Goal: Transaction & Acquisition: Purchase product/service

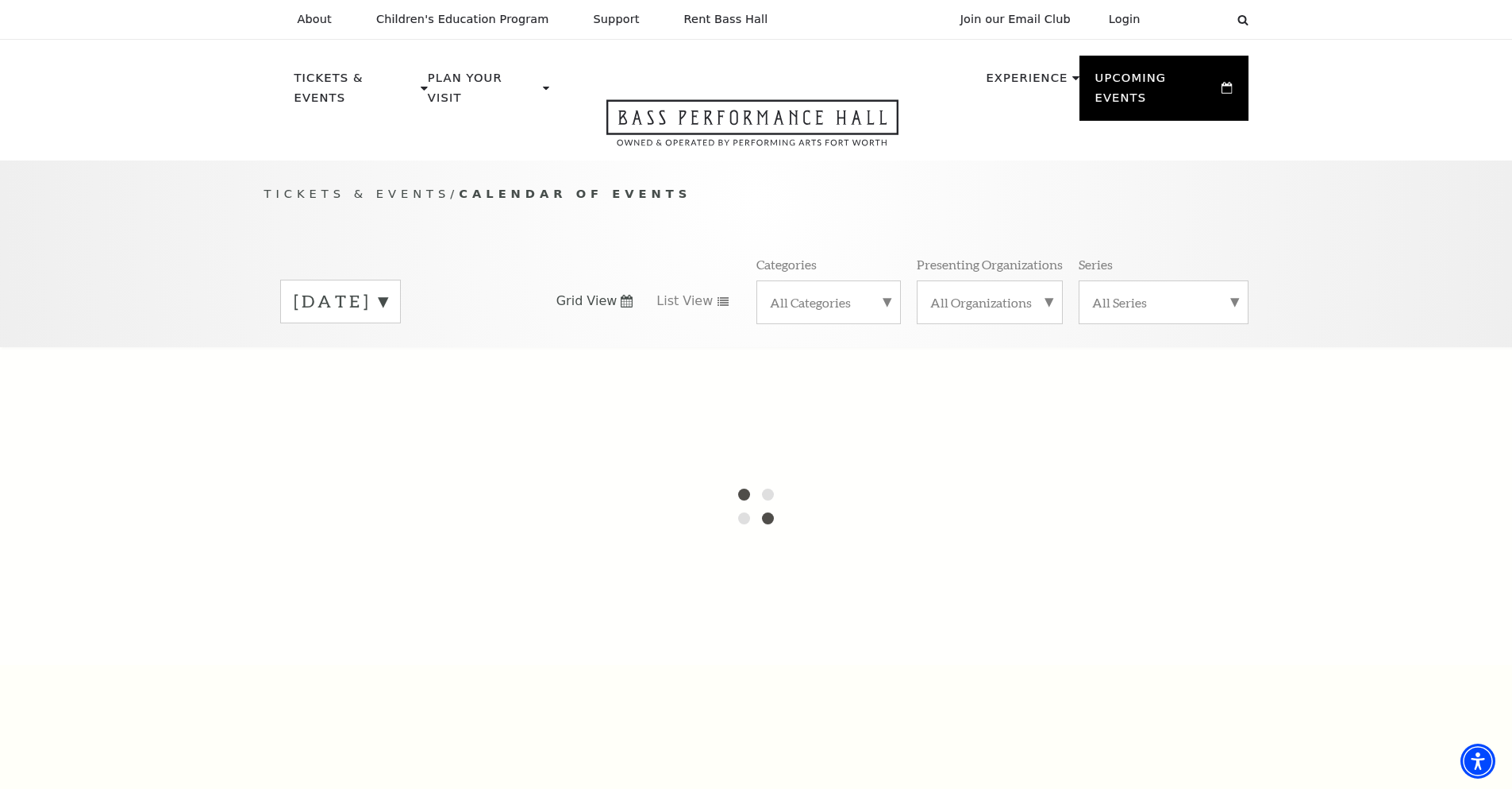
click at [176, 366] on div at bounding box center [756, 506] width 1512 height 318
click at [498, 255] on div "[DATE] Grid View List View Categories All Categories Presenting Organizations A…" at bounding box center [756, 300] width 985 height 90
click at [387, 289] on label "September 2025" at bounding box center [340, 301] width 94 height 25
click at [63, 470] on div at bounding box center [756, 506] width 1512 height 318
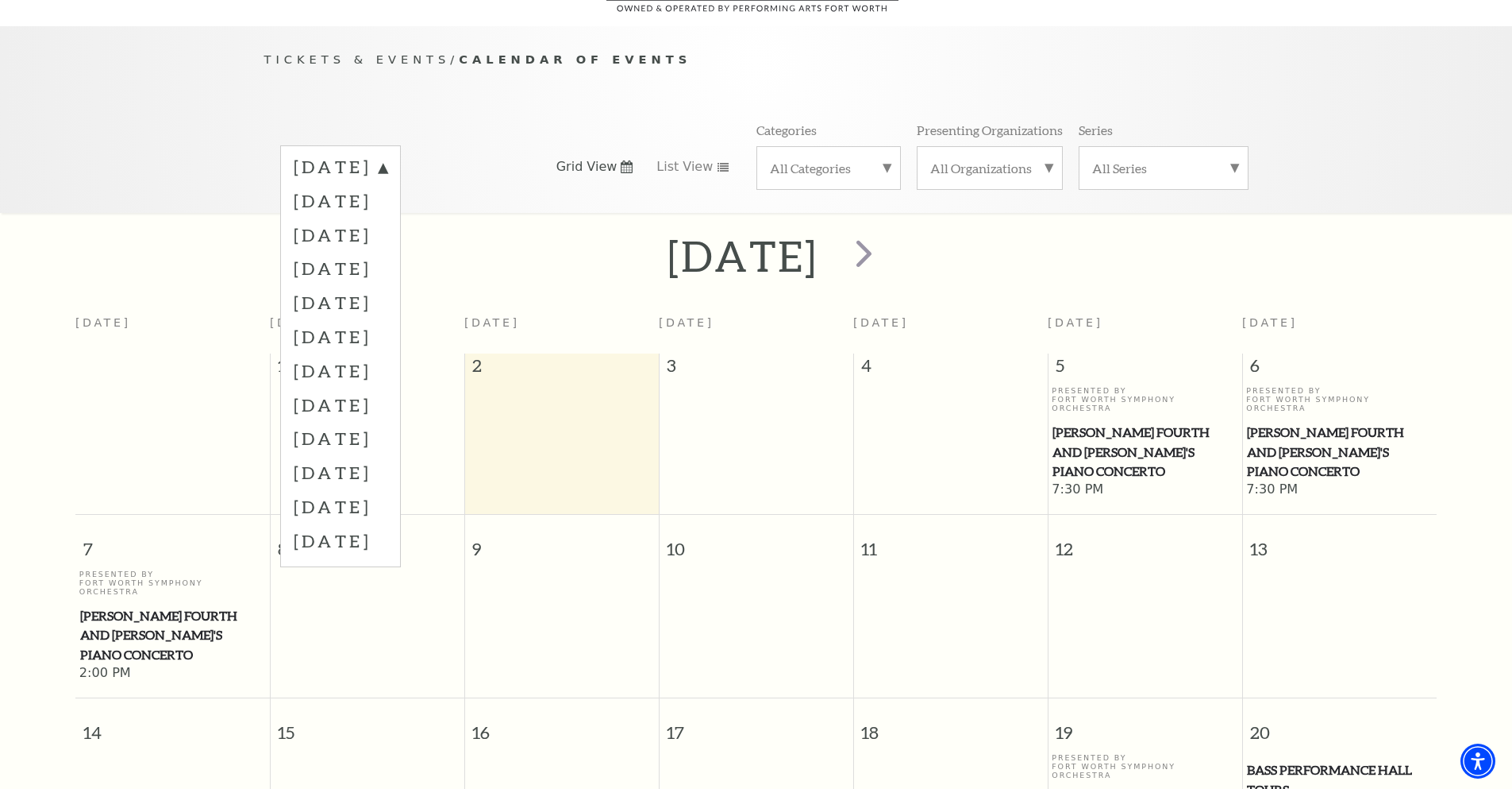
scroll to position [141, 0]
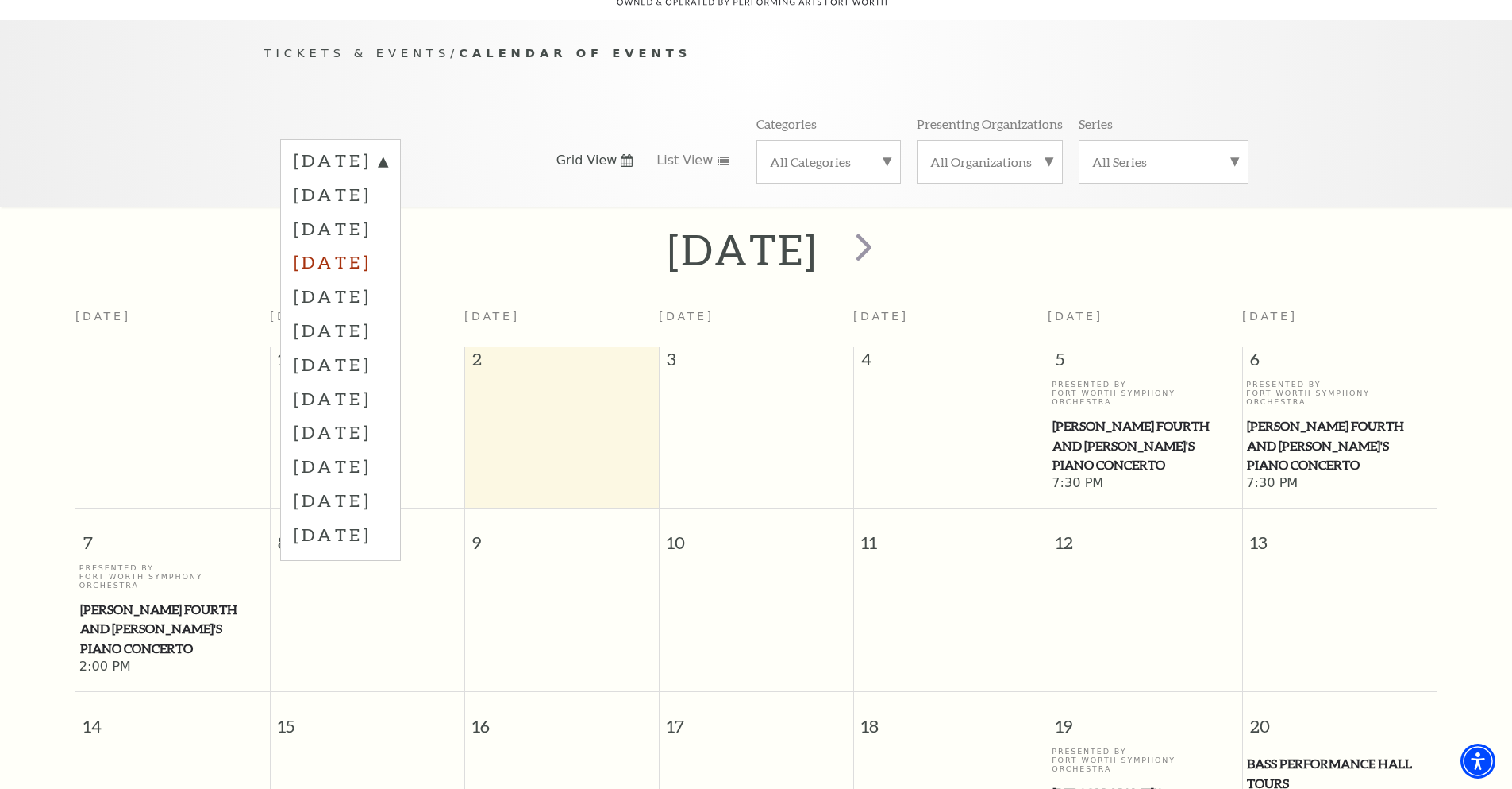
click at [334, 245] on label "December 2025" at bounding box center [340, 261] width 94 height 34
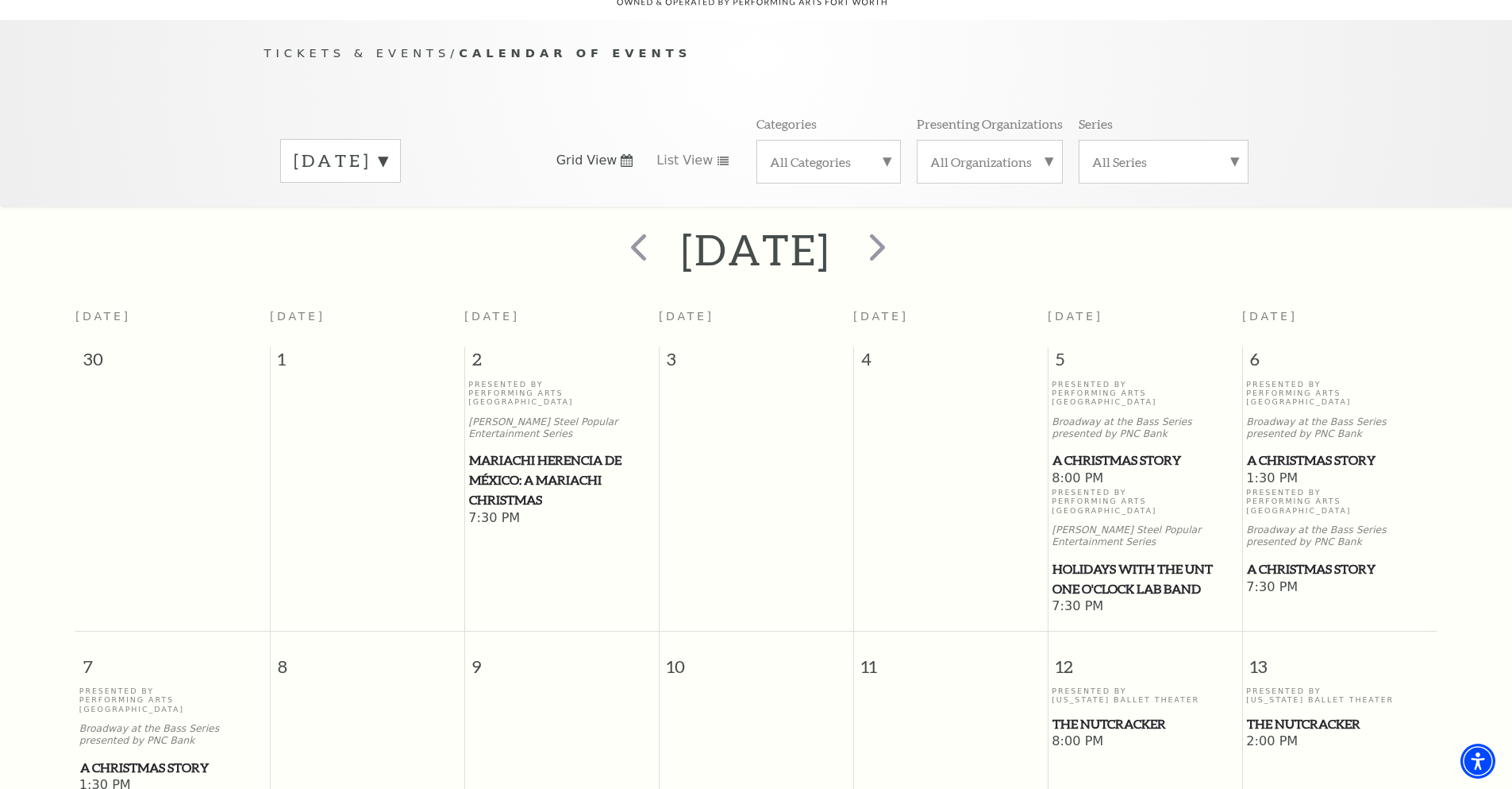
click at [1300, 559] on span "A Christmas Story" at bounding box center [1339, 569] width 185 height 20
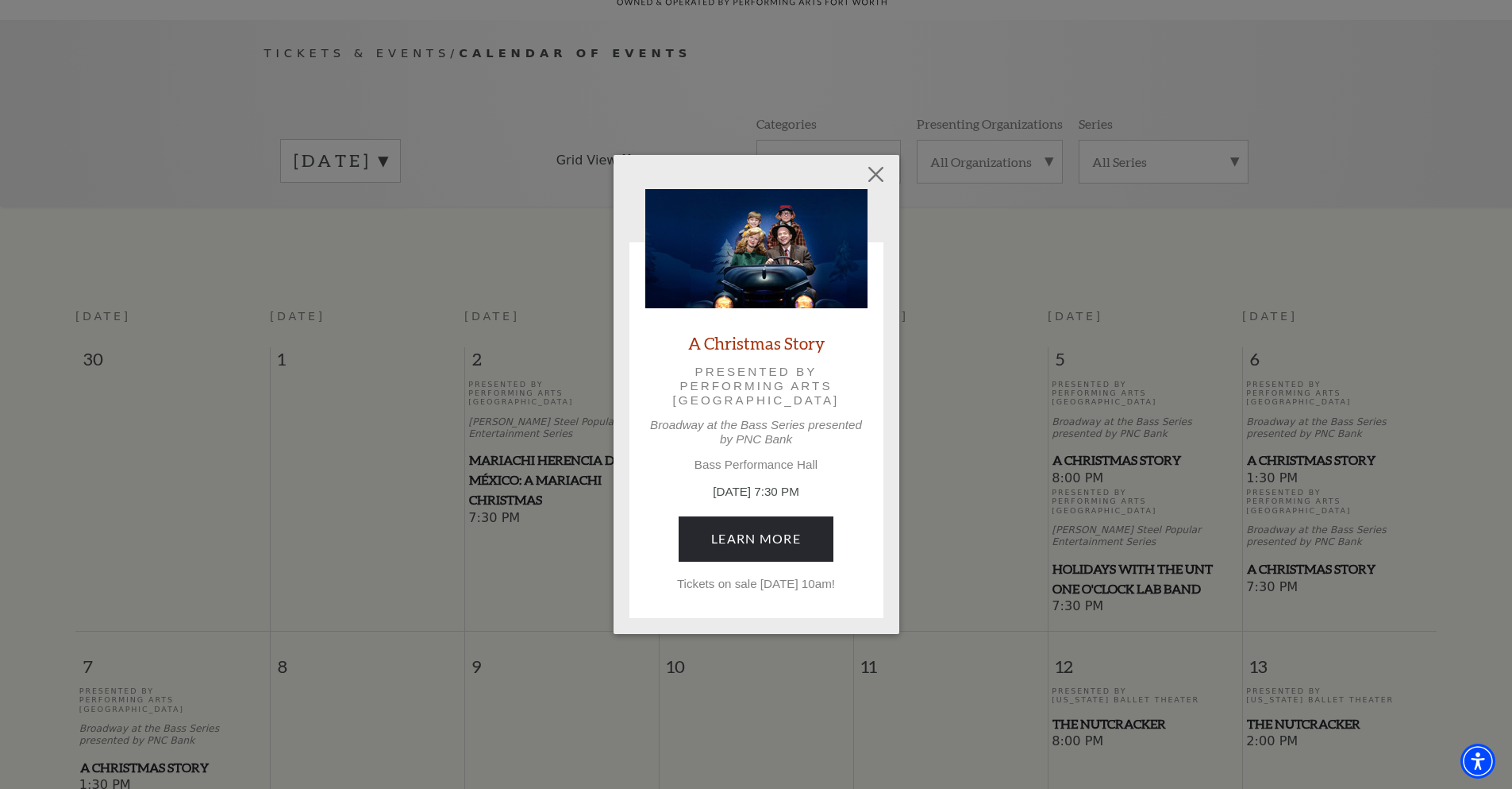
click at [762, 240] on img at bounding box center [756, 248] width 223 height 119
click at [727, 532] on link "Learn More" at bounding box center [756, 538] width 154 height 45
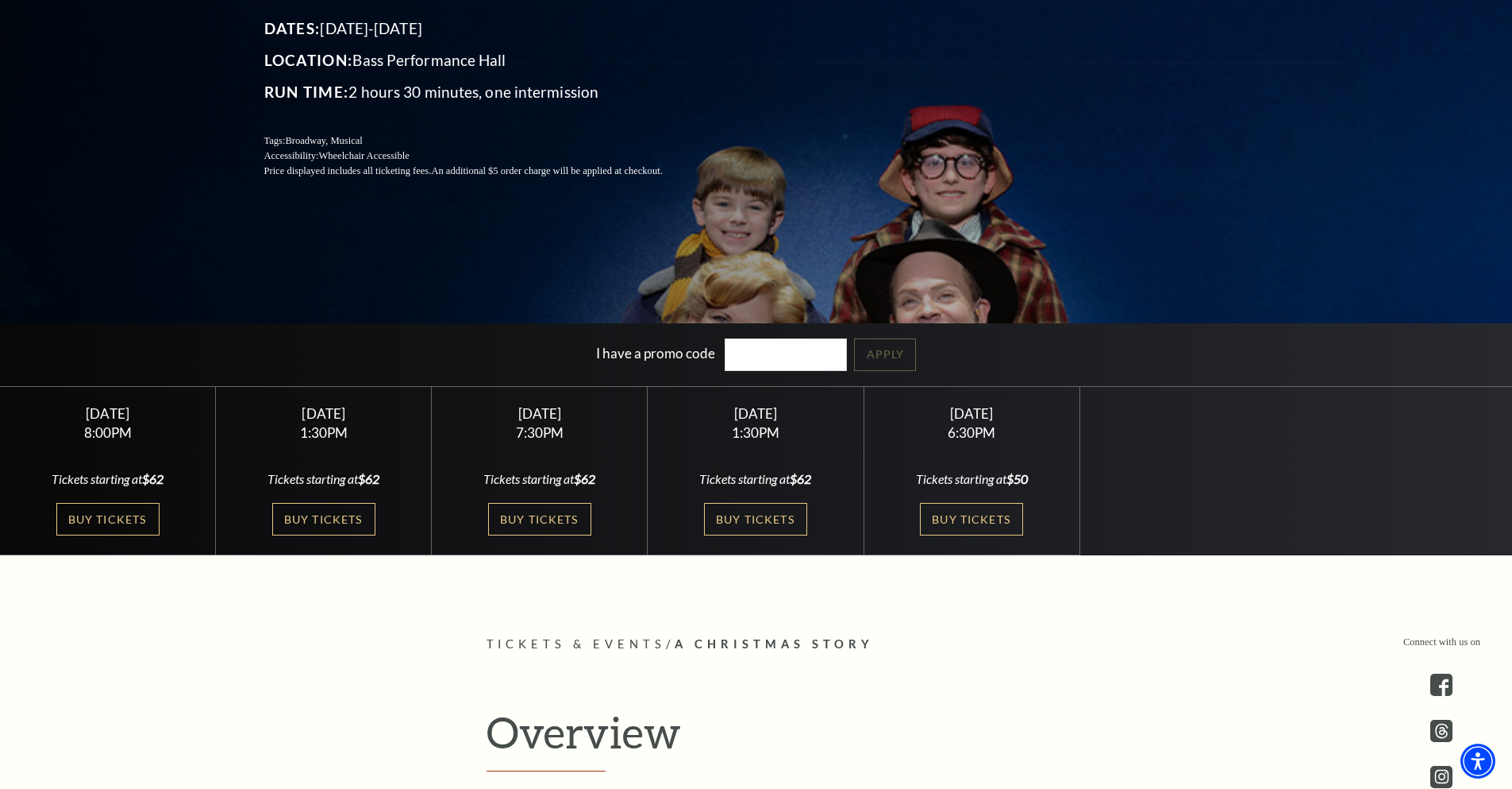
scroll to position [318, 0]
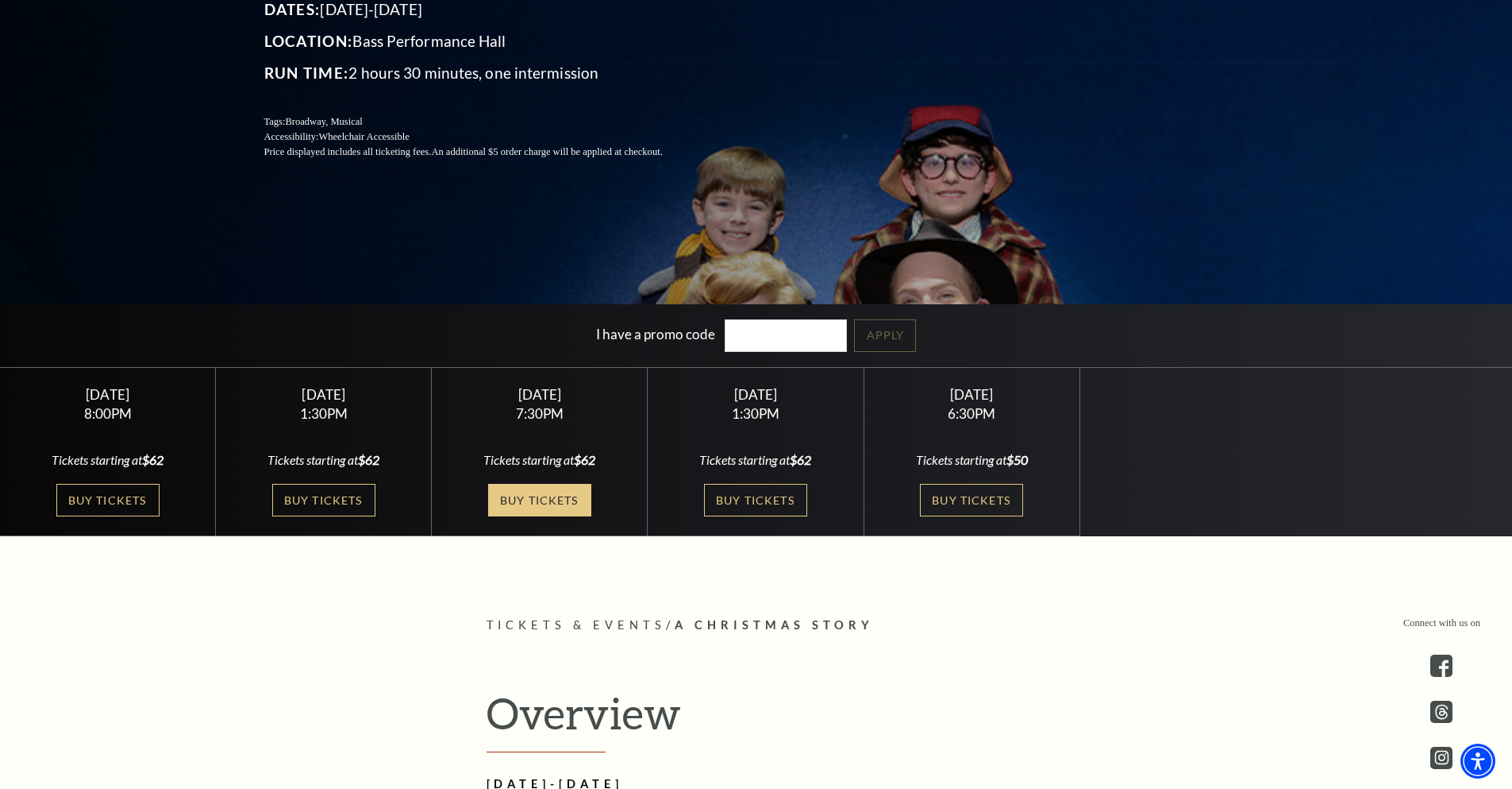
click at [542, 498] on link "Buy Tickets" at bounding box center [539, 500] width 103 height 33
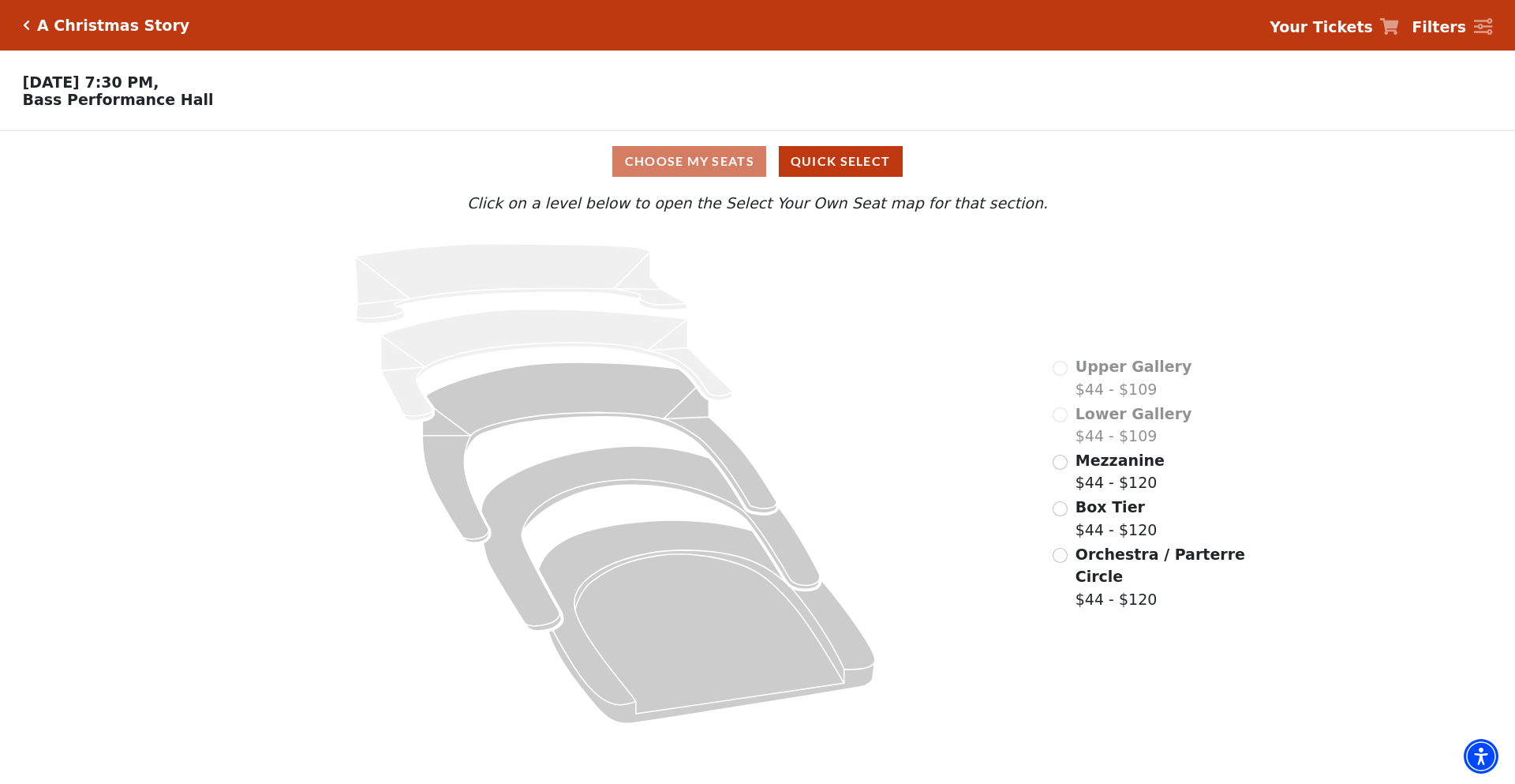
click at [1157, 496] on div "Box Tier $44 - $120" at bounding box center [1105, 518] width 104 height 45
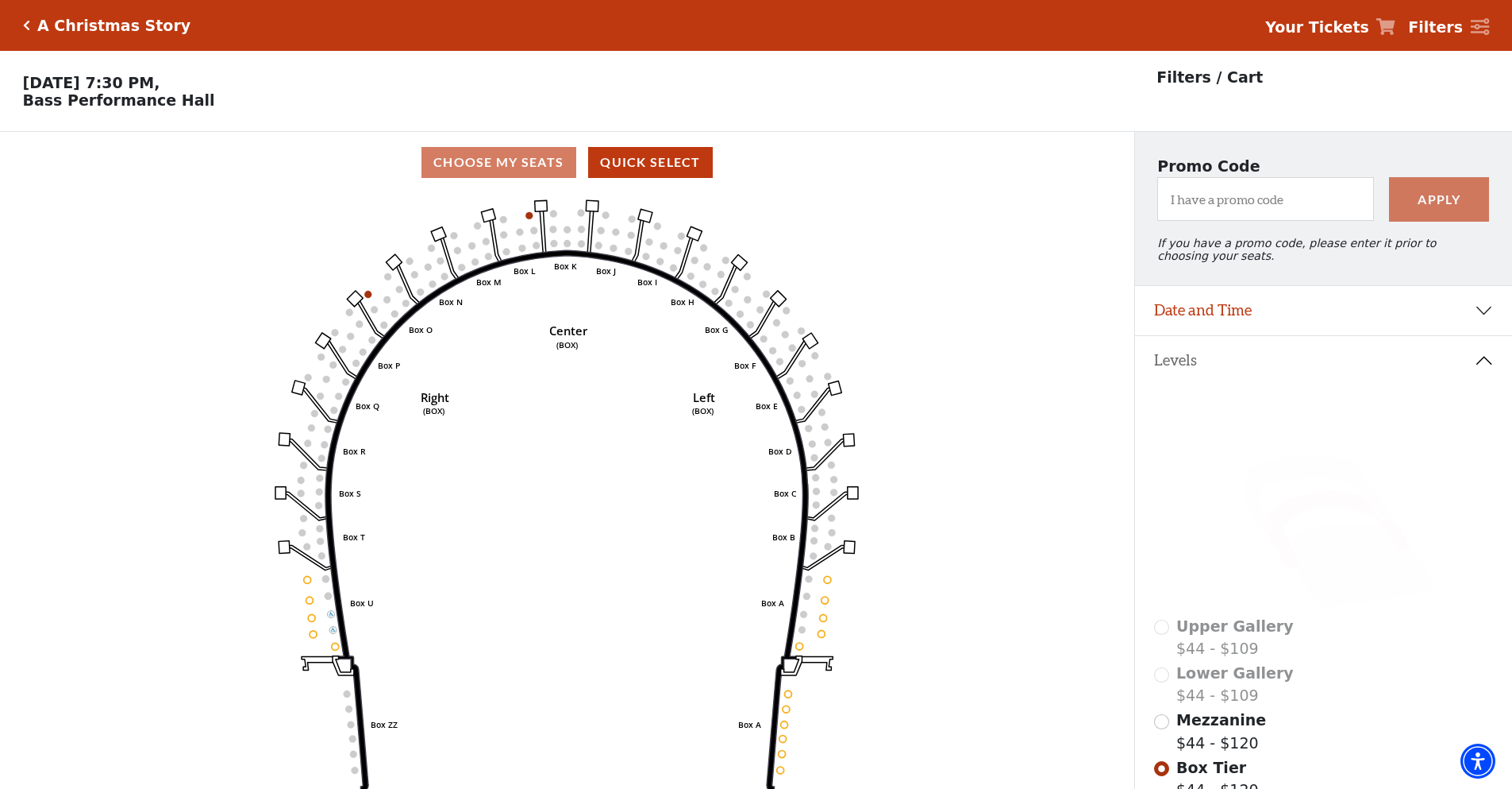
click at [23, 25] on icon "Click here to go back to filters" at bounding box center [26, 25] width 7 height 11
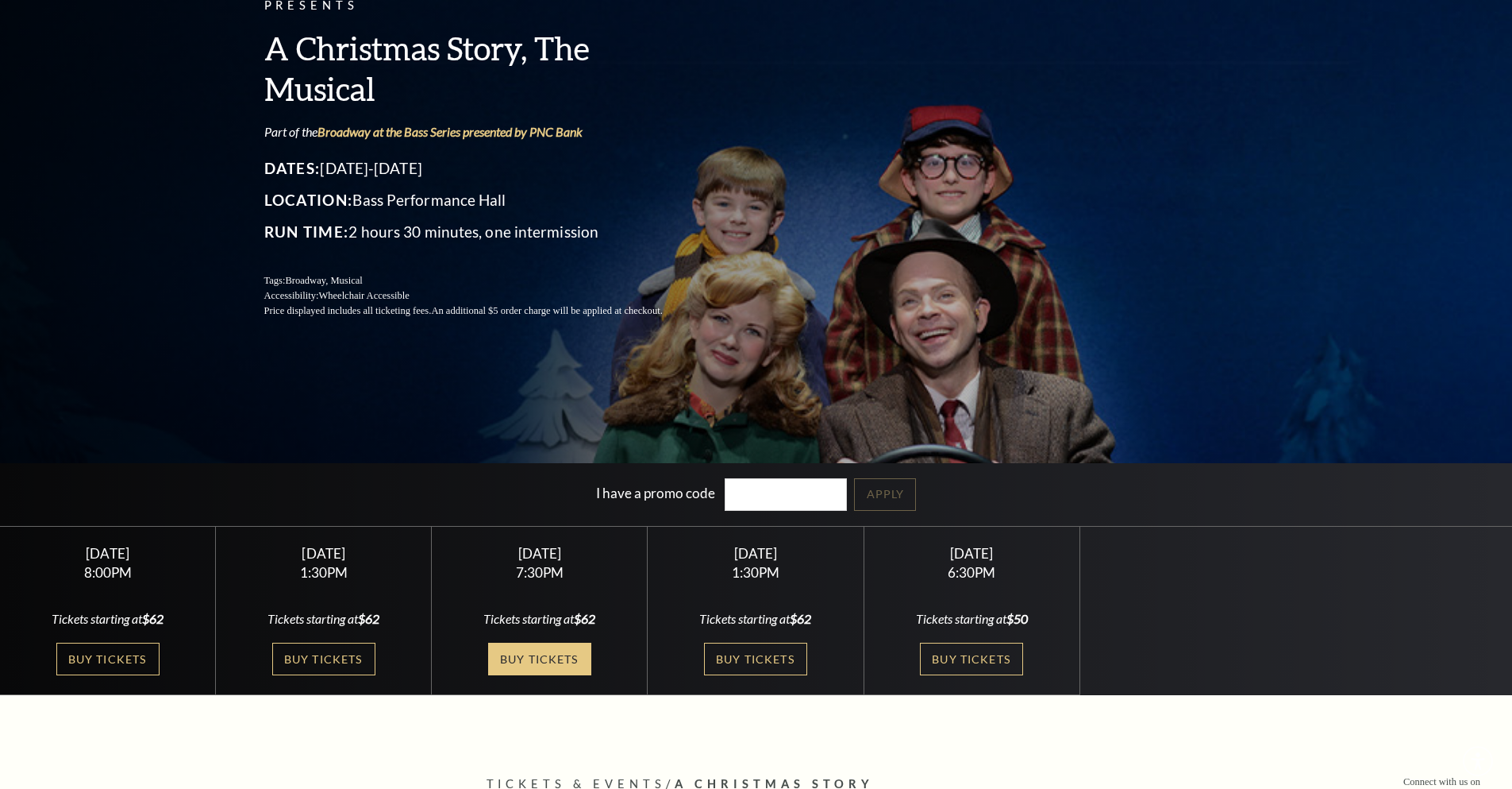
click at [551, 669] on link "Buy Tickets" at bounding box center [539, 658] width 103 height 33
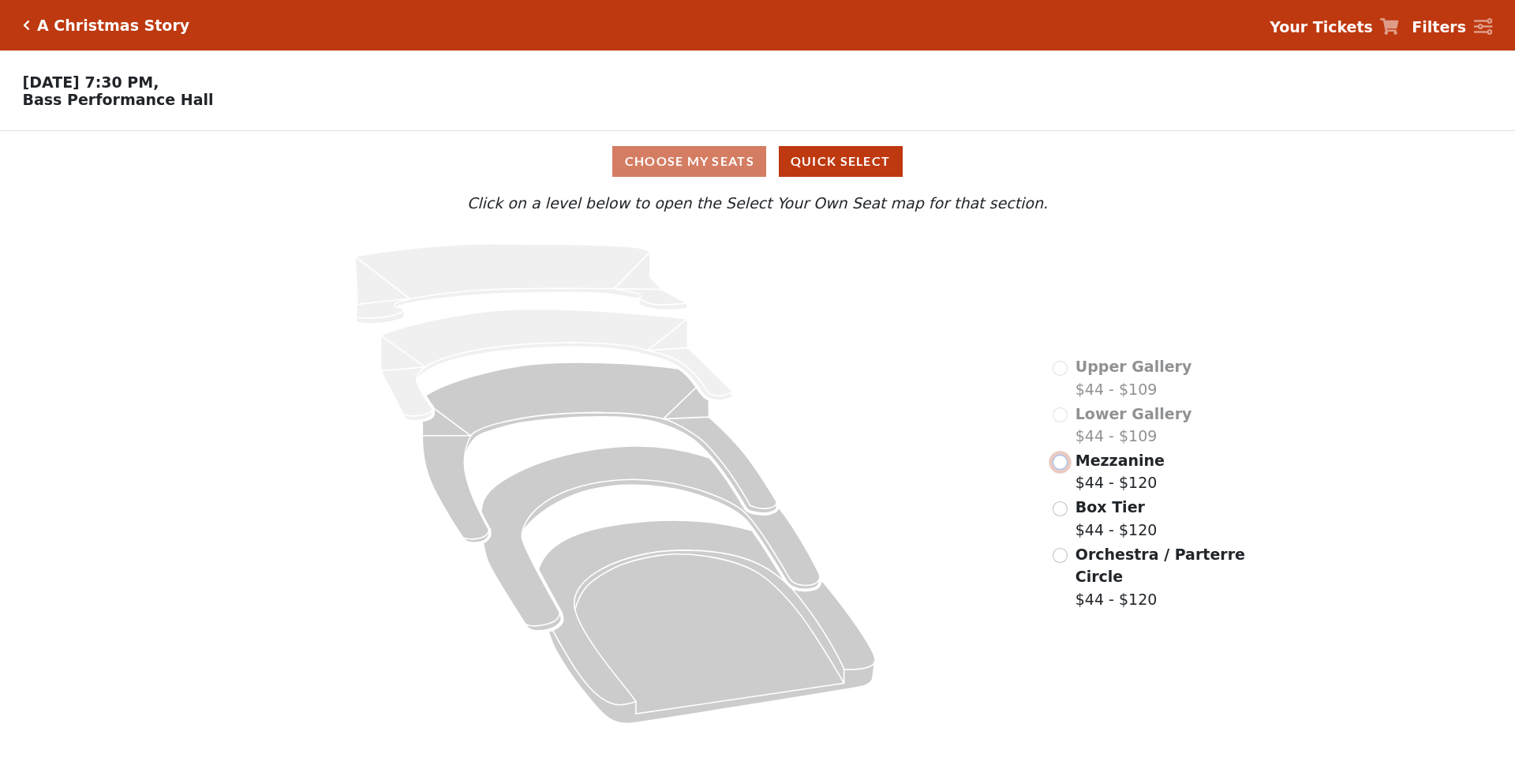
click at [1060, 469] on input "radio" at bounding box center [1060, 461] width 15 height 15
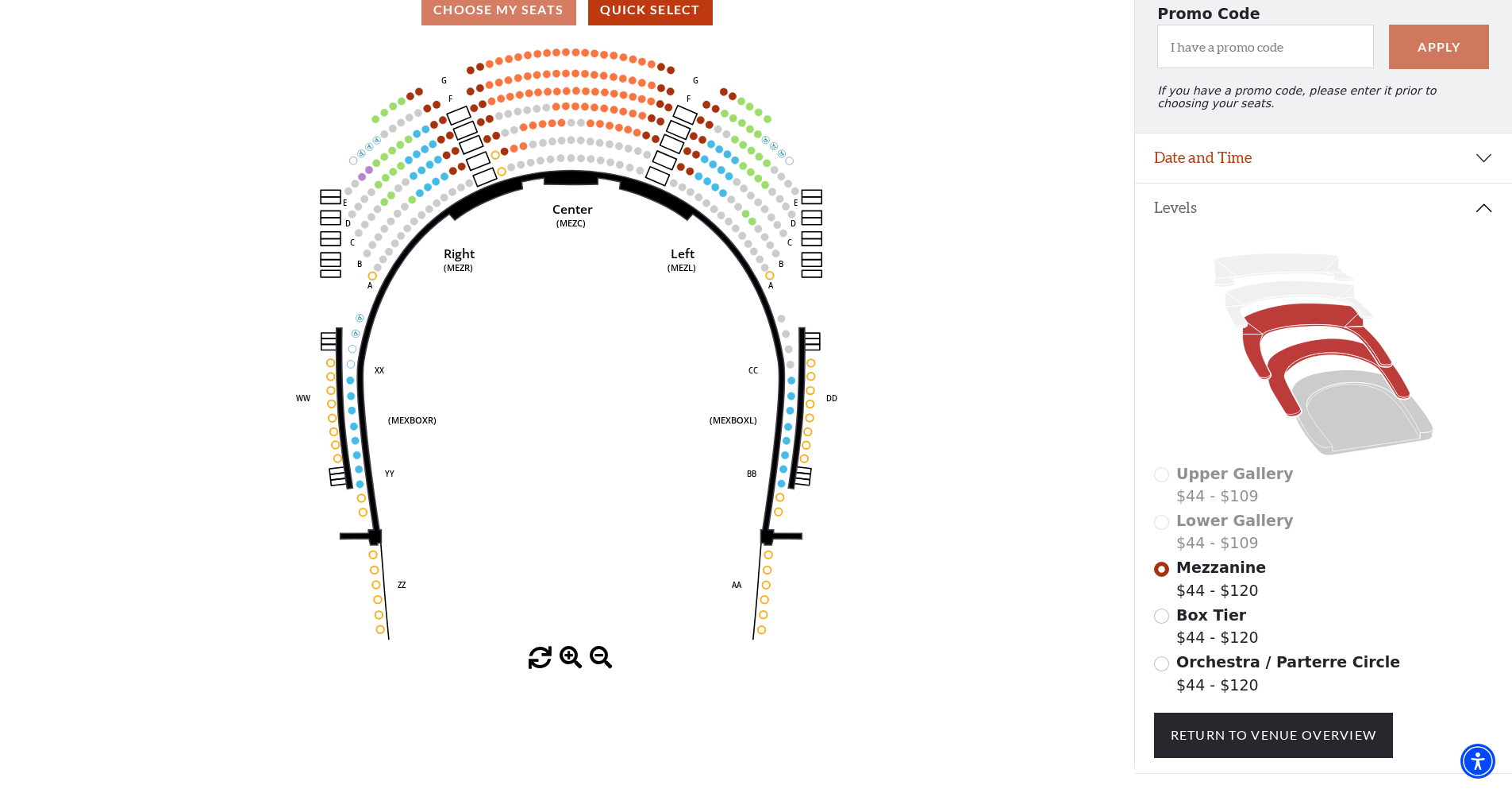
scroll to position [158, 0]
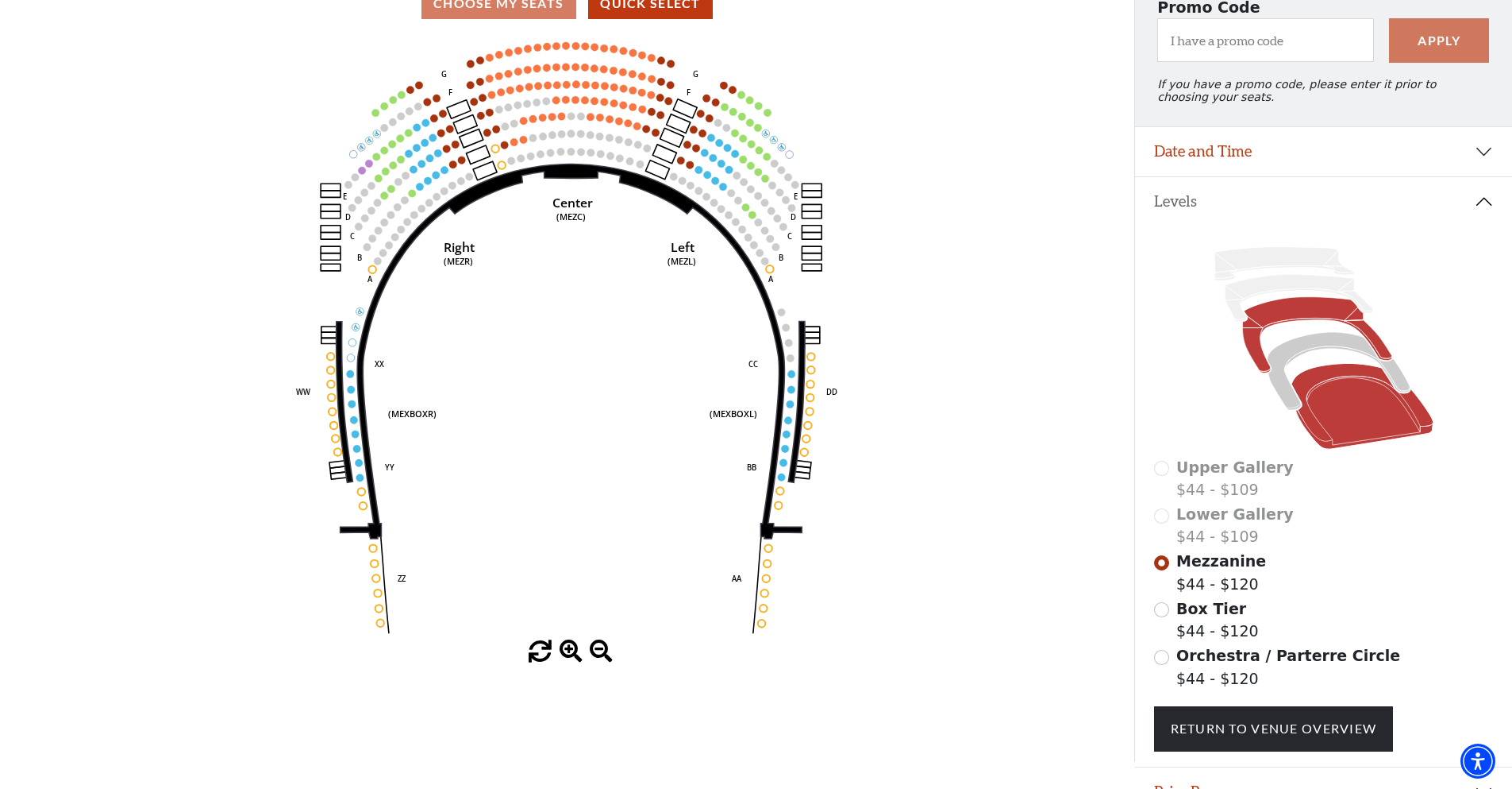
click at [1337, 408] on icon at bounding box center [1363, 406] width 142 height 86
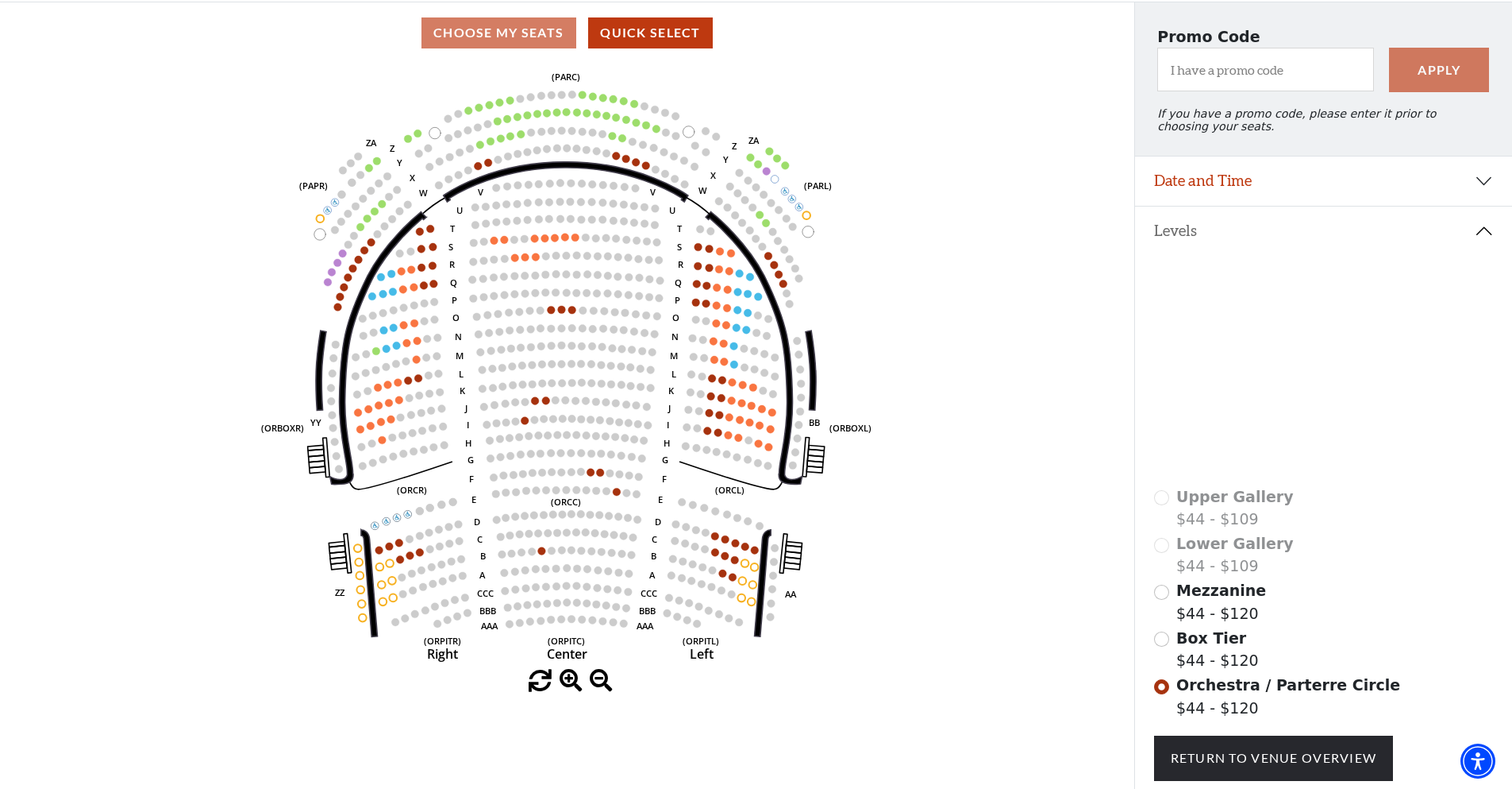
scroll to position [153, 0]
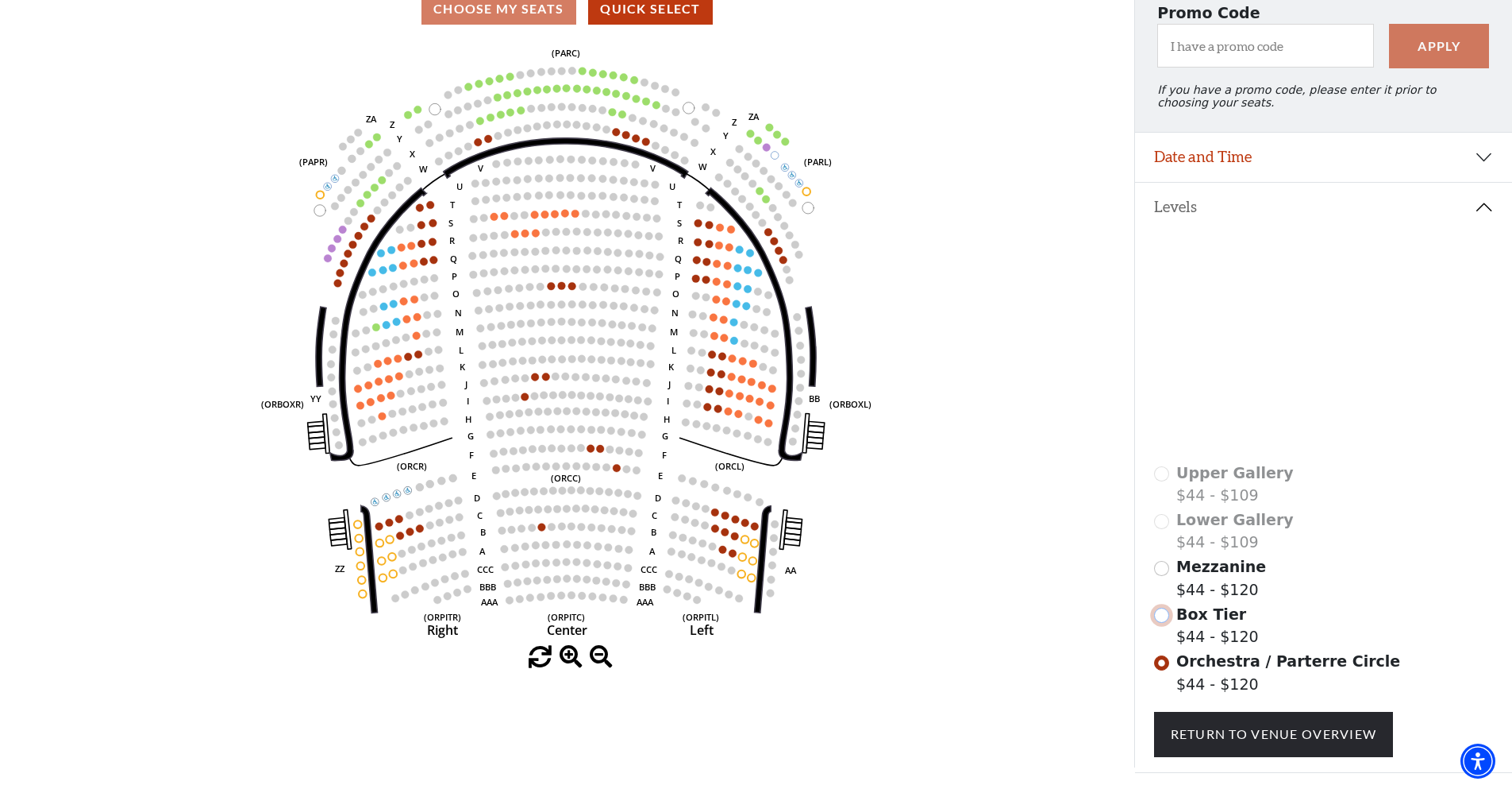
click at [1166, 623] on input "Box Tier$44 - $120\a" at bounding box center [1161, 615] width 15 height 15
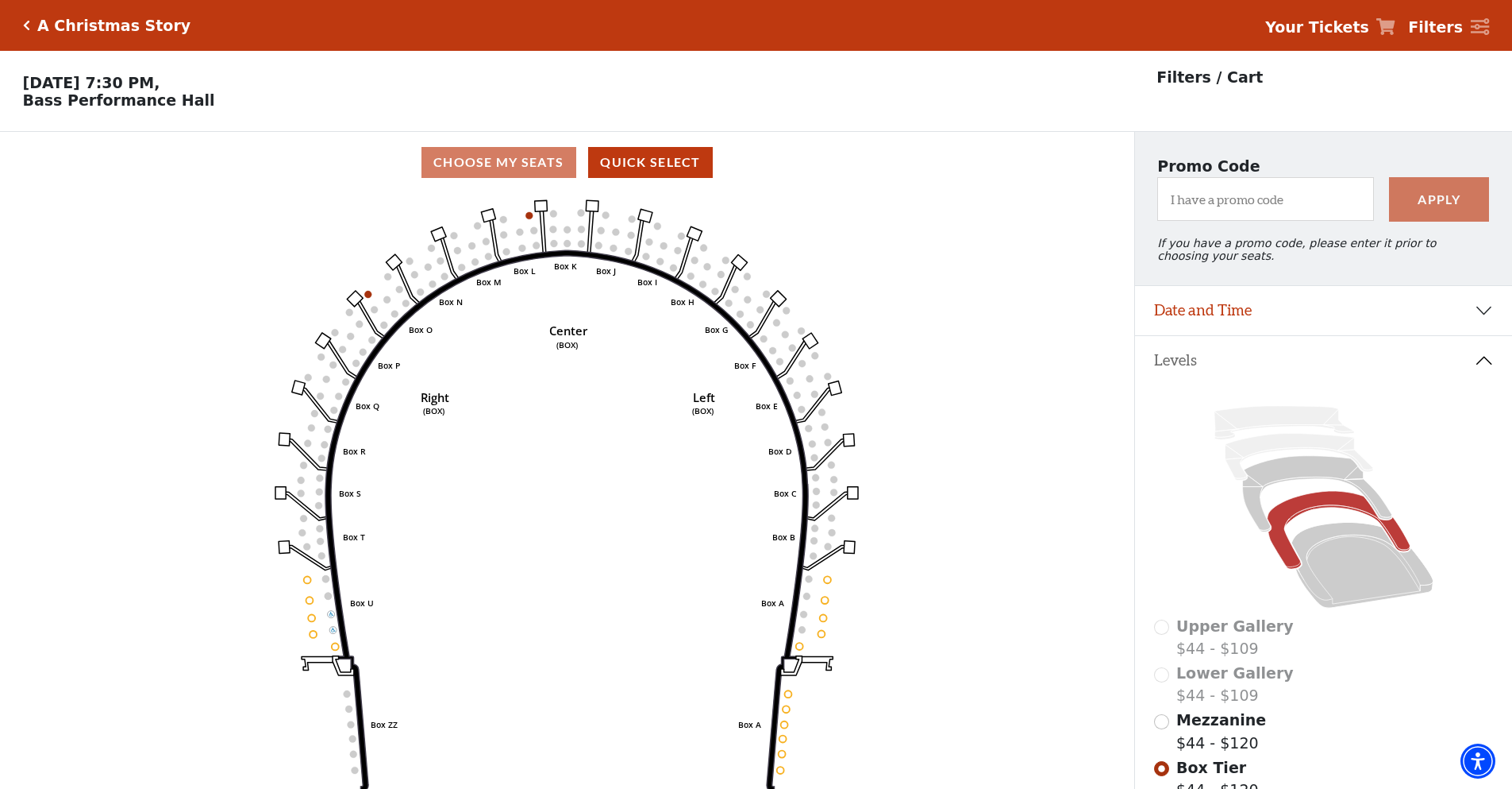
scroll to position [74, 0]
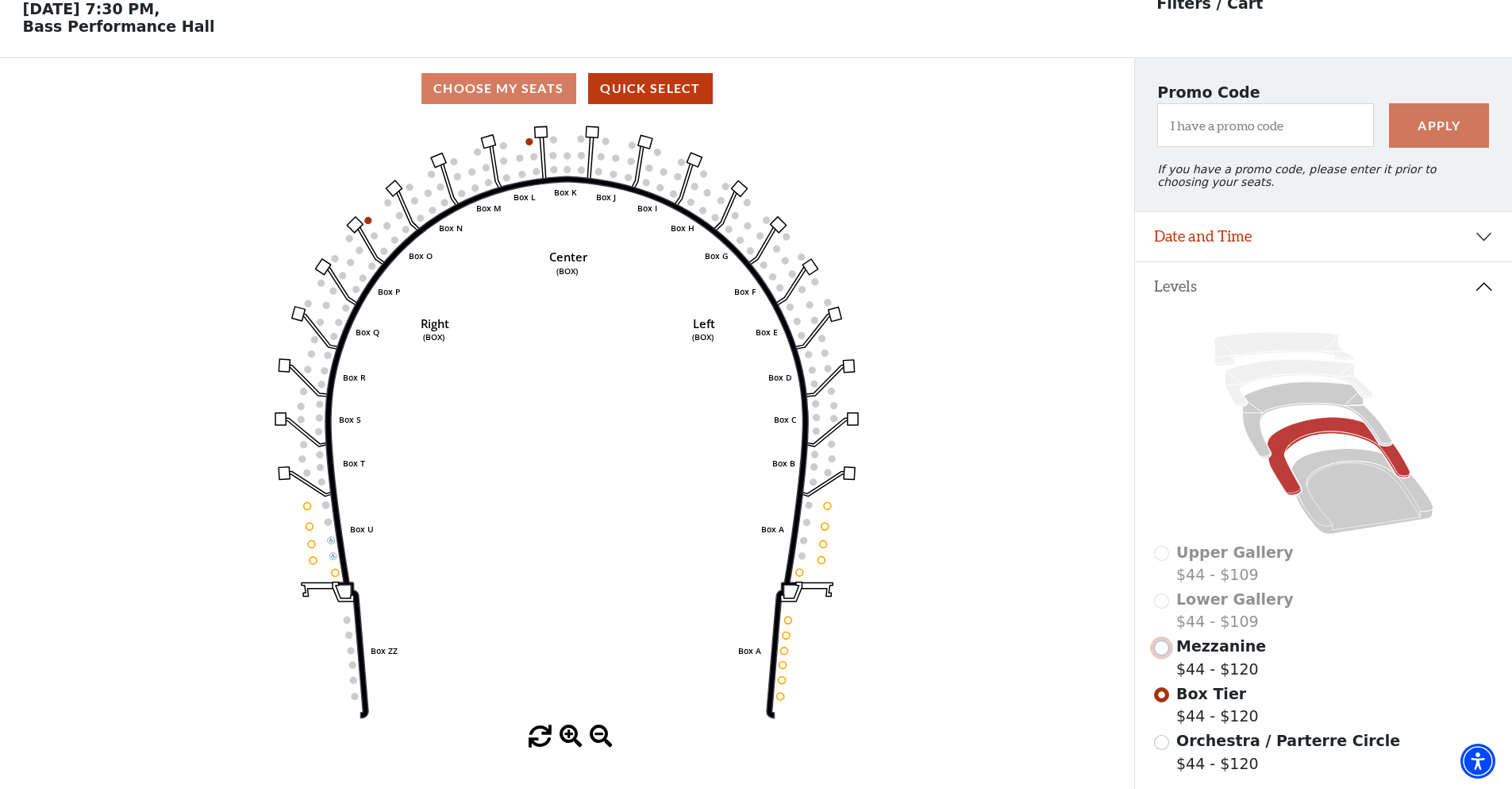
click at [1161, 655] on input "Mezzanine$44 - $120\a" at bounding box center [1161, 647] width 15 height 15
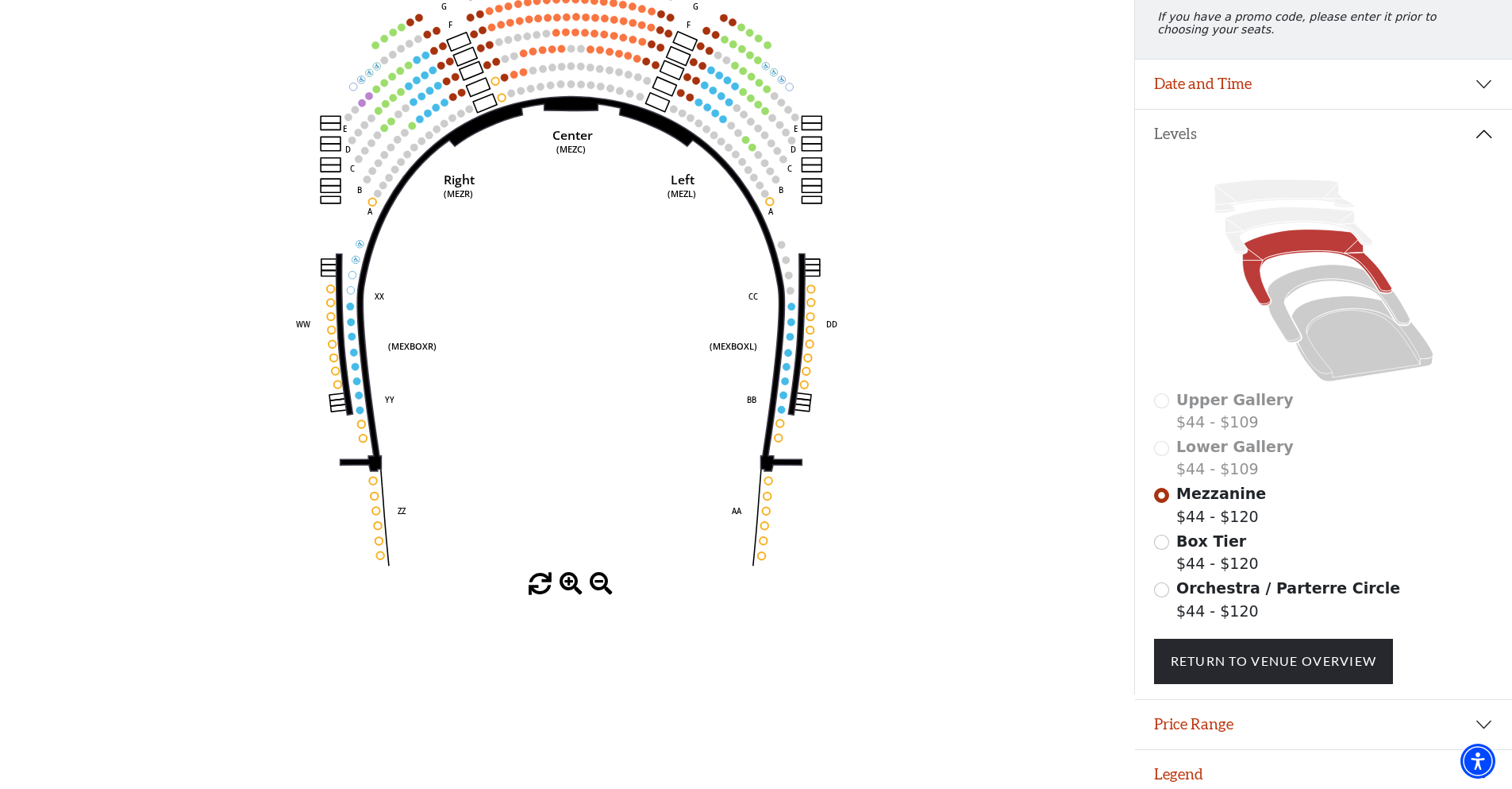
scroll to position [233, 0]
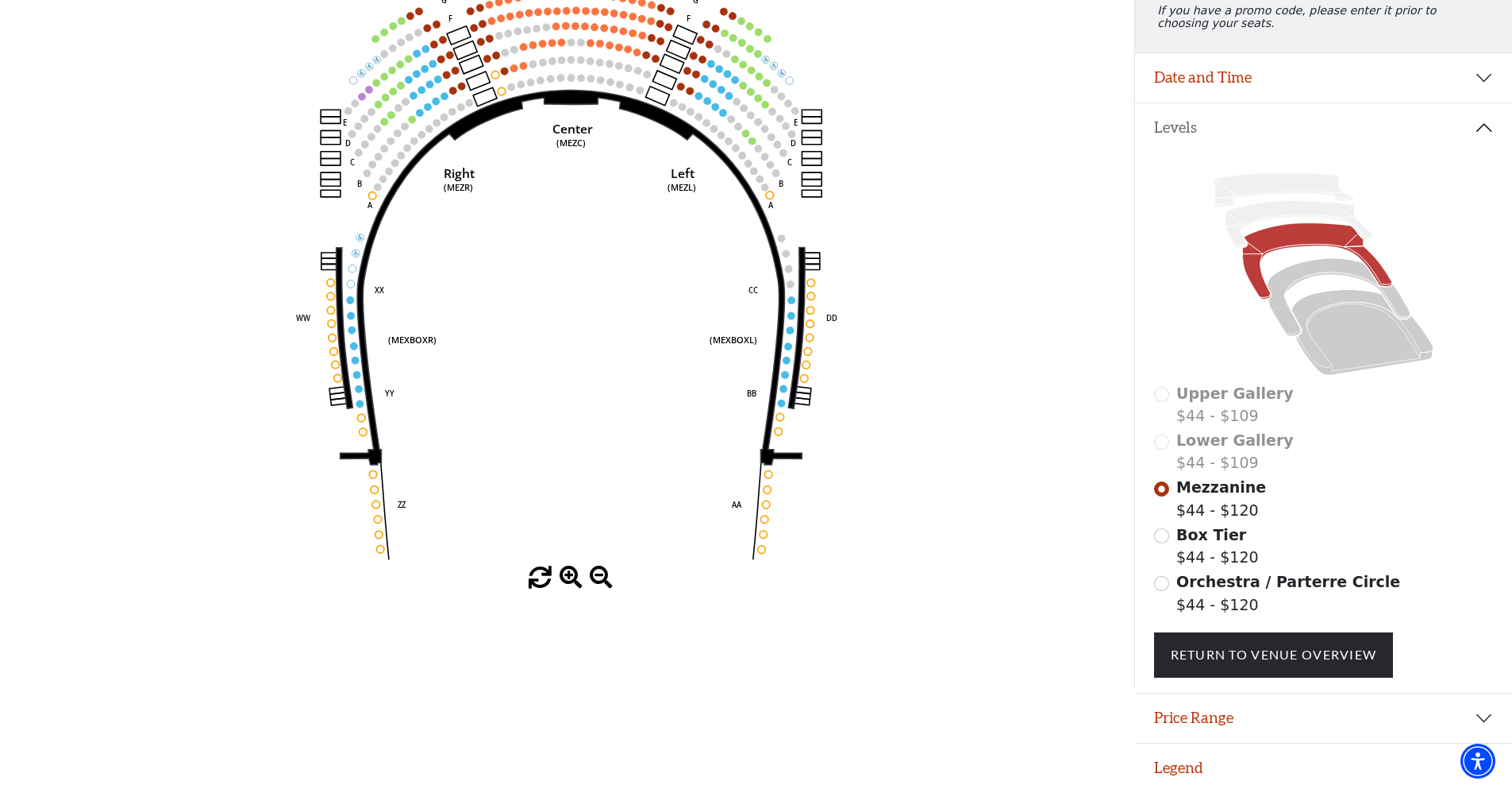
click at [540, 584] on span at bounding box center [539, 577] width 23 height 23
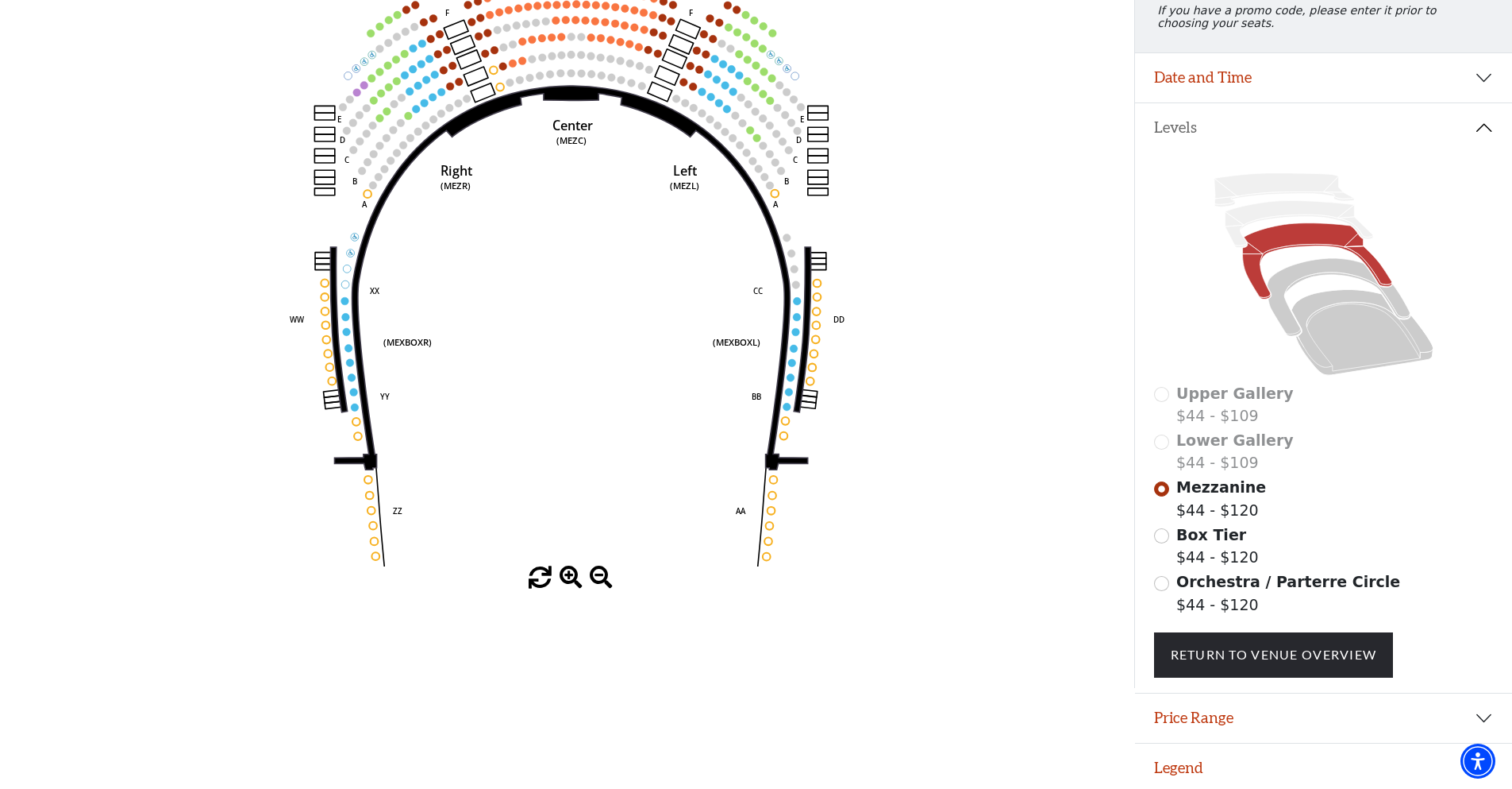
click at [574, 579] on span at bounding box center [571, 577] width 23 height 23
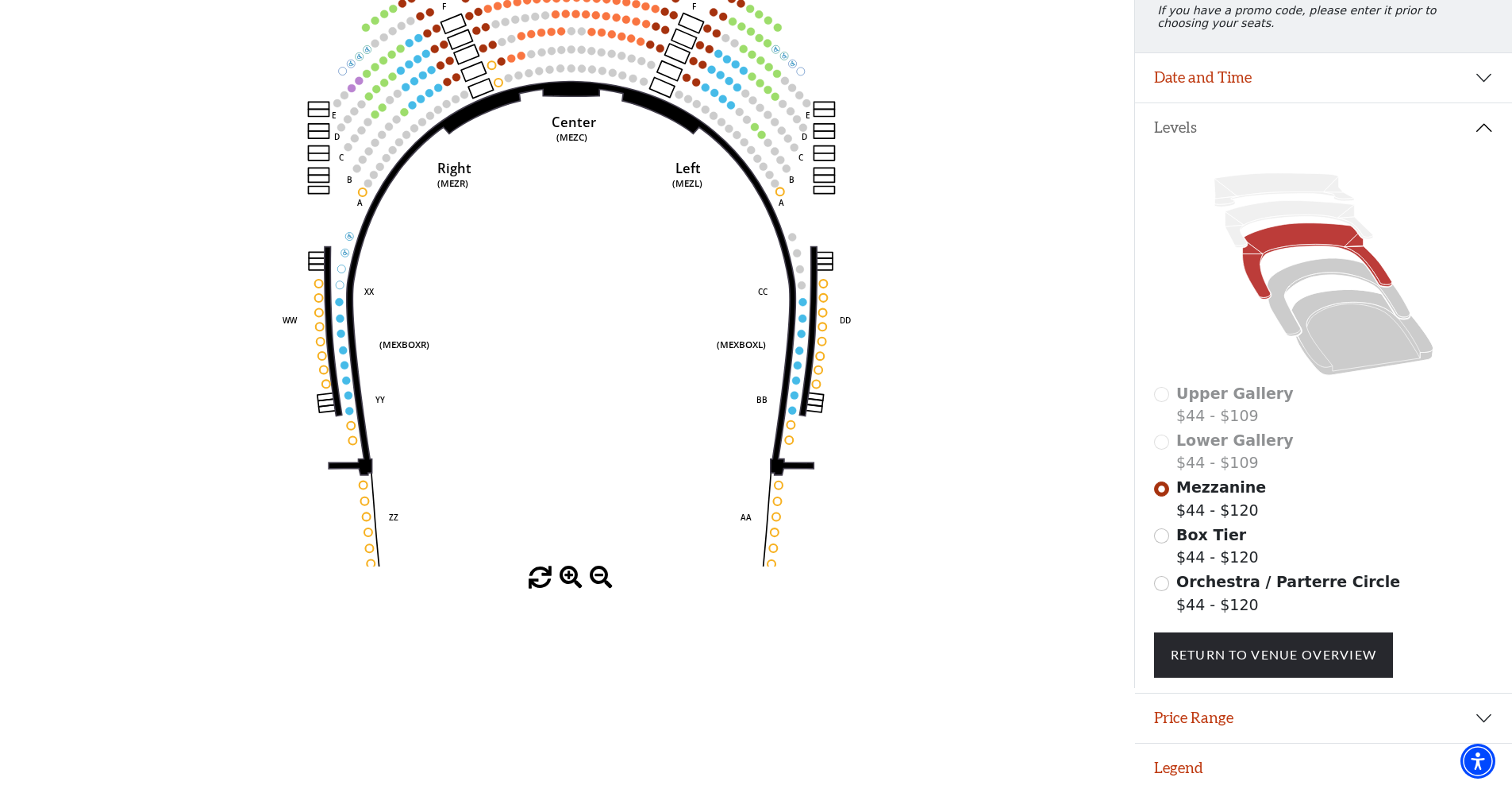
click at [600, 577] on span at bounding box center [601, 577] width 23 height 23
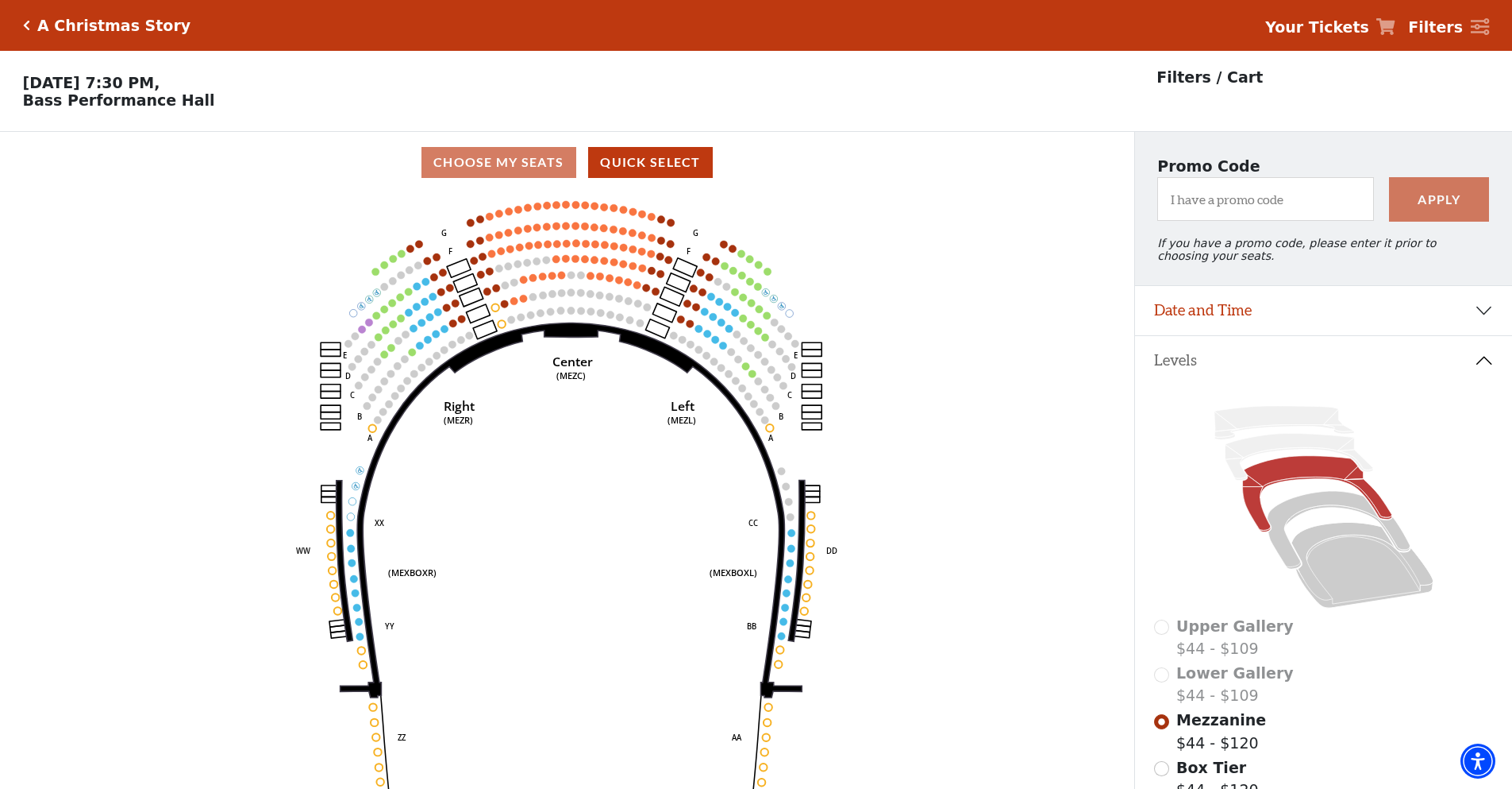
scroll to position [79, 0]
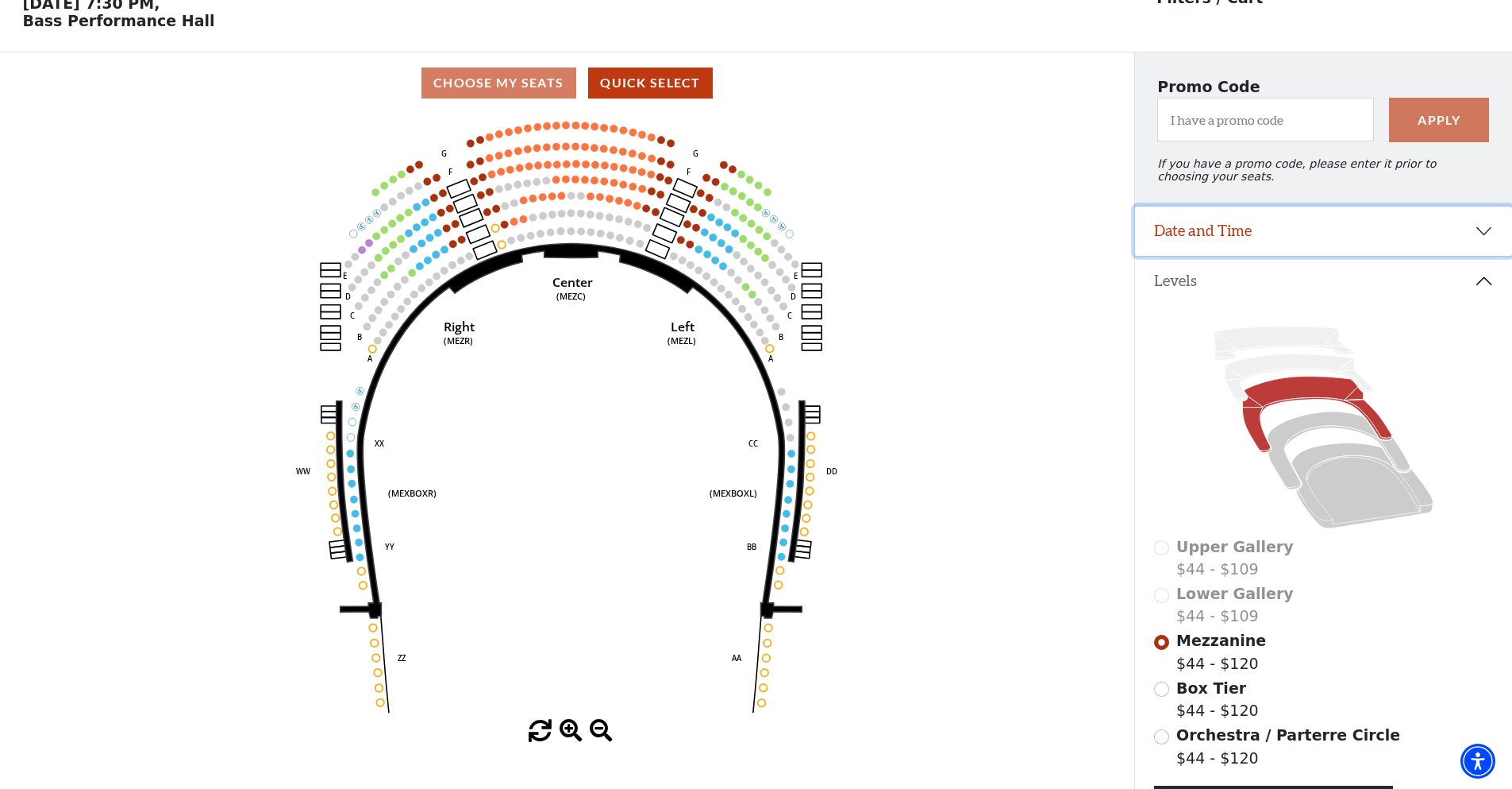
click at [1471, 243] on button "Date and Time" at bounding box center [1323, 232] width 377 height 49
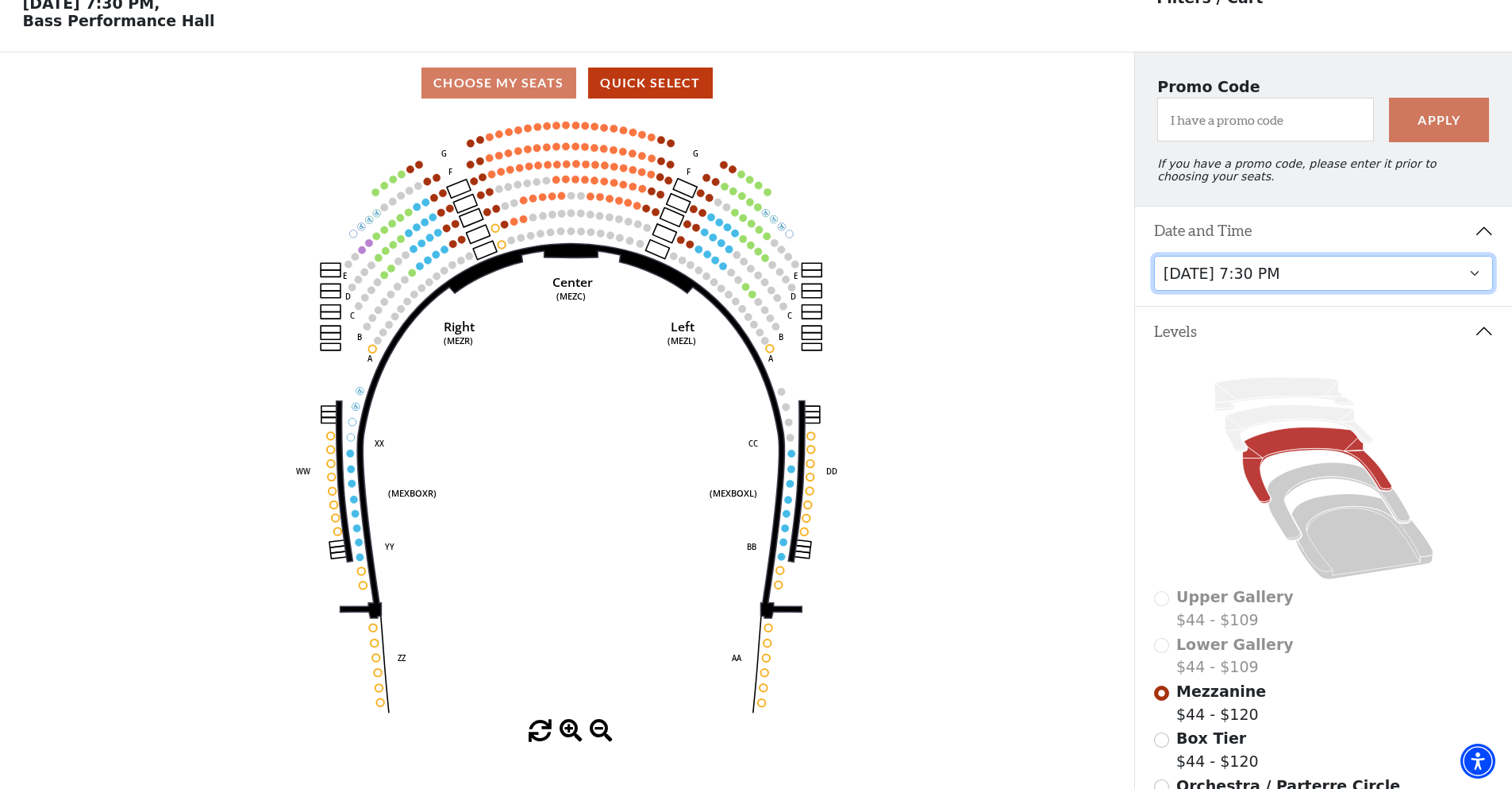
click at [1431, 271] on select "Friday, December 5 at 8:00 PM Saturday, December 6 at 1:30 PM Saturday, Decembe…" at bounding box center [1323, 273] width 339 height 36
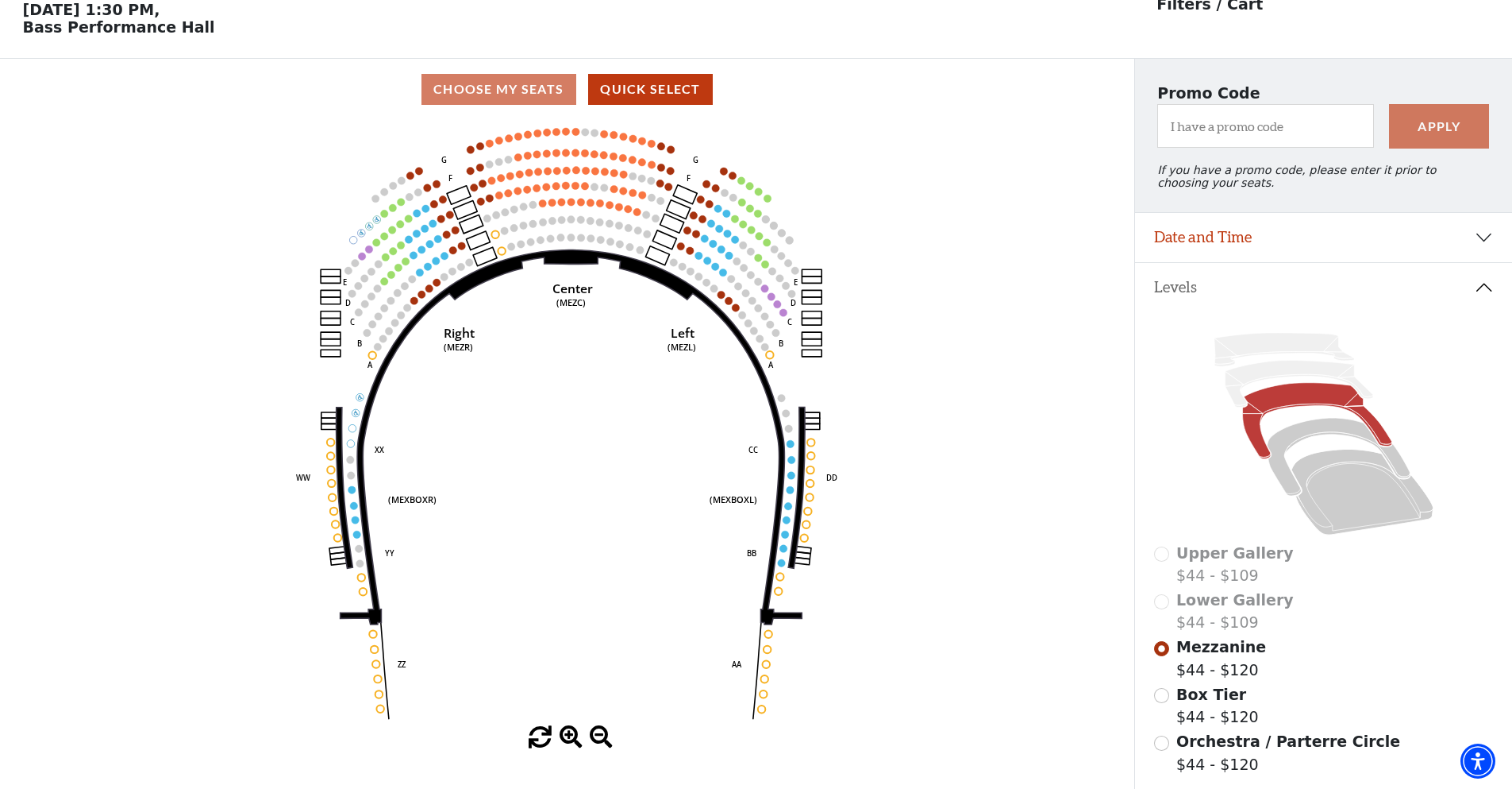
scroll to position [74, 0]
click at [1169, 757] on div "Orchestra / Parterre Circle $44 - $120" at bounding box center [1323, 751] width 339 height 46
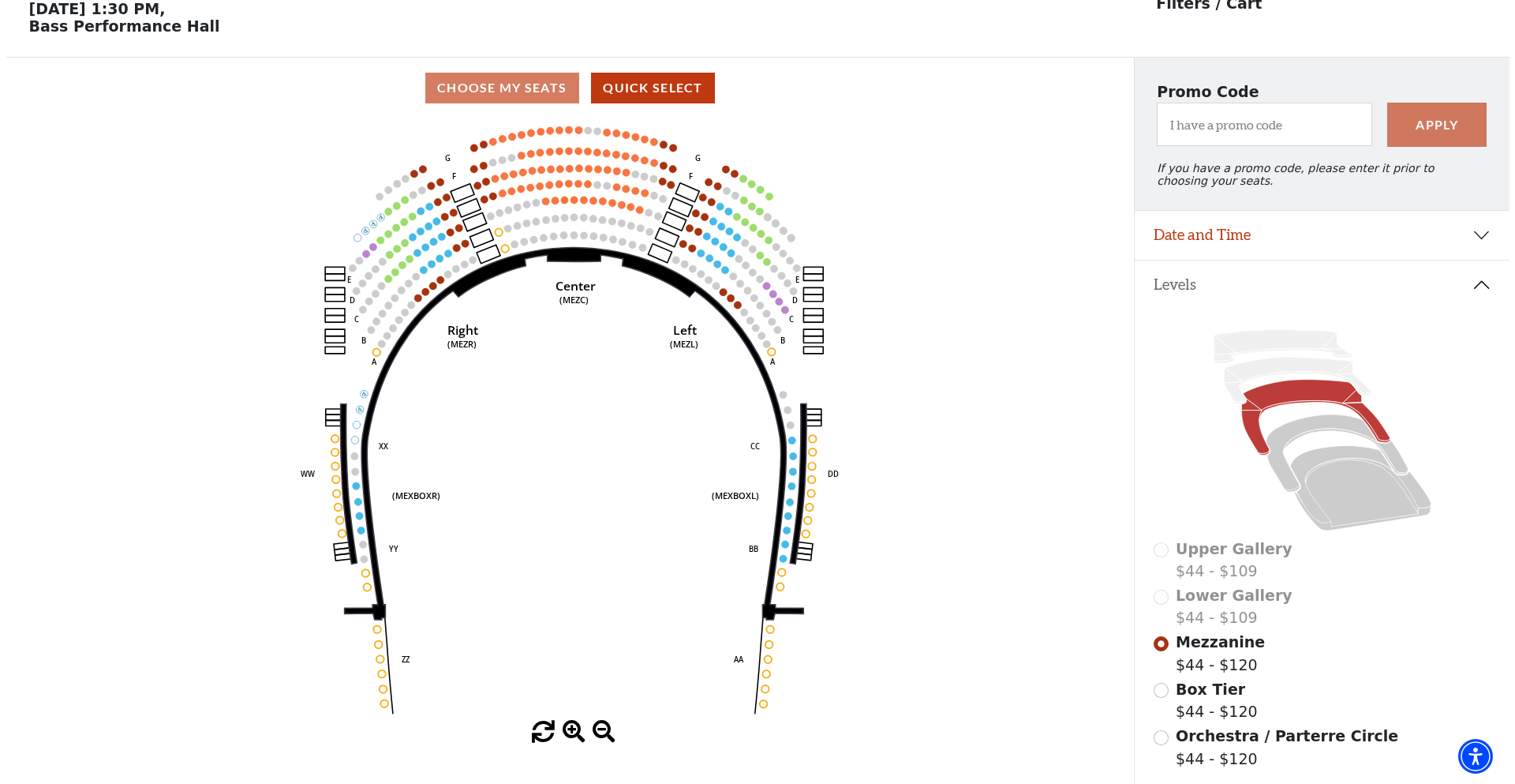
scroll to position [0, 0]
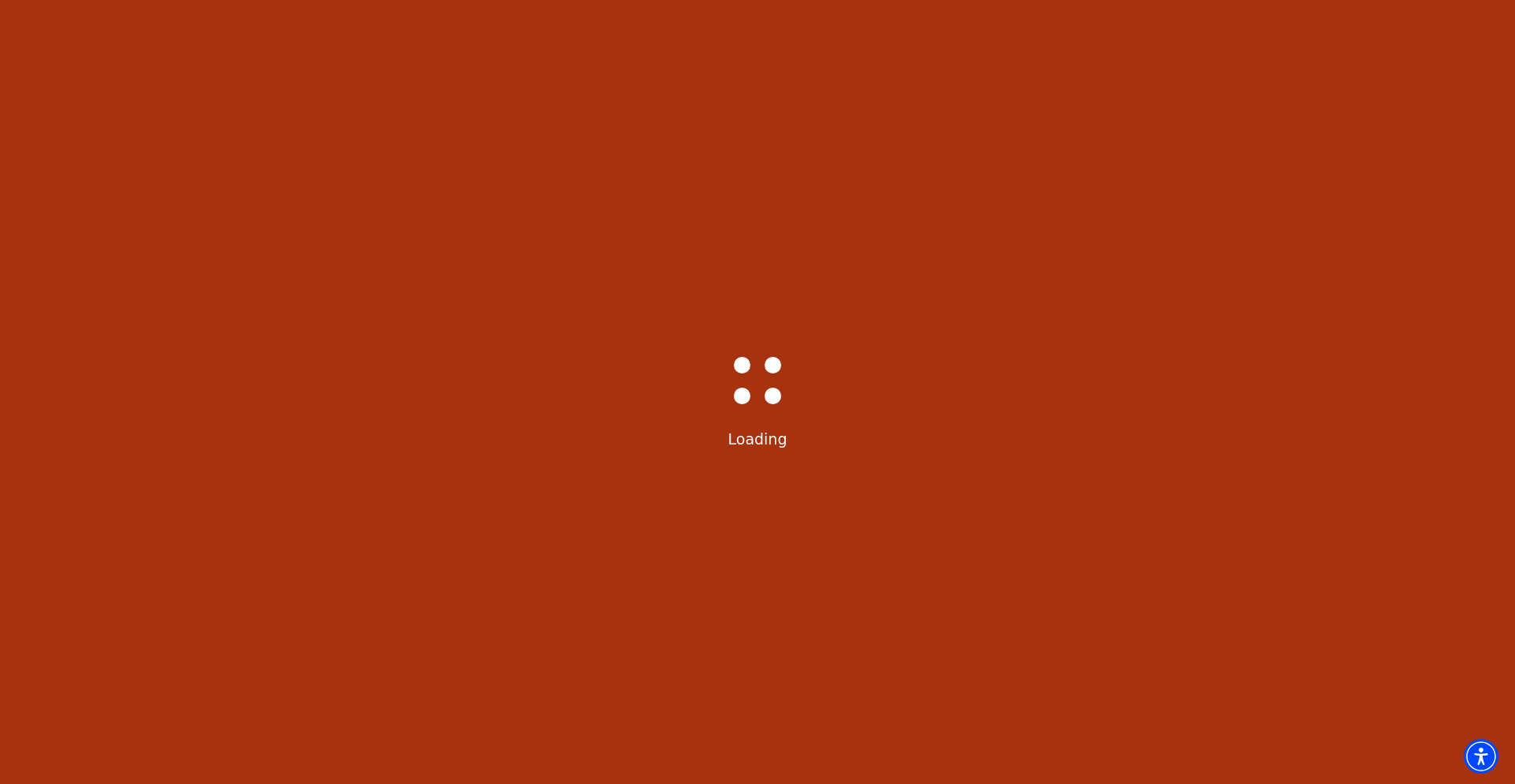
select select "6296"
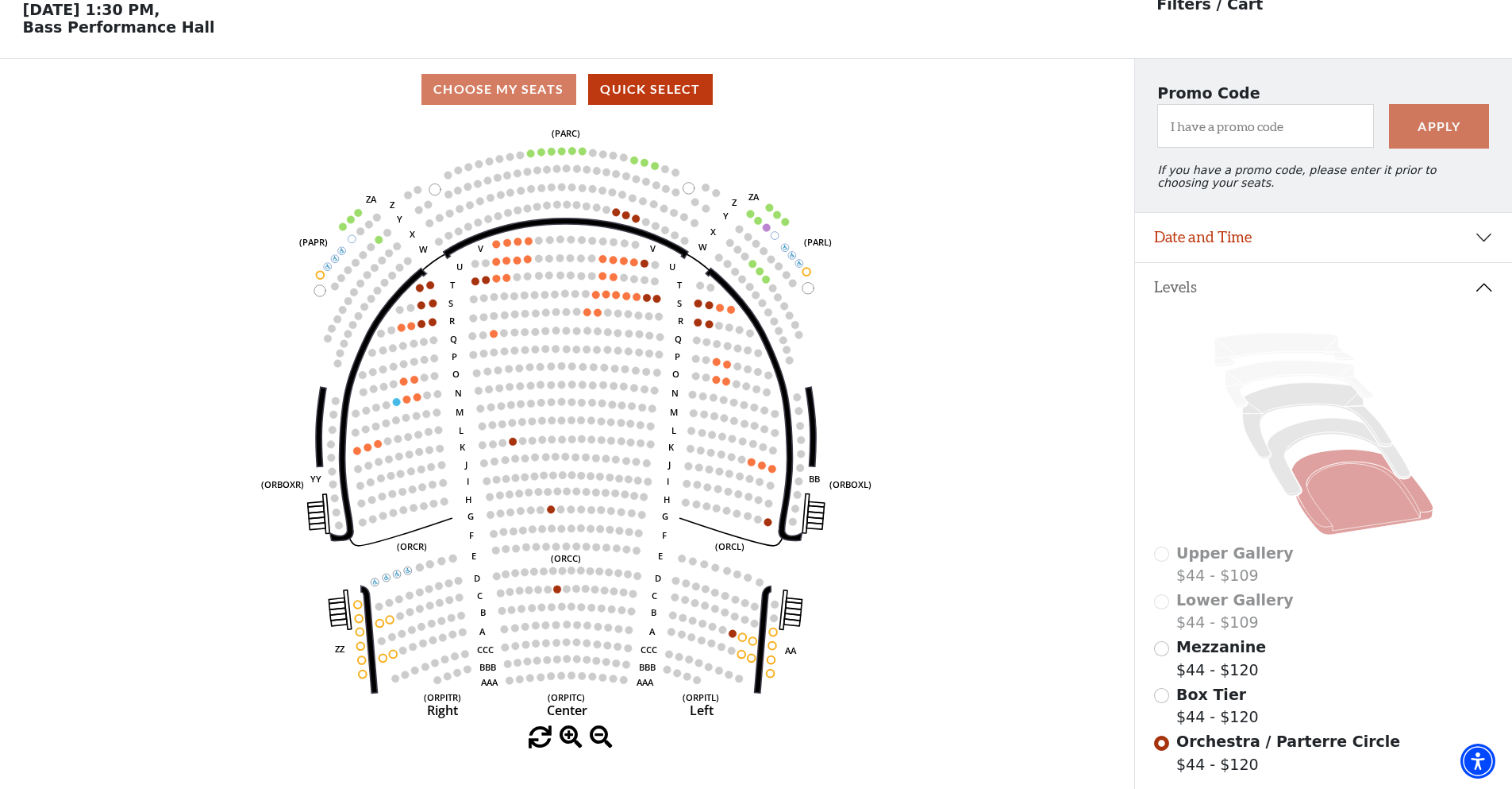
scroll to position [74, 0]
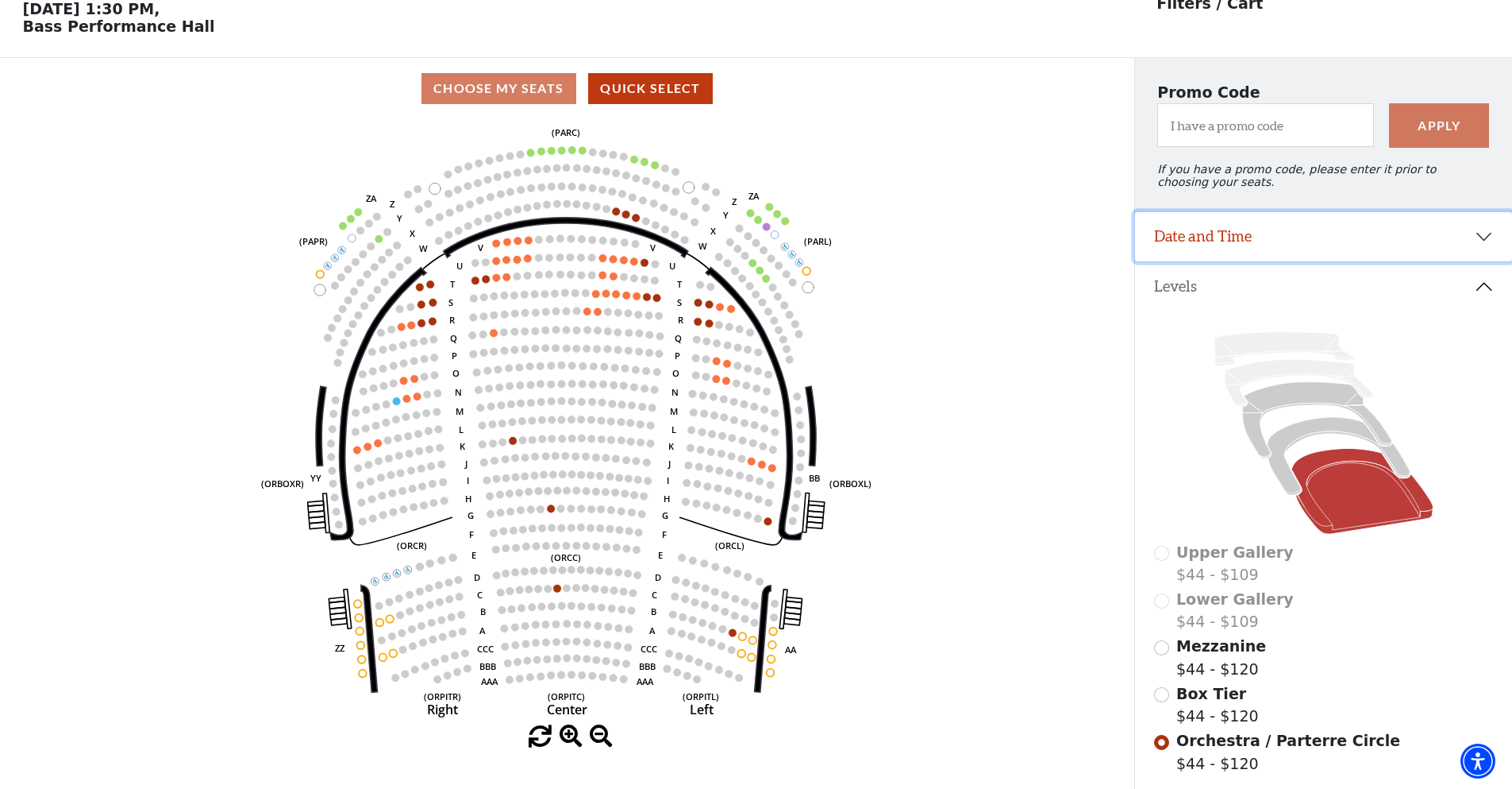
click at [1312, 258] on button "Date and Time" at bounding box center [1323, 237] width 377 height 49
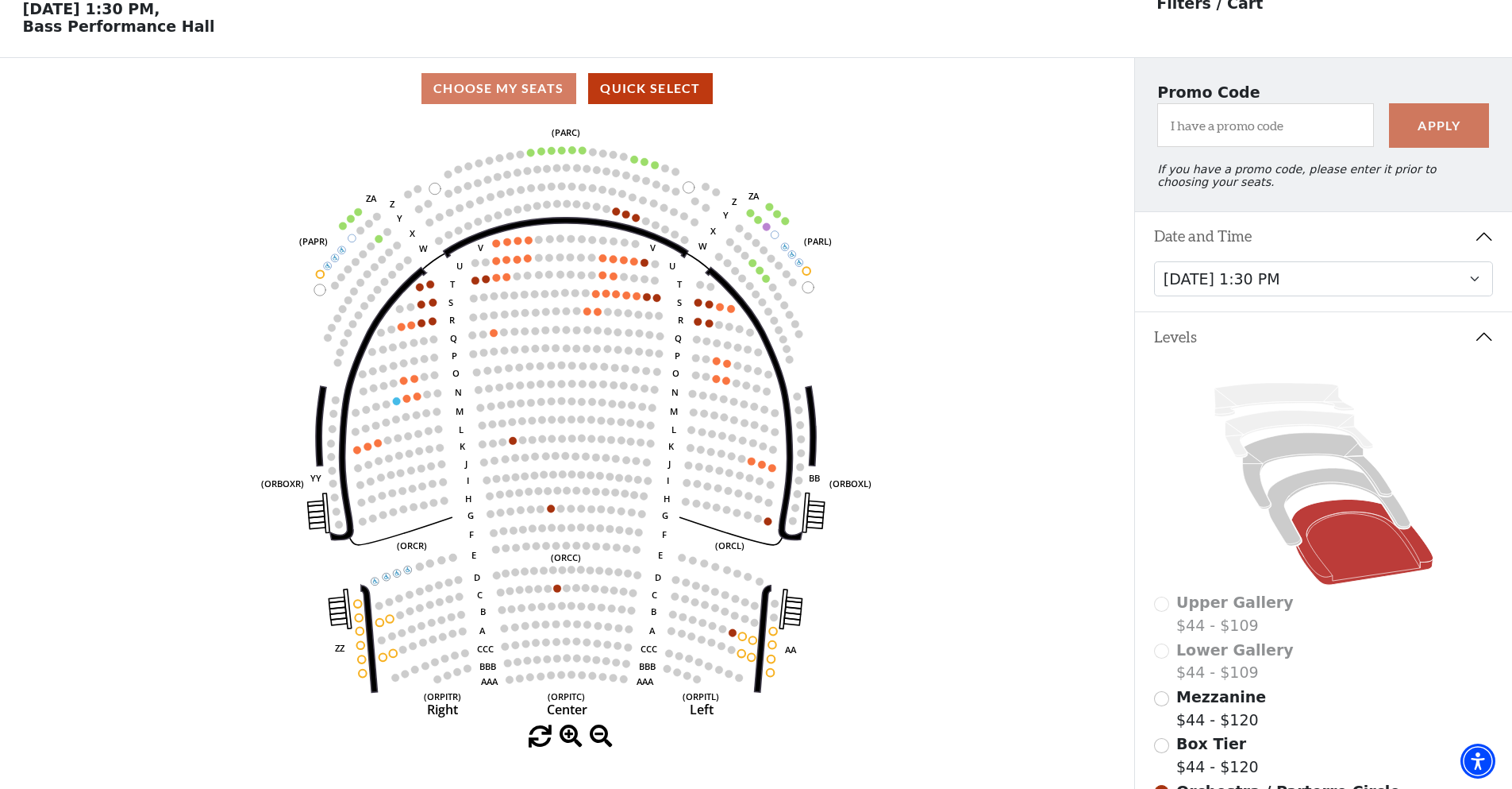
click at [1247, 309] on div "Friday, December 5 at 8:00 PM Saturday, December 6 at 1:30 PM Saturday, Decembe…" at bounding box center [1323, 286] width 377 height 50
click at [1236, 296] on select "Friday, December 5 at 8:00 PM Saturday, December 6 at 1:30 PM Saturday, Decembe…" at bounding box center [1323, 279] width 339 height 36
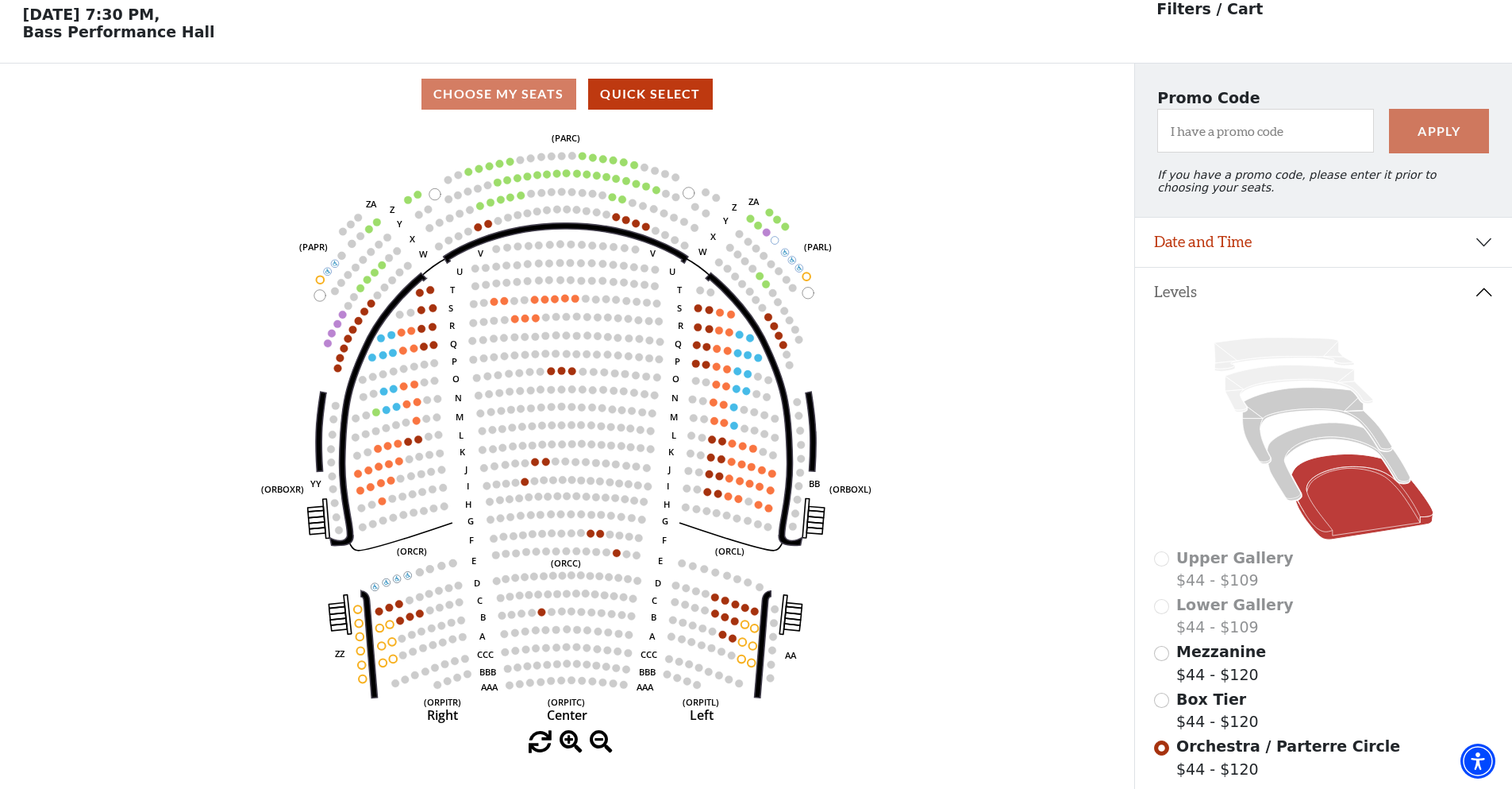
scroll to position [74, 0]
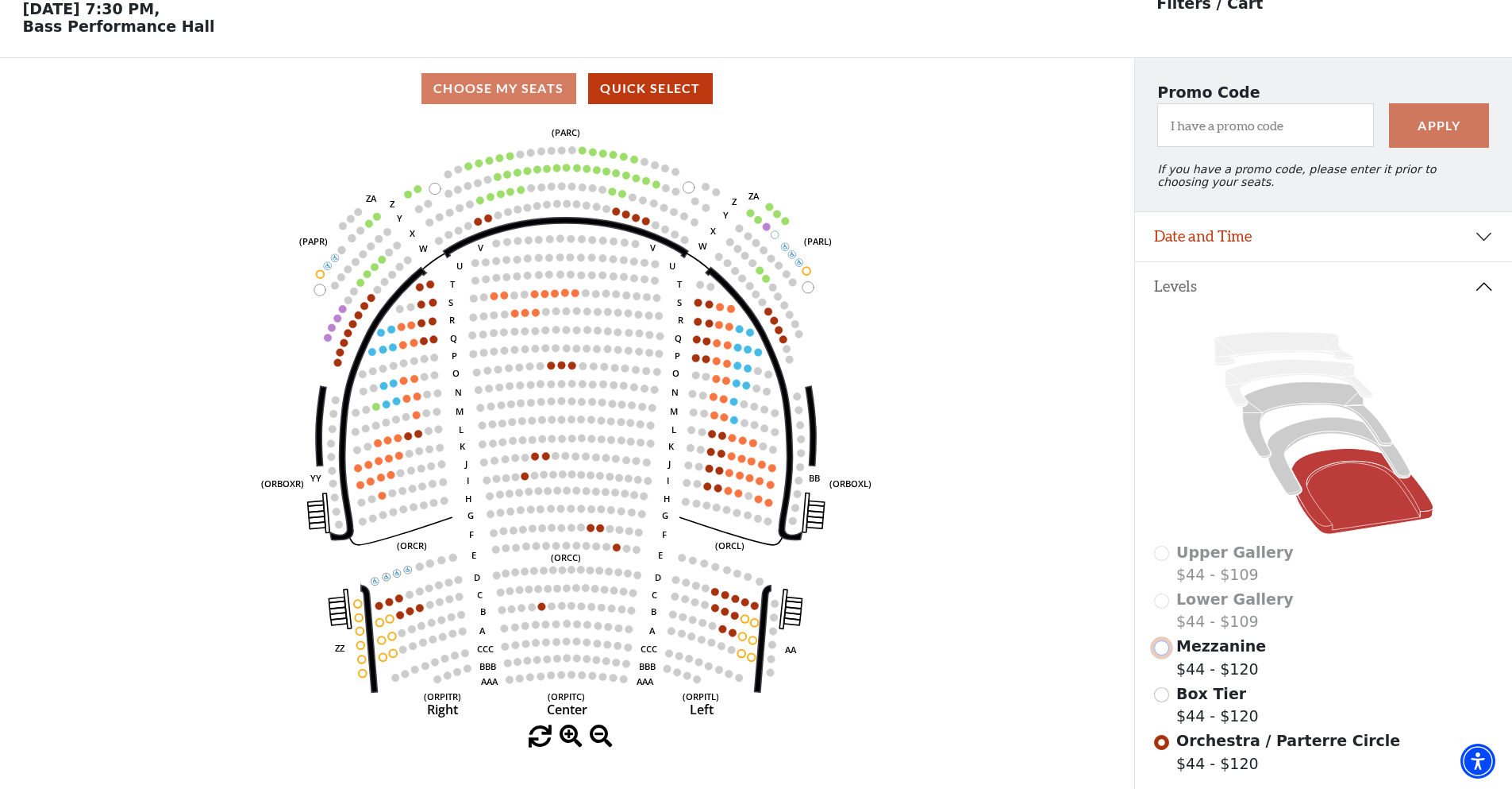
click at [1166, 655] on input "Mezzanine$44 - $120\a" at bounding box center [1161, 647] width 15 height 15
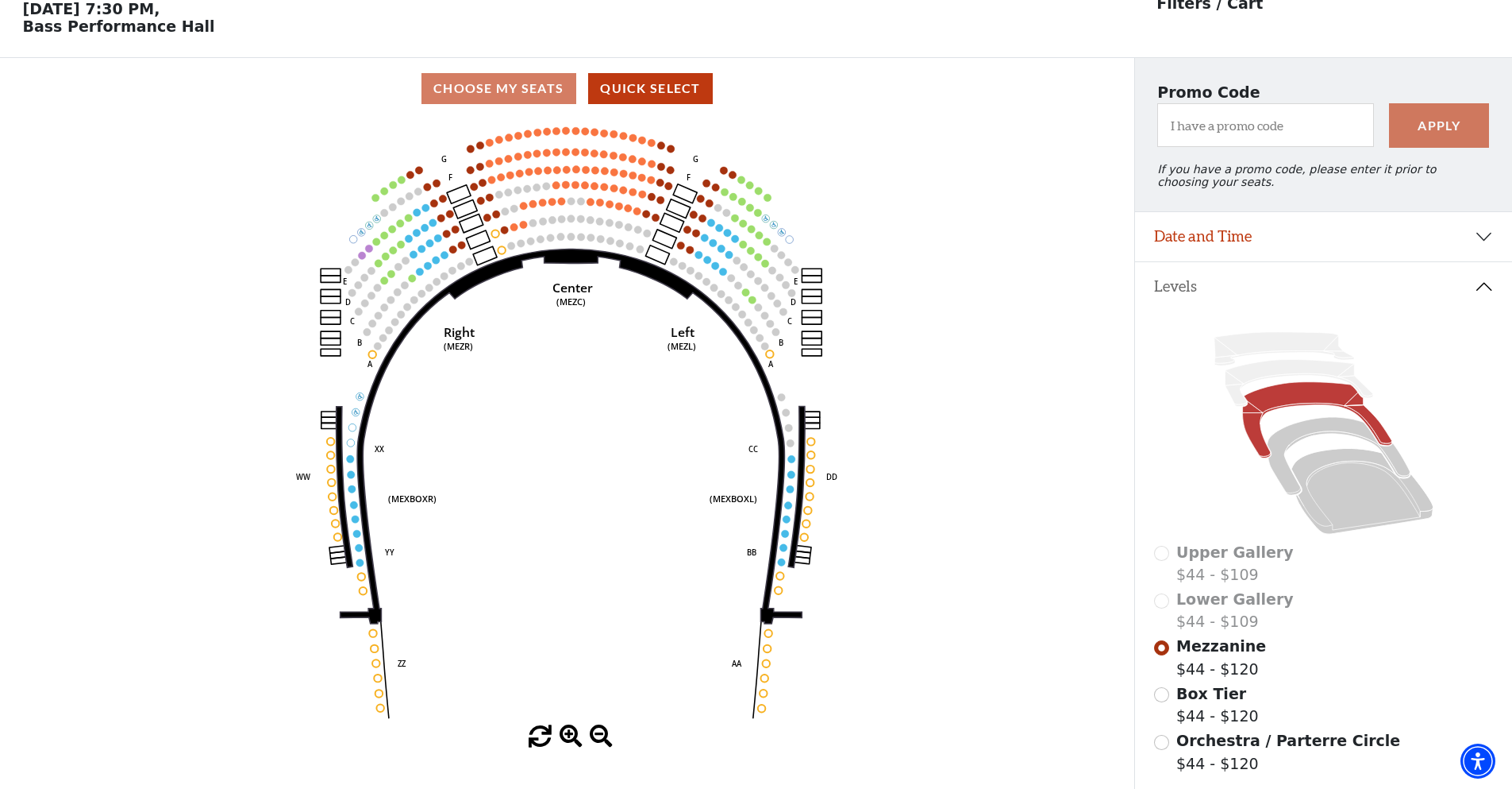
click at [741, 299] on icon "Center (MEZC) Right (MEZR) Left (MEZL) (MEXBOXR) (MEXBOXL) XX WW CC DD YY BB ZZ…" at bounding box center [567, 422] width 1021 height 606
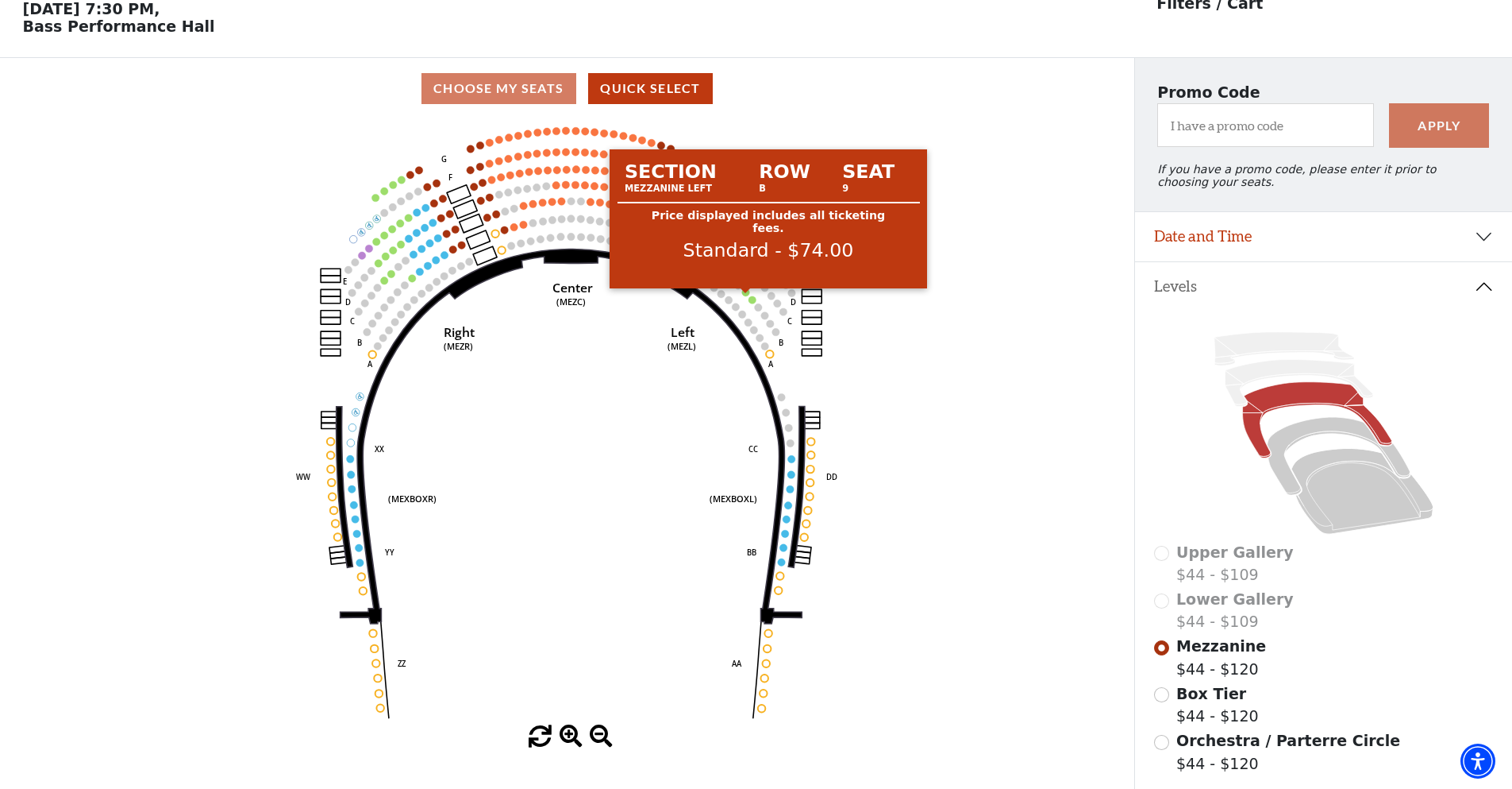
click at [746, 295] on circle at bounding box center [745, 291] width 7 height 7
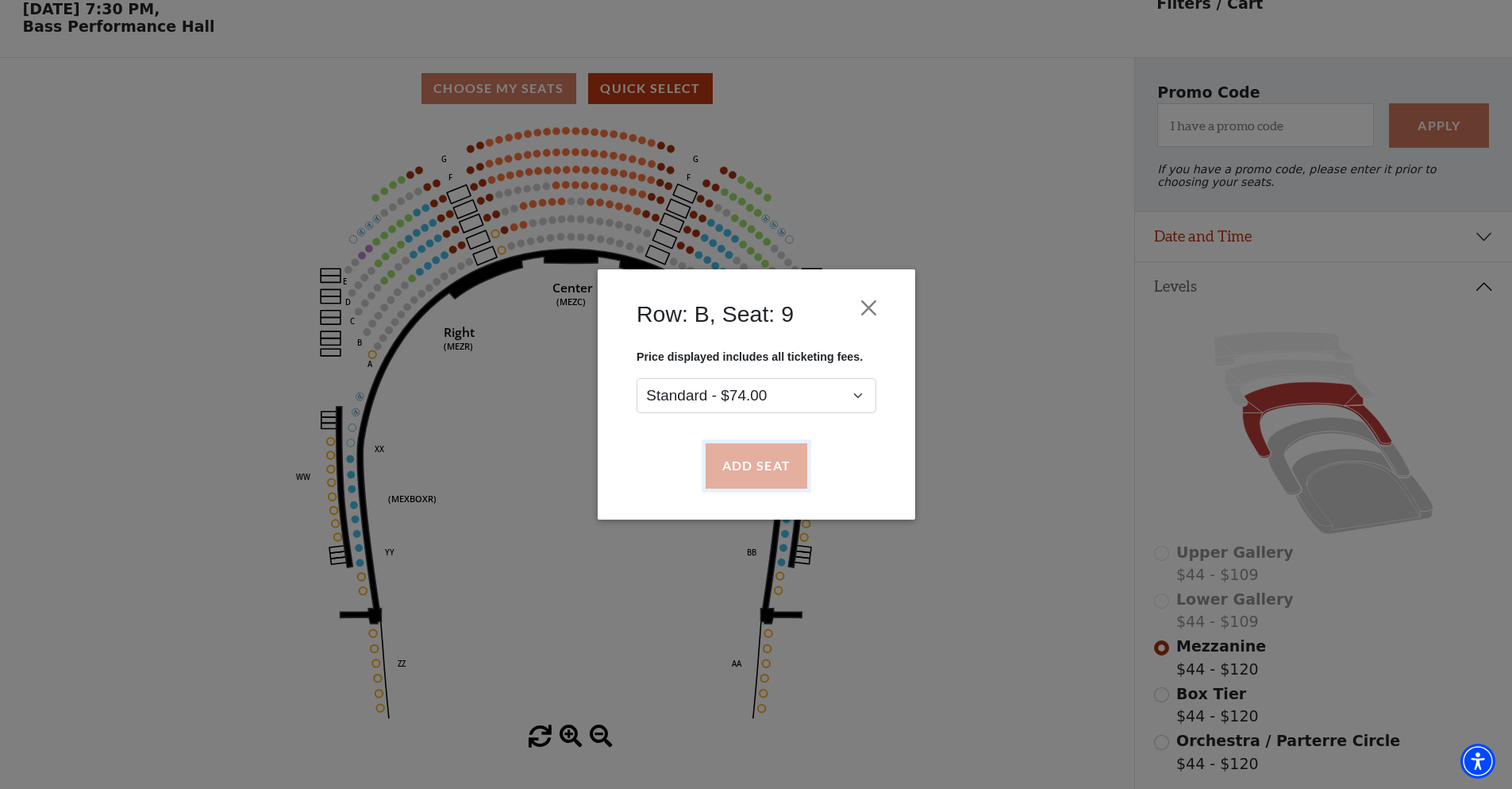
click at [758, 467] on button "Add Seat" at bounding box center [755, 465] width 102 height 45
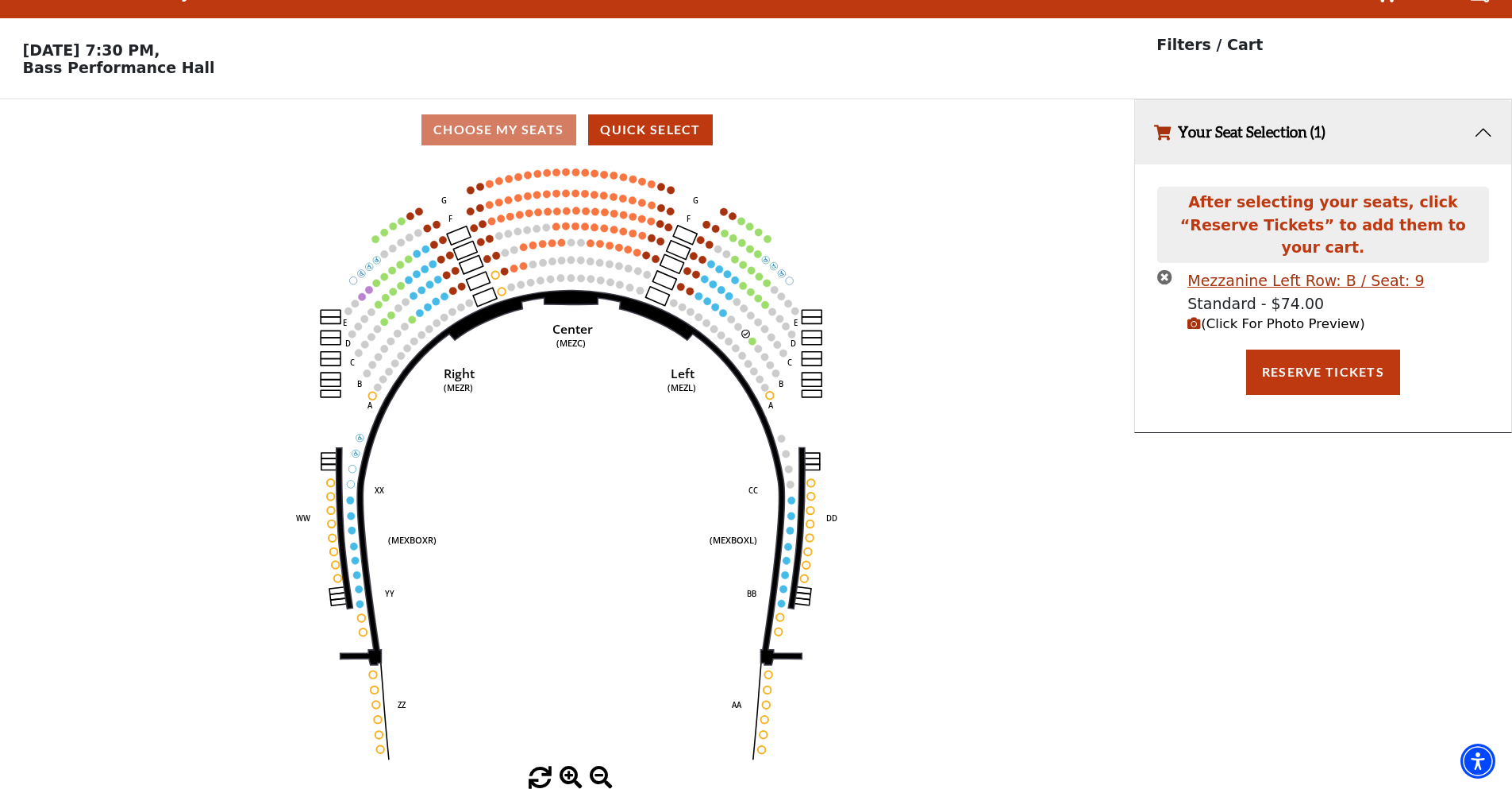
scroll to position [0, 0]
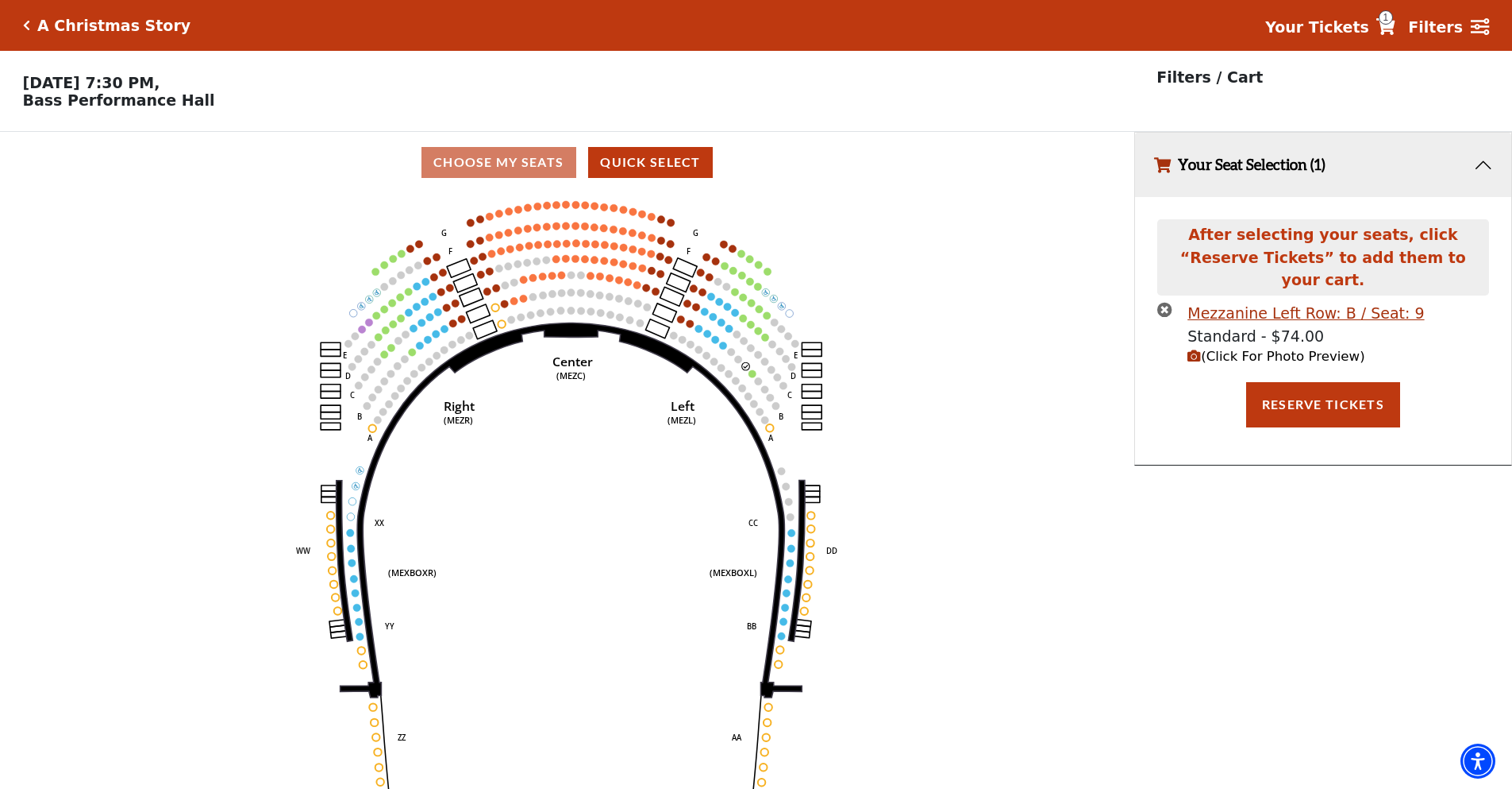
click at [750, 377] on circle at bounding box center [751, 373] width 7 height 7
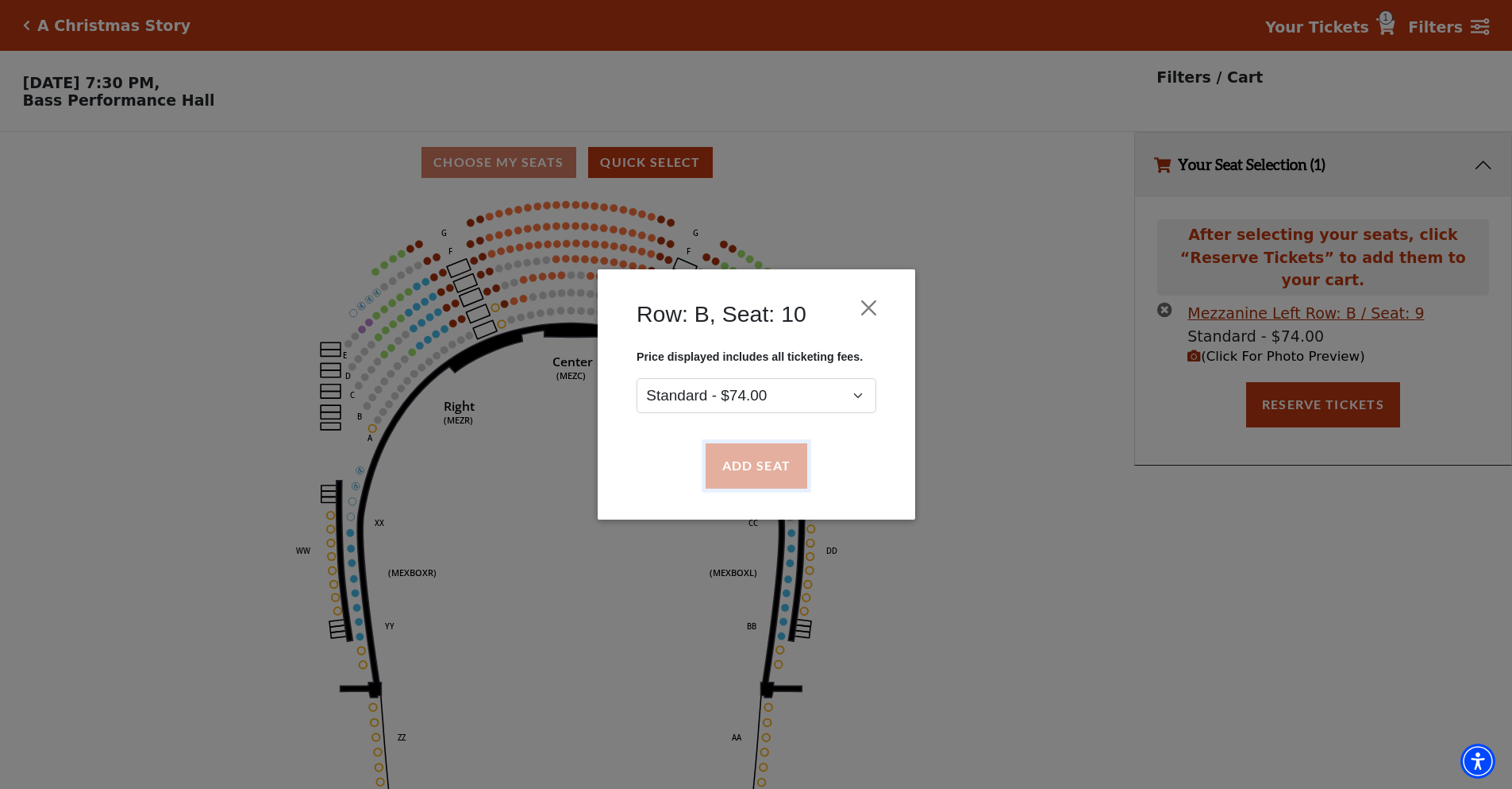
click at [781, 464] on button "Add Seat" at bounding box center [755, 465] width 102 height 45
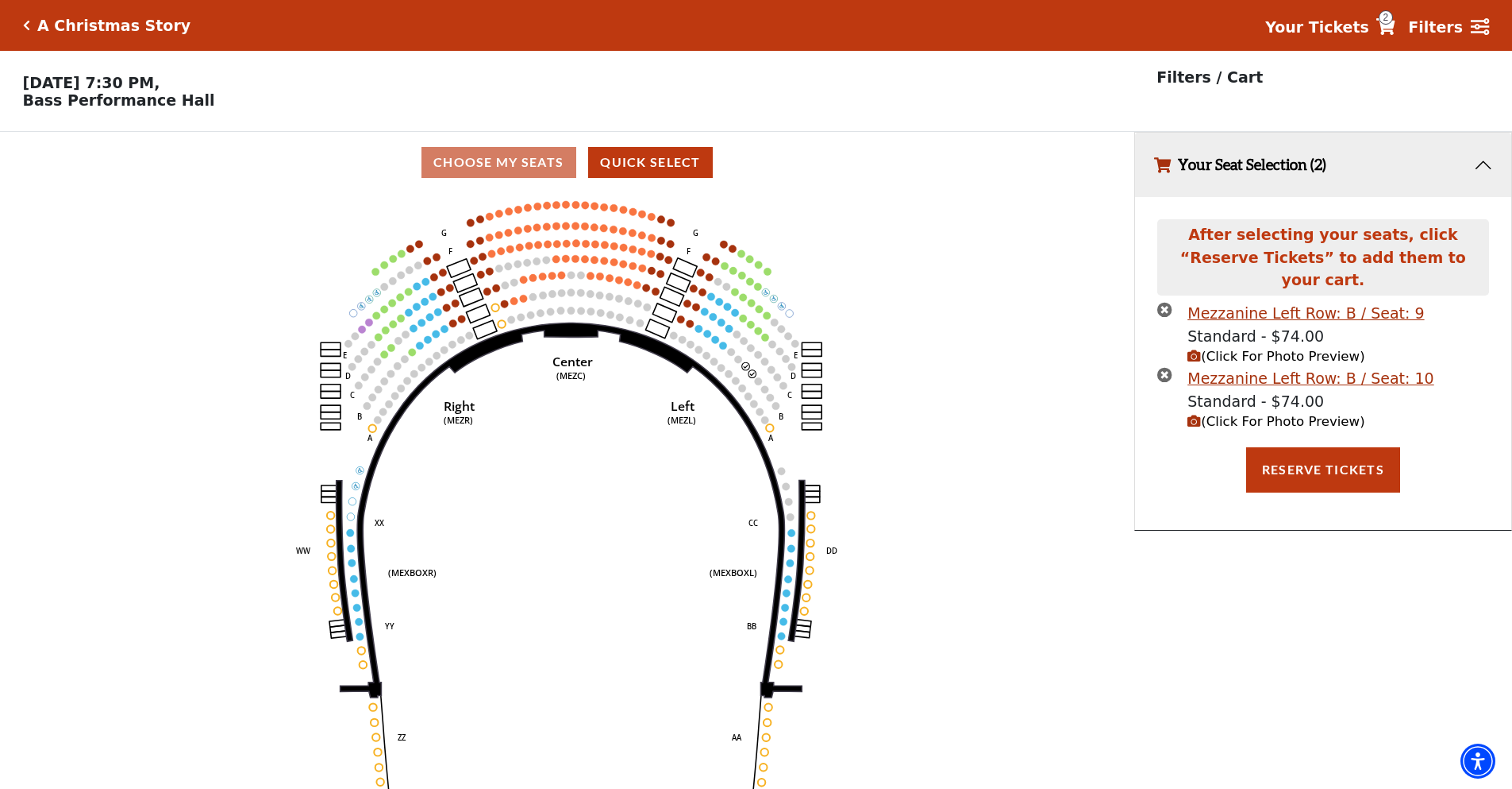
click at [1277, 348] on span "(Click For Photo Preview)" at bounding box center [1276, 355] width 177 height 15
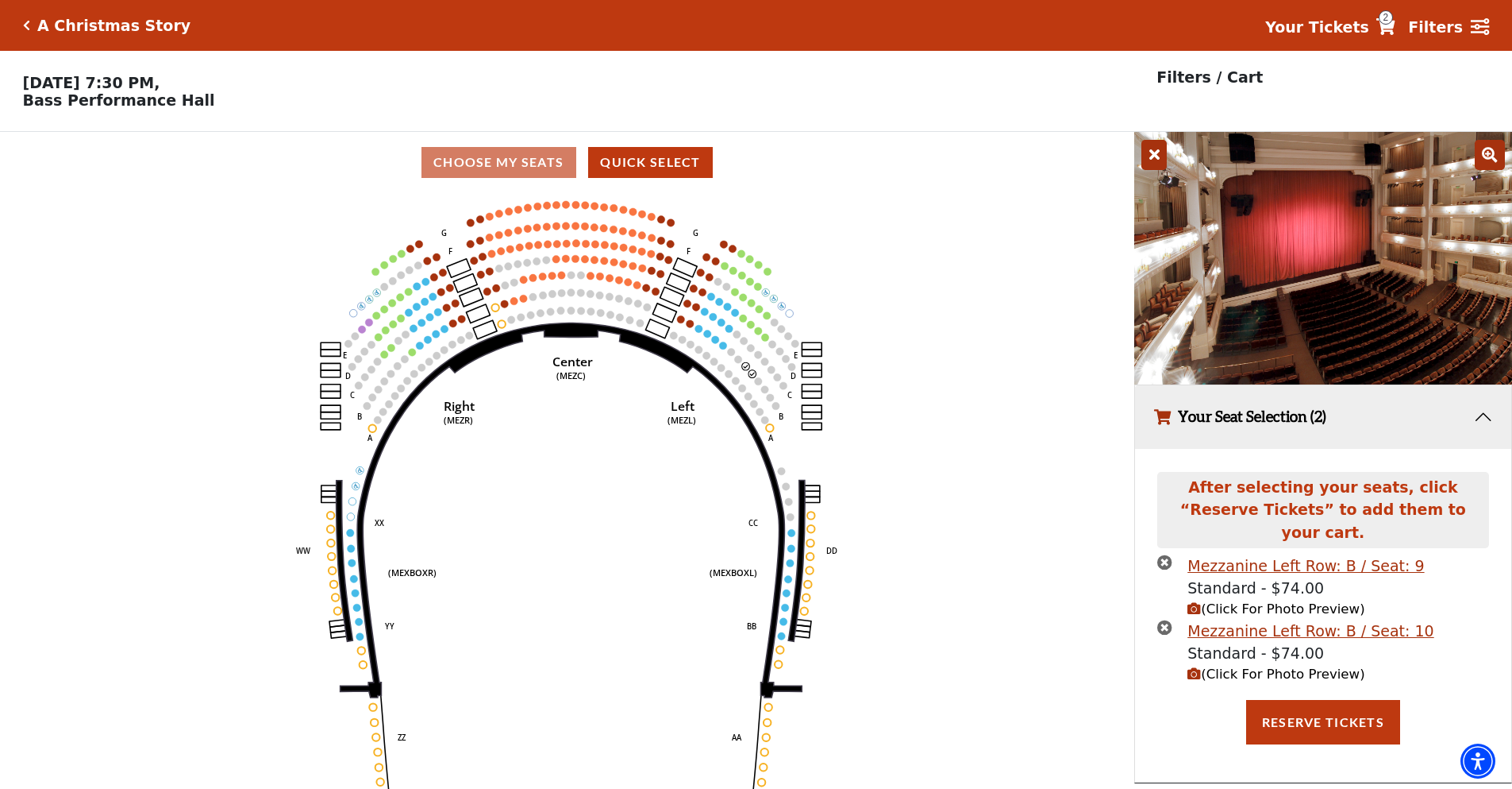
click at [1233, 666] on span "(Click For Photo Preview)" at bounding box center [1276, 673] width 177 height 15
click at [1324, 706] on button "Reserve Tickets" at bounding box center [1323, 722] width 154 height 45
click at [1324, 706] on div "Reserving Seats ..." at bounding box center [1323, 722] width 354 height 45
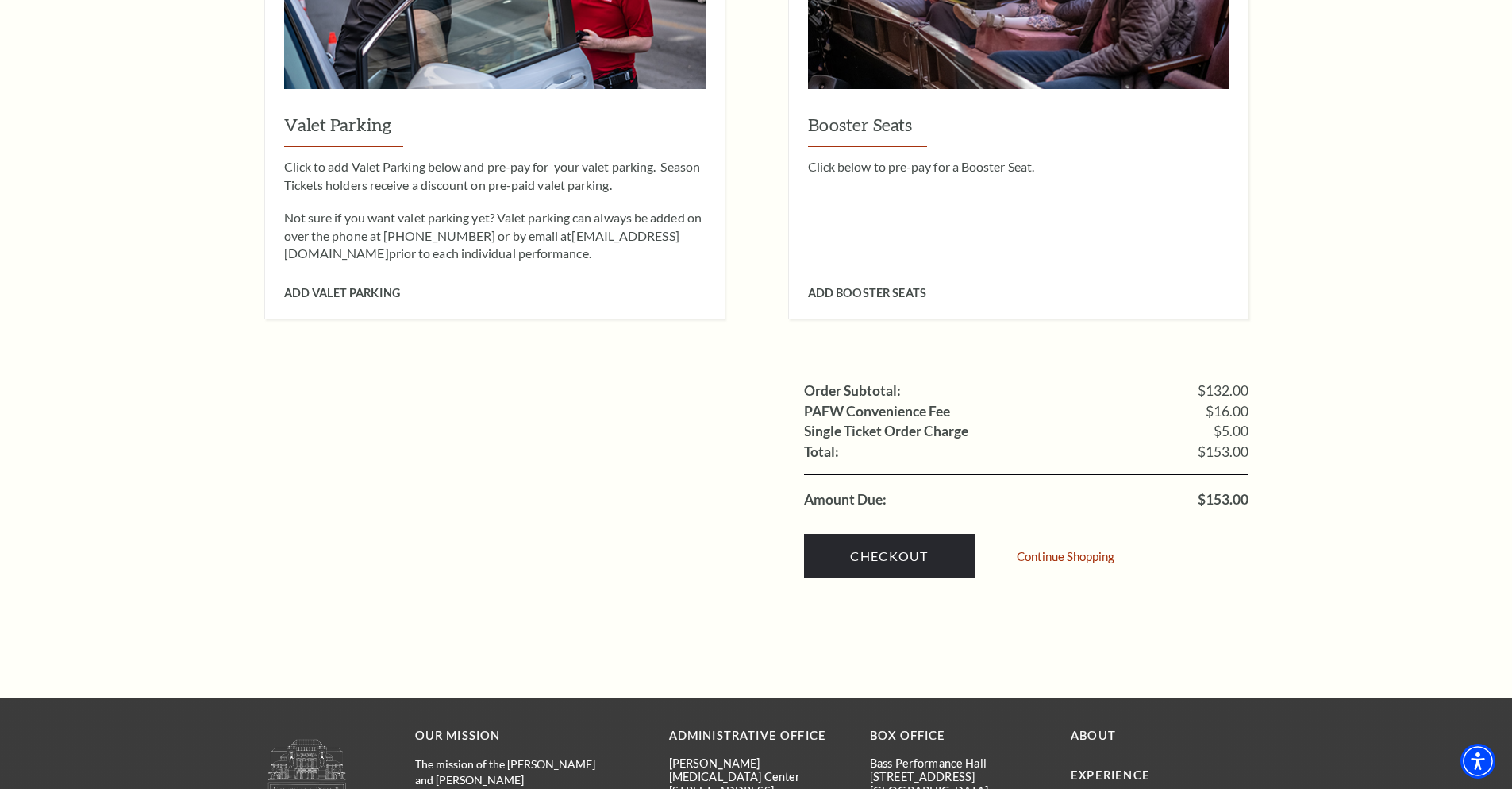
scroll to position [1350, 0]
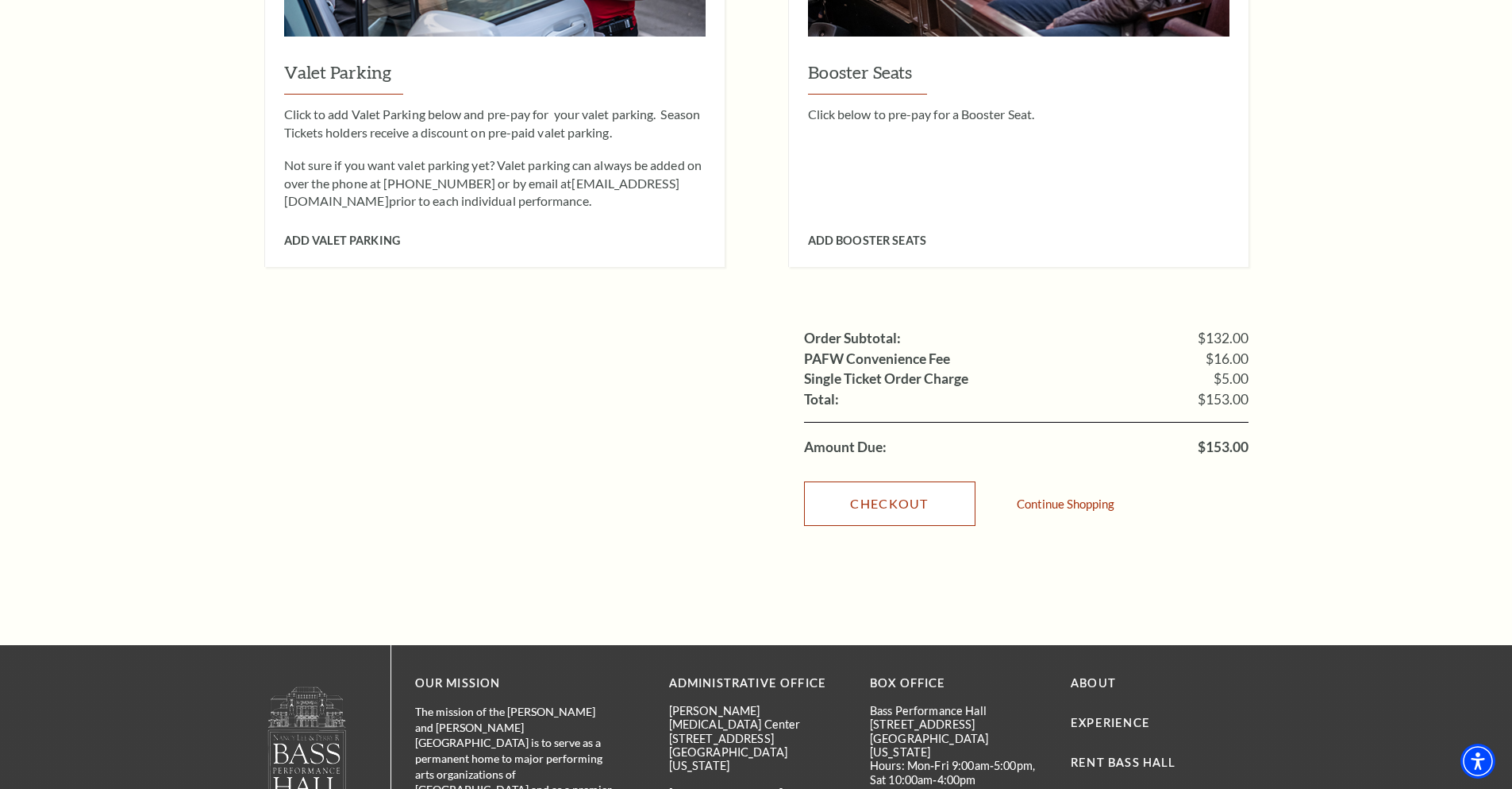
click at [906, 482] on link "Checkout" at bounding box center [890, 503] width 171 height 45
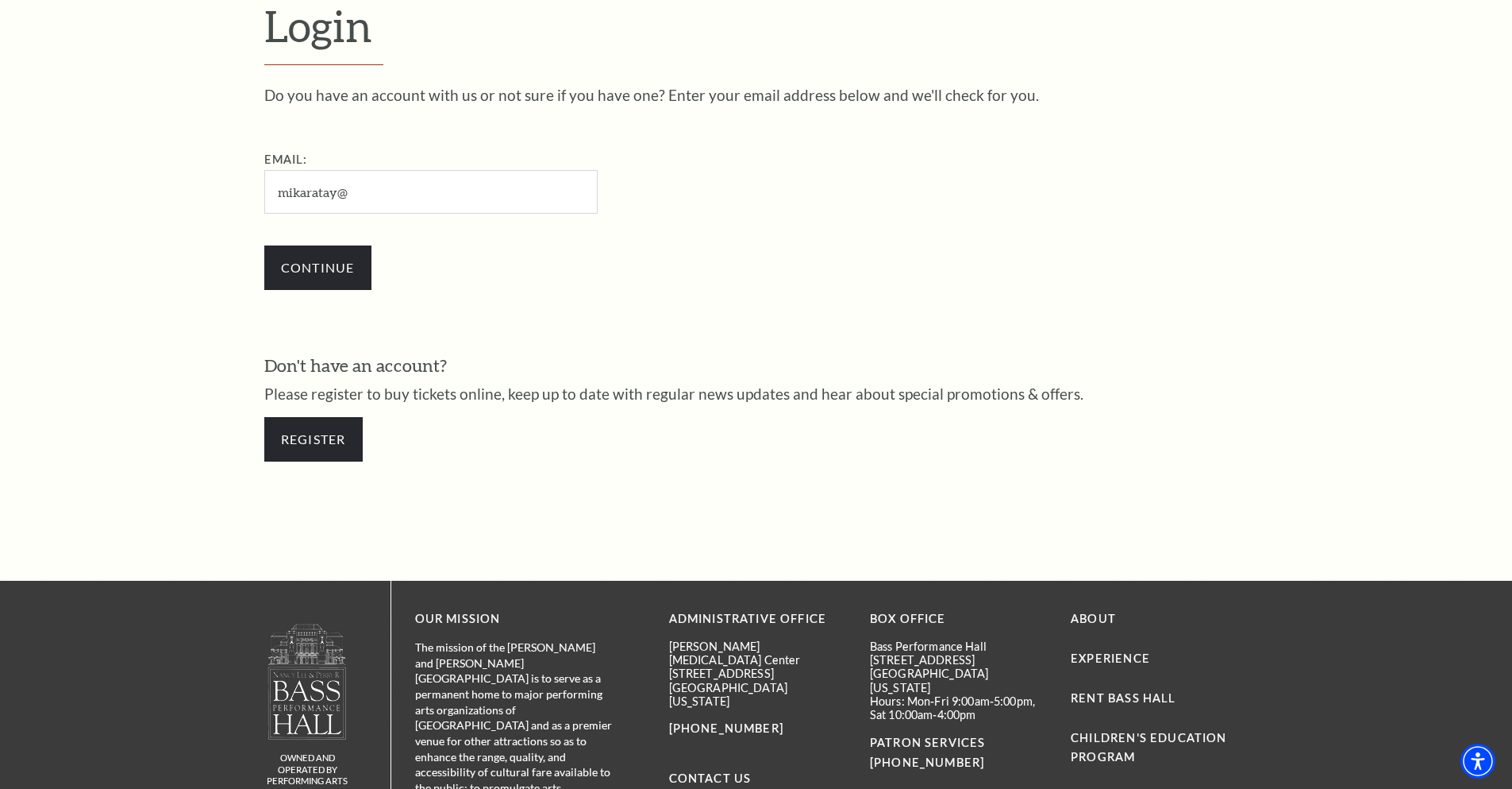
type input "mikaratay@g"
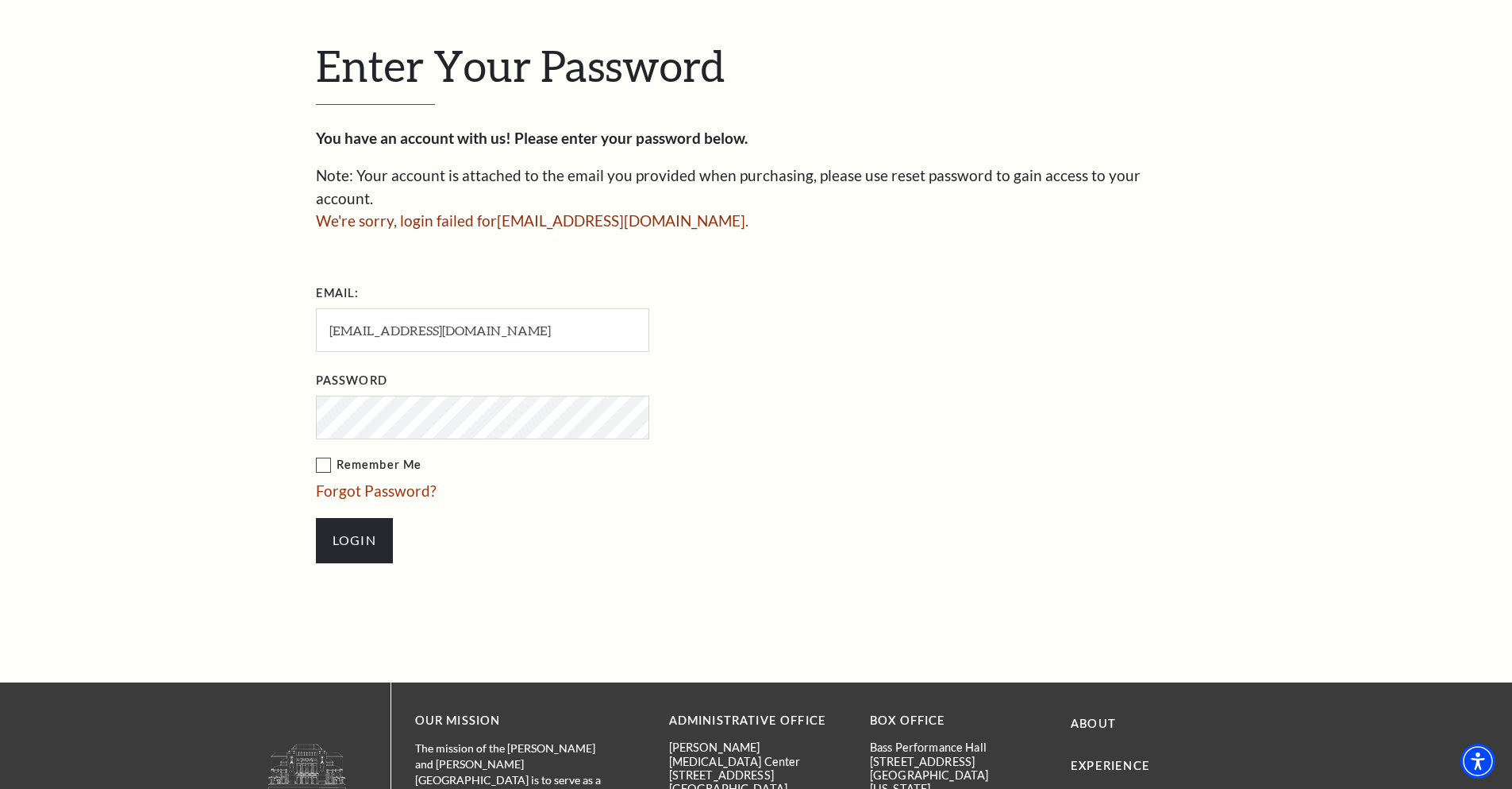
click at [81, 359] on div "Enter Your Password You have an account with us! Please enter your password bel…" at bounding box center [756, 309] width 1512 height 744
click at [394, 481] on link "Forgot Password?" at bounding box center [376, 490] width 121 height 18
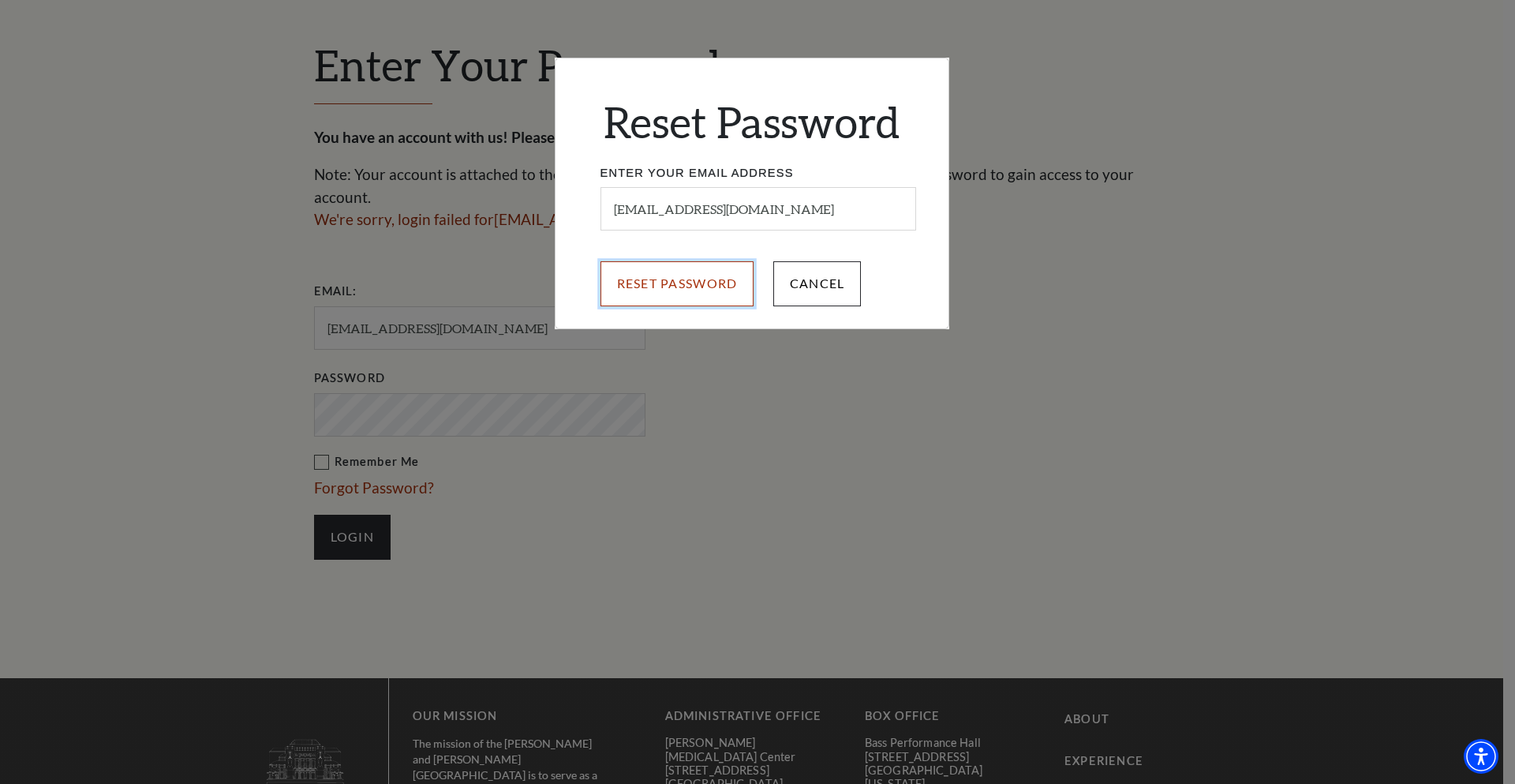
click at [694, 270] on input "Reset Password" at bounding box center [677, 283] width 153 height 44
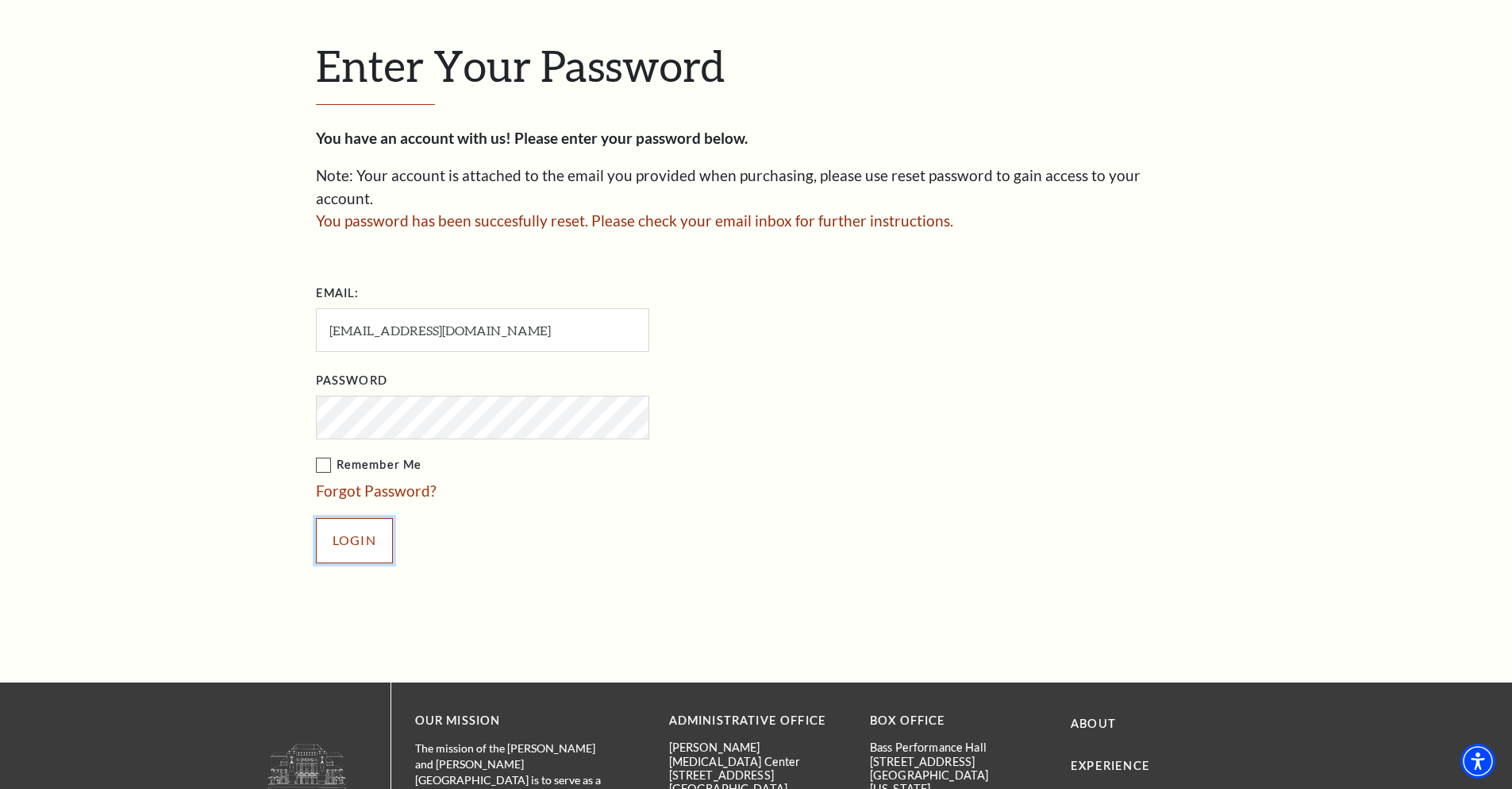
click at [351, 528] on input "Login" at bounding box center [354, 540] width 77 height 45
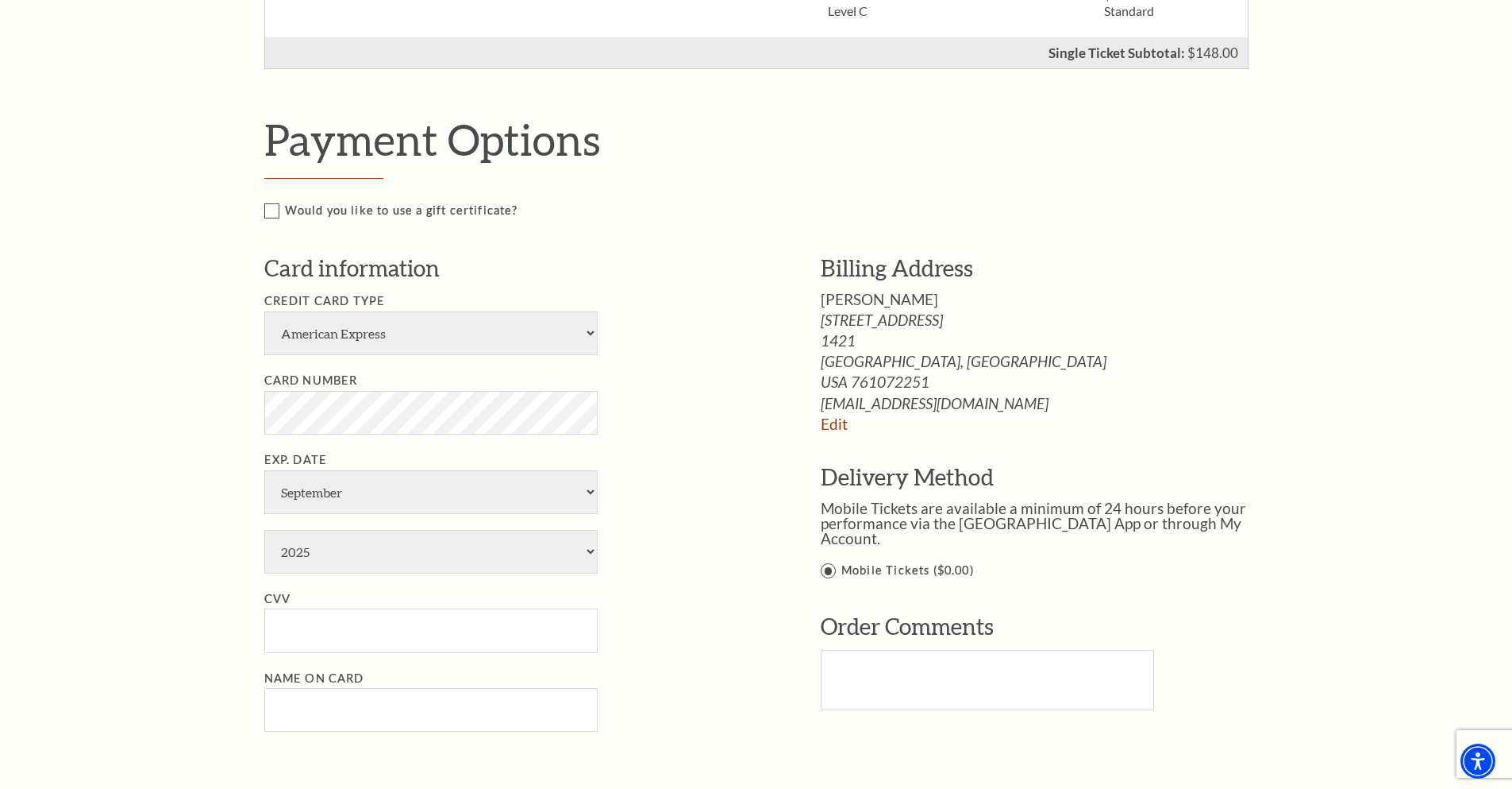
scroll to position [636, 0]
click at [395, 334] on select "American Express Visa Master Card Discover" at bounding box center [430, 332] width 333 height 44
select select "24"
click at [264, 310] on select "American Express Visa Master Card Discover" at bounding box center [430, 332] width 333 height 44
click at [376, 481] on select "January February March April May June July August September October November De…" at bounding box center [430, 490] width 333 height 44
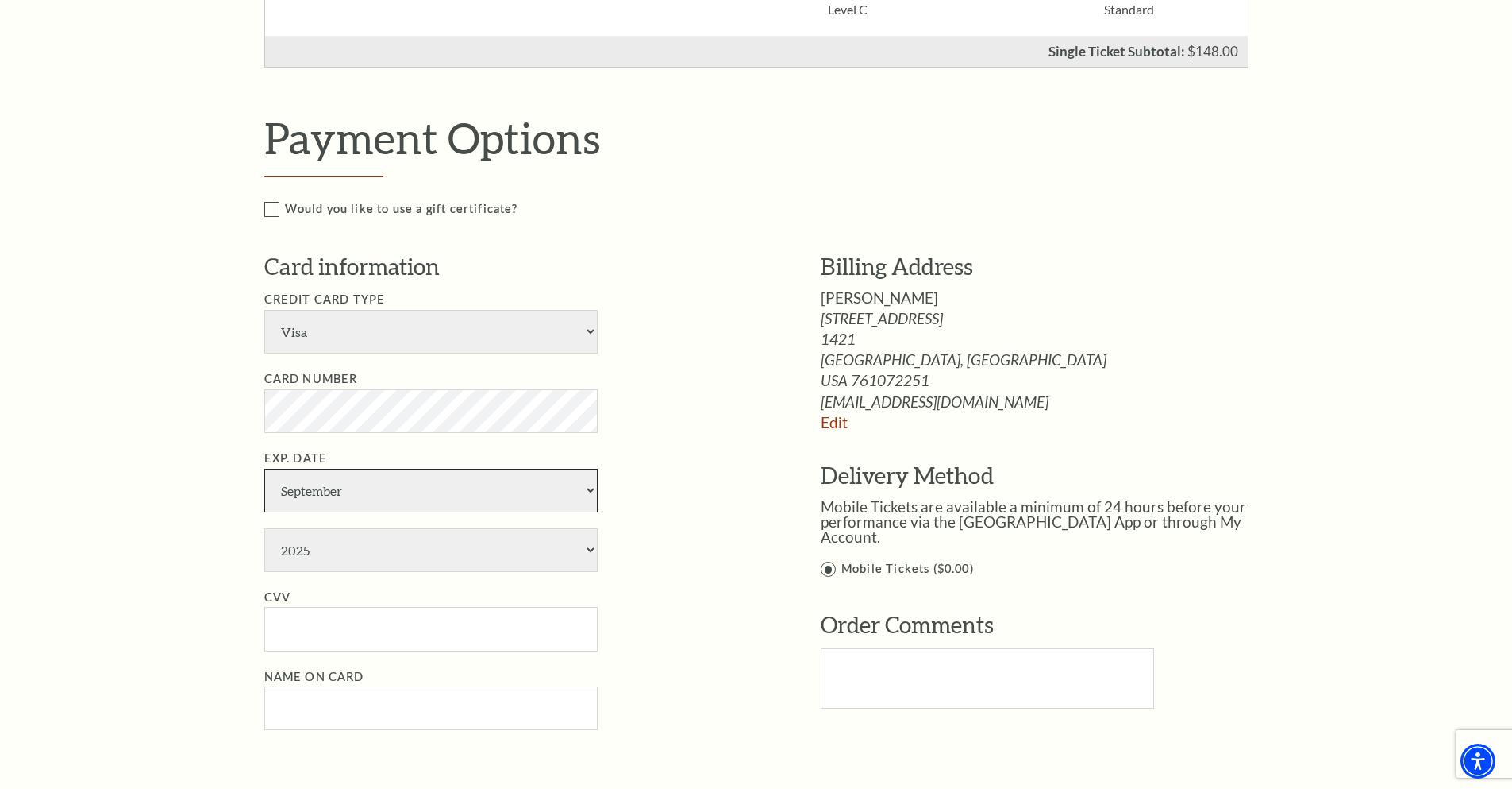
select select "10"
click at [264, 468] on select "January February March April May June July August September October November De…" at bounding box center [430, 490] width 333 height 44
click at [392, 554] on select "2025 2026 2027 2028 2029 2030 2031 2032 2033 2034" at bounding box center [430, 549] width 333 height 44
select select "2029"
click at [264, 528] on select "2025 2026 2027 2028 2029 2030 2031 2032 2033 2034" at bounding box center [430, 549] width 333 height 44
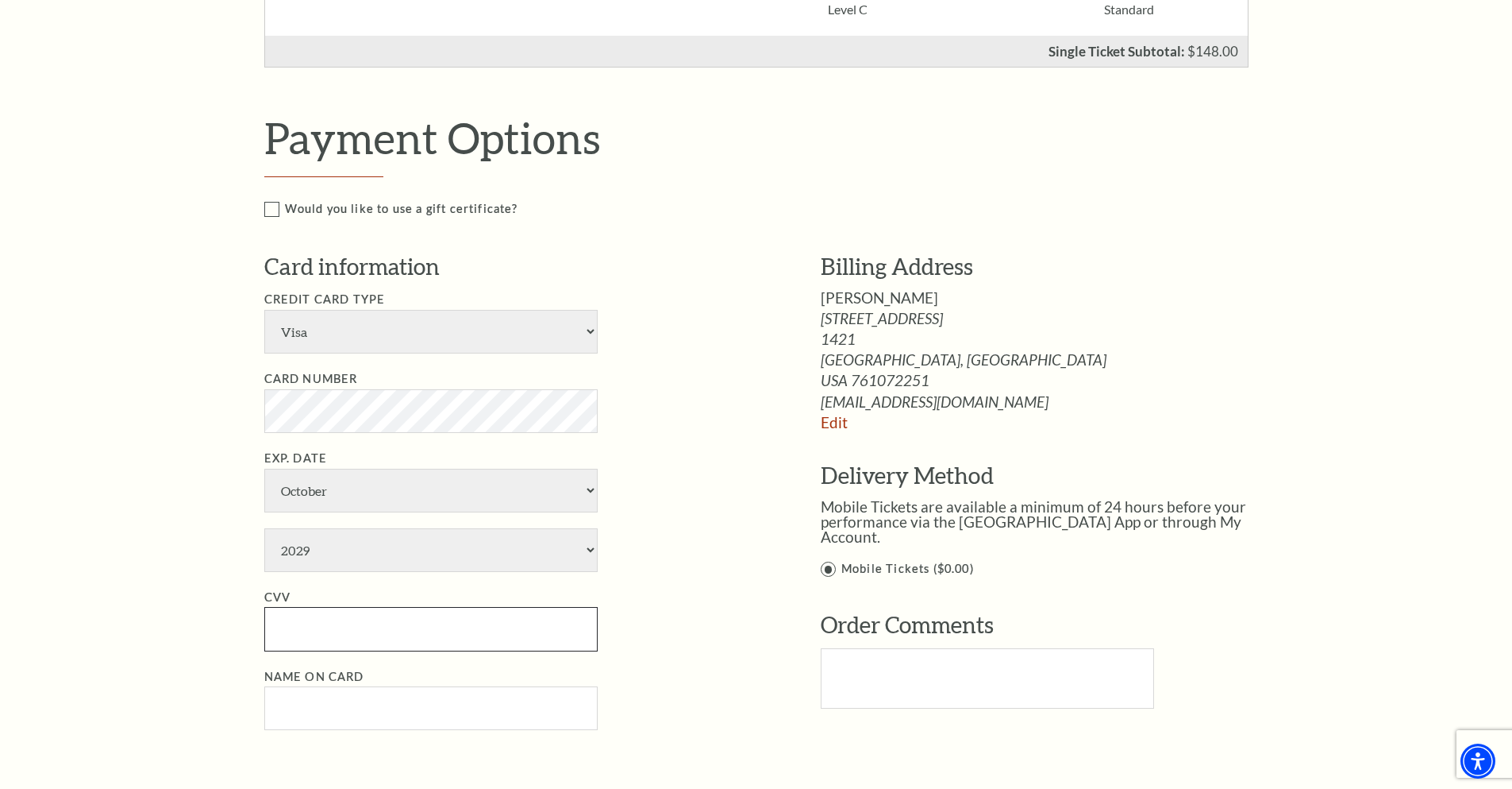
click at [390, 617] on input "CVV" at bounding box center [430, 629] width 333 height 44
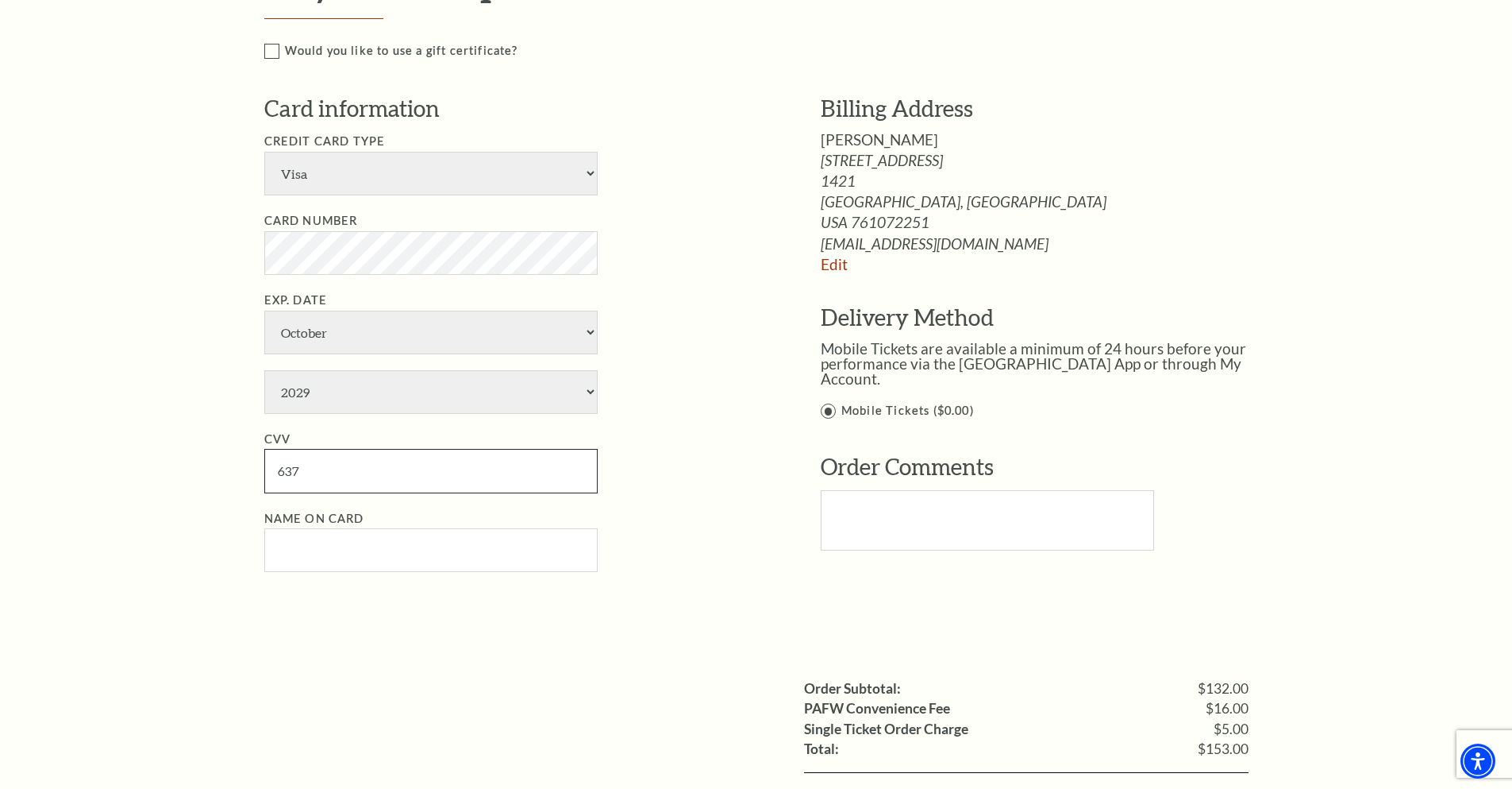
scroll to position [794, 0]
type input "637"
click at [422, 563] on input "Name on Card" at bounding box center [430, 549] width 333 height 44
type input "Michael Karatay"
click at [1470, 416] on div "Notice × Tickets cannot be removed during a Ticket Exchange. Choose Start Over …" at bounding box center [756, 227] width 1512 height 1803
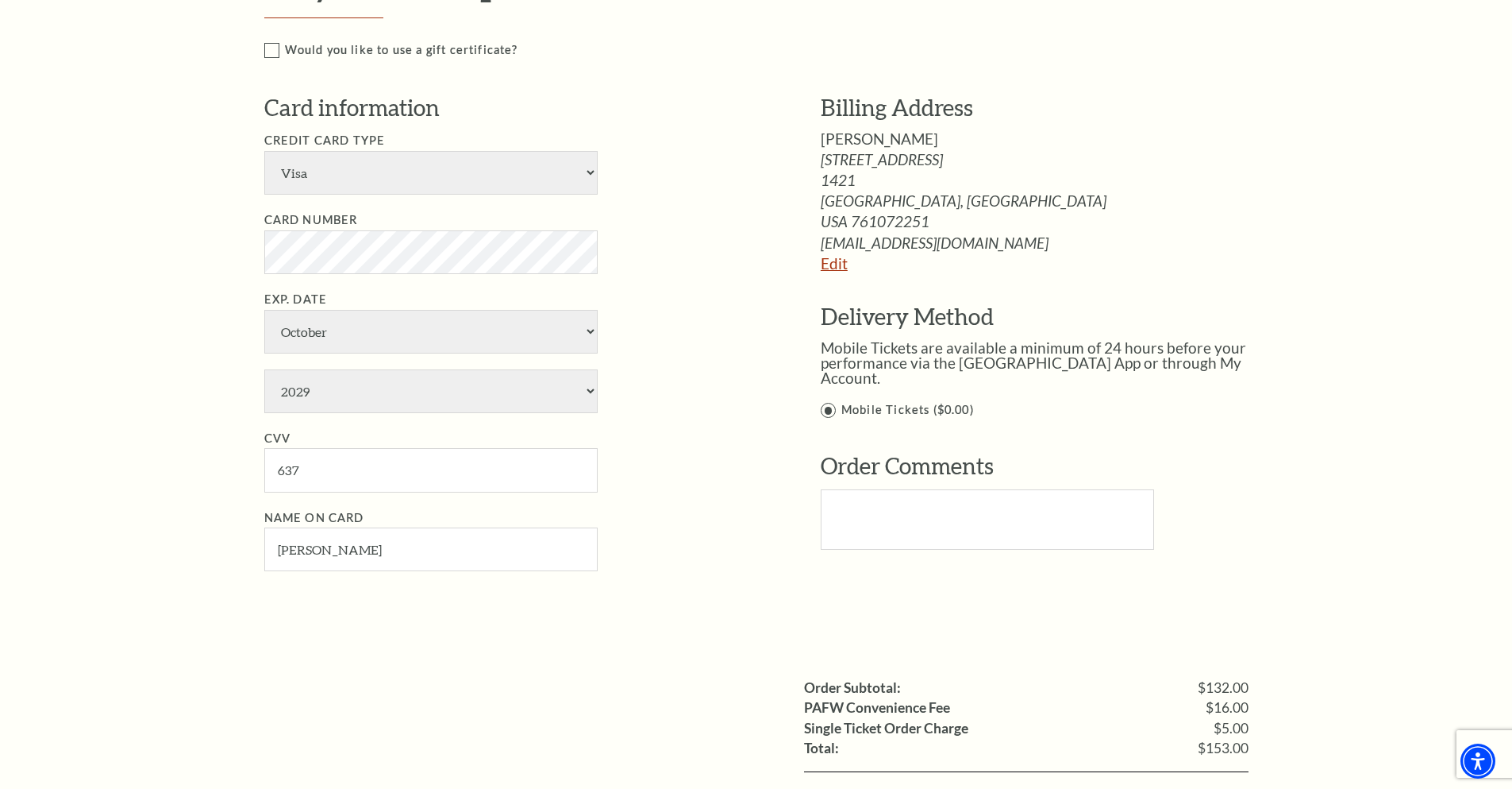
click at [836, 266] on link "Edit" at bounding box center [833, 263] width 27 height 18
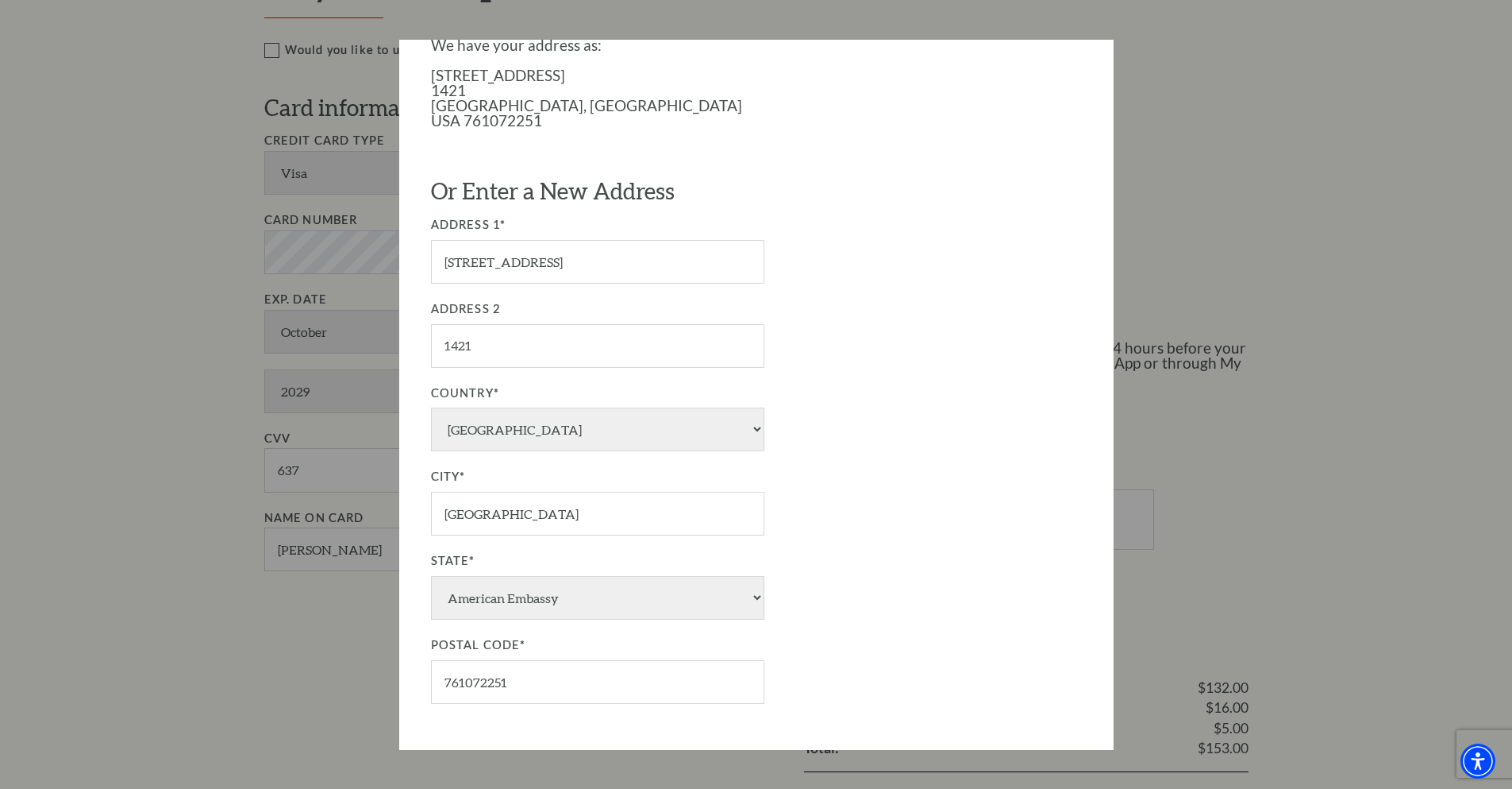
scroll to position [225, 0]
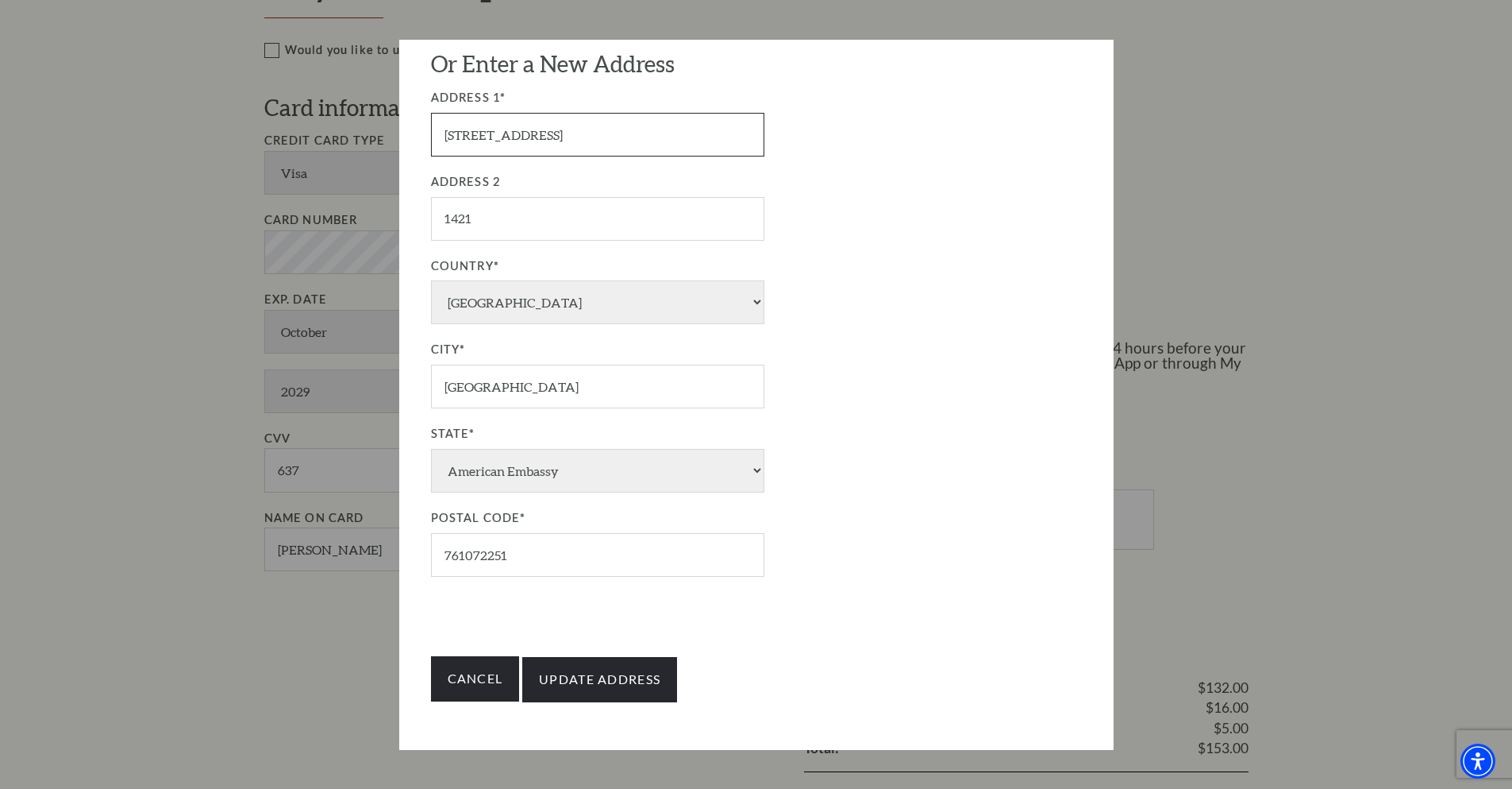
drag, startPoint x: 600, startPoint y: 127, endPoint x: 215, endPoint y: 119, distance: 385.1
click at [264, 119] on div "Payment Options Would you like to use a gift certificate? Gift Certificate Numb…" at bounding box center [773, 285] width 1018 height 664
type input "40 Fells Drive"
drag, startPoint x: 588, startPoint y: 396, endPoint x: 185, endPoint y: 352, distance: 405.4
click at [264, 352] on div "Payment Options Would you like to use a gift certificate? Gift Certificate Numb…" at bounding box center [773, 285] width 1018 height 664
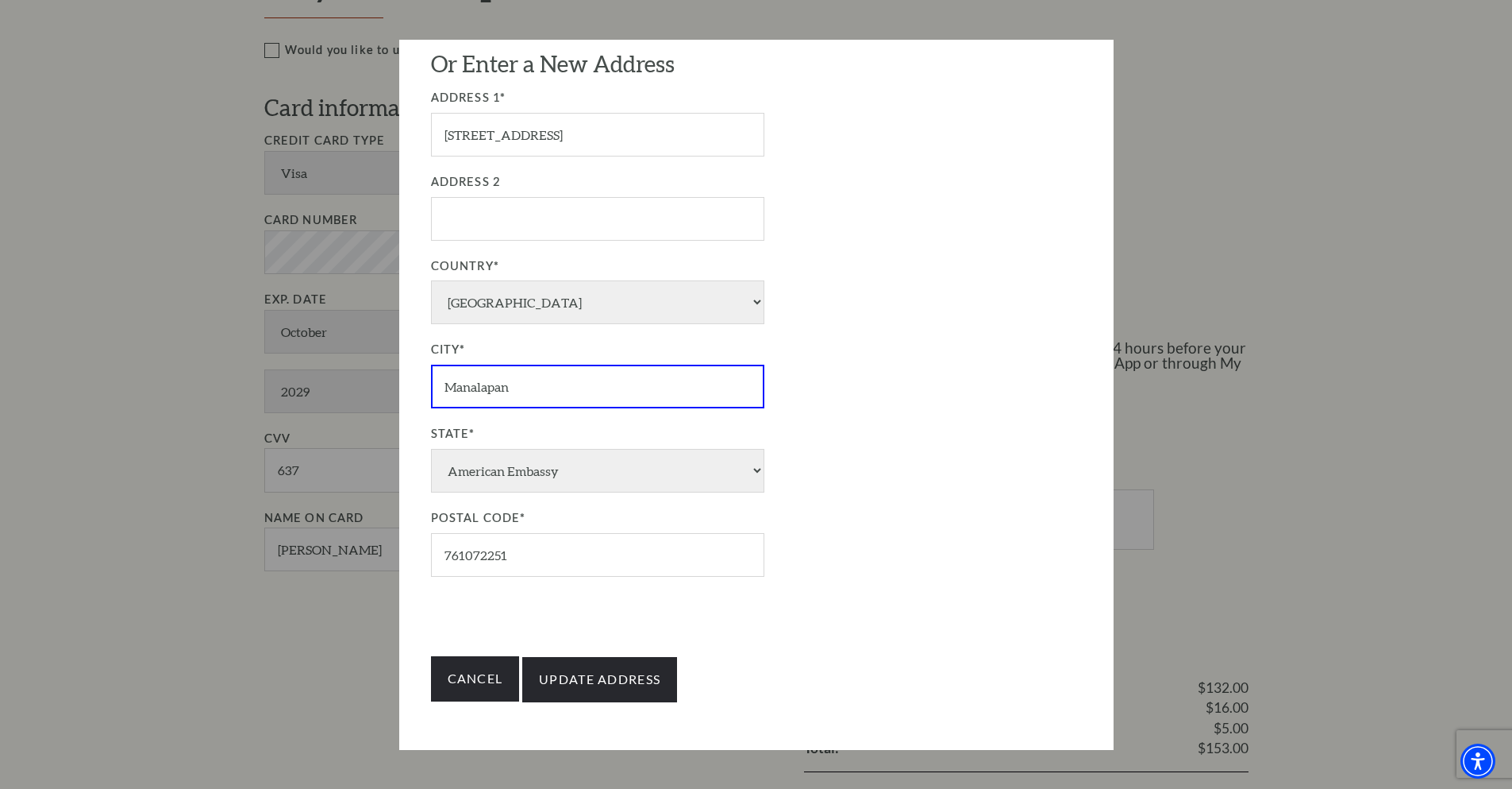
type input "Manalapan"
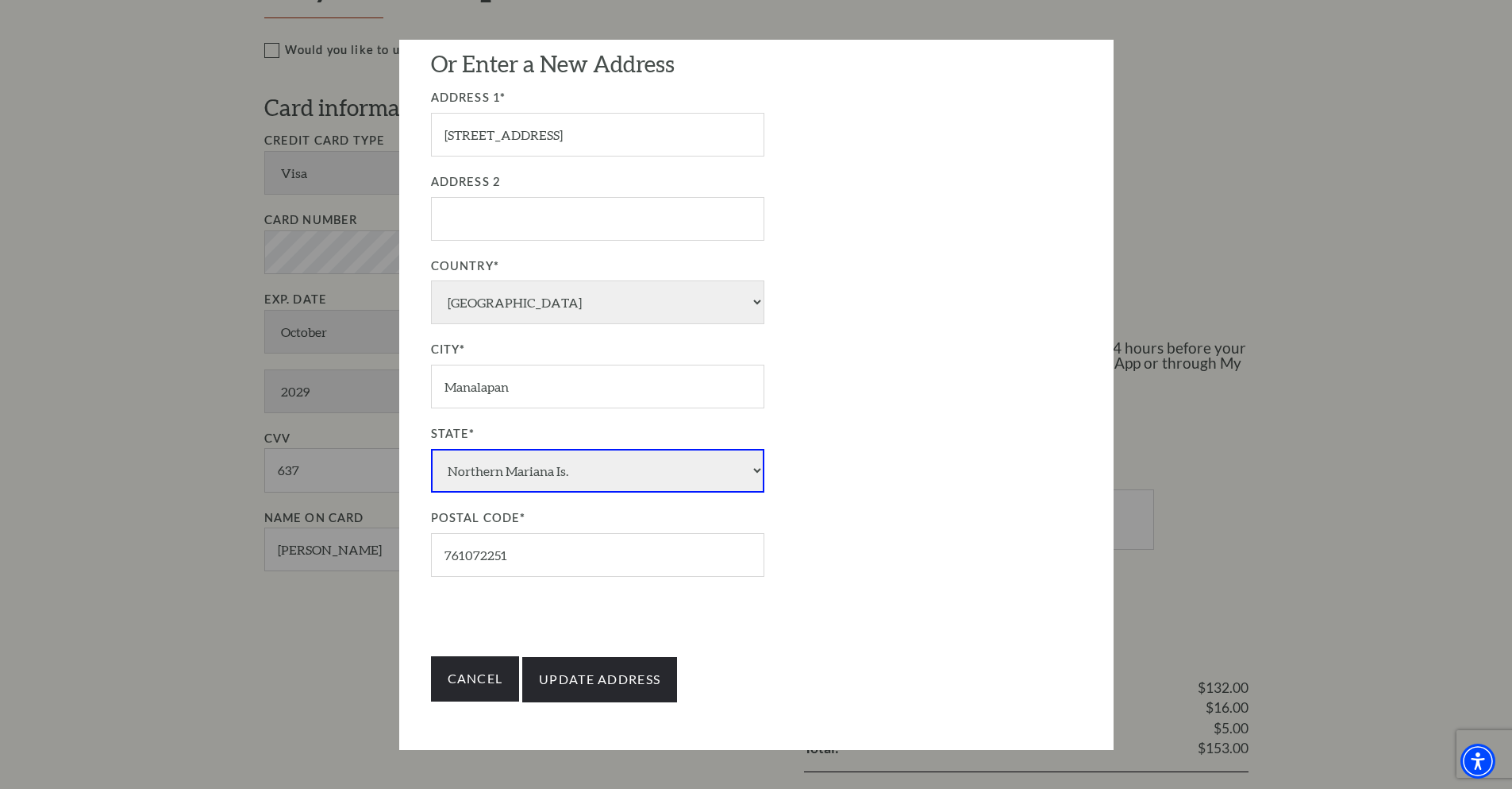
click at [510, 486] on select "American Embassy American Embassy Alaska Alabama Armed Forces Arkansas American…" at bounding box center [598, 470] width 333 height 44
click at [431, 448] on select "American Embassy American Embassy Alaska Alabama Armed Forces Arkansas American…" at bounding box center [598, 470] width 333 height 44
select select "NJ"
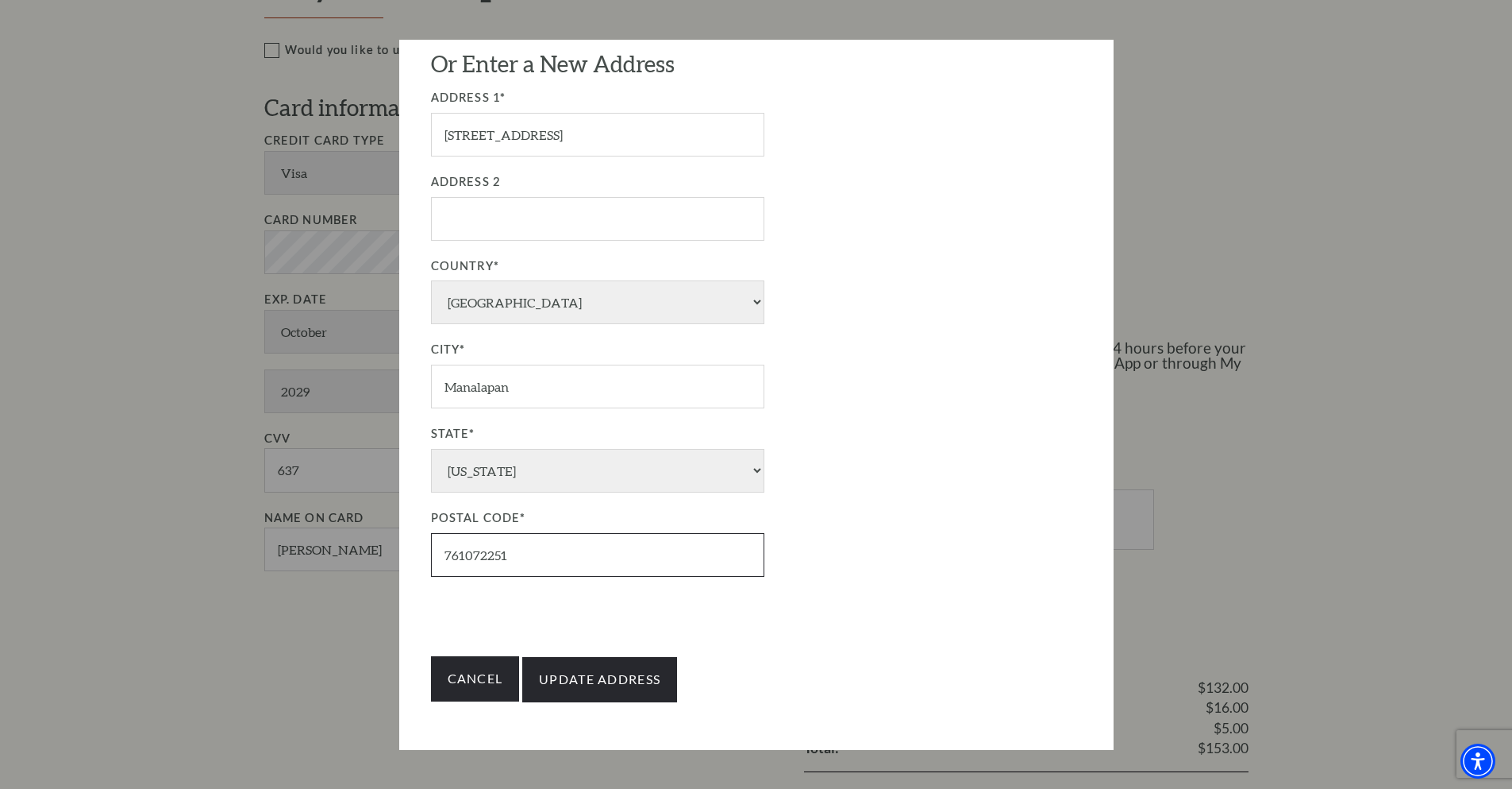
click at [544, 567] on input "761072251" at bounding box center [598, 554] width 333 height 44
drag, startPoint x: 544, startPoint y: 567, endPoint x: 419, endPoint y: 548, distance: 126.4
click at [419, 548] on div "Edit Billing Address We have your address as: 2726 Mercedes Ave 1421 Fort Worth…" at bounding box center [756, 394] width 714 height 710
type input "07726"
click at [617, 680] on input "Update Address" at bounding box center [600, 678] width 154 height 45
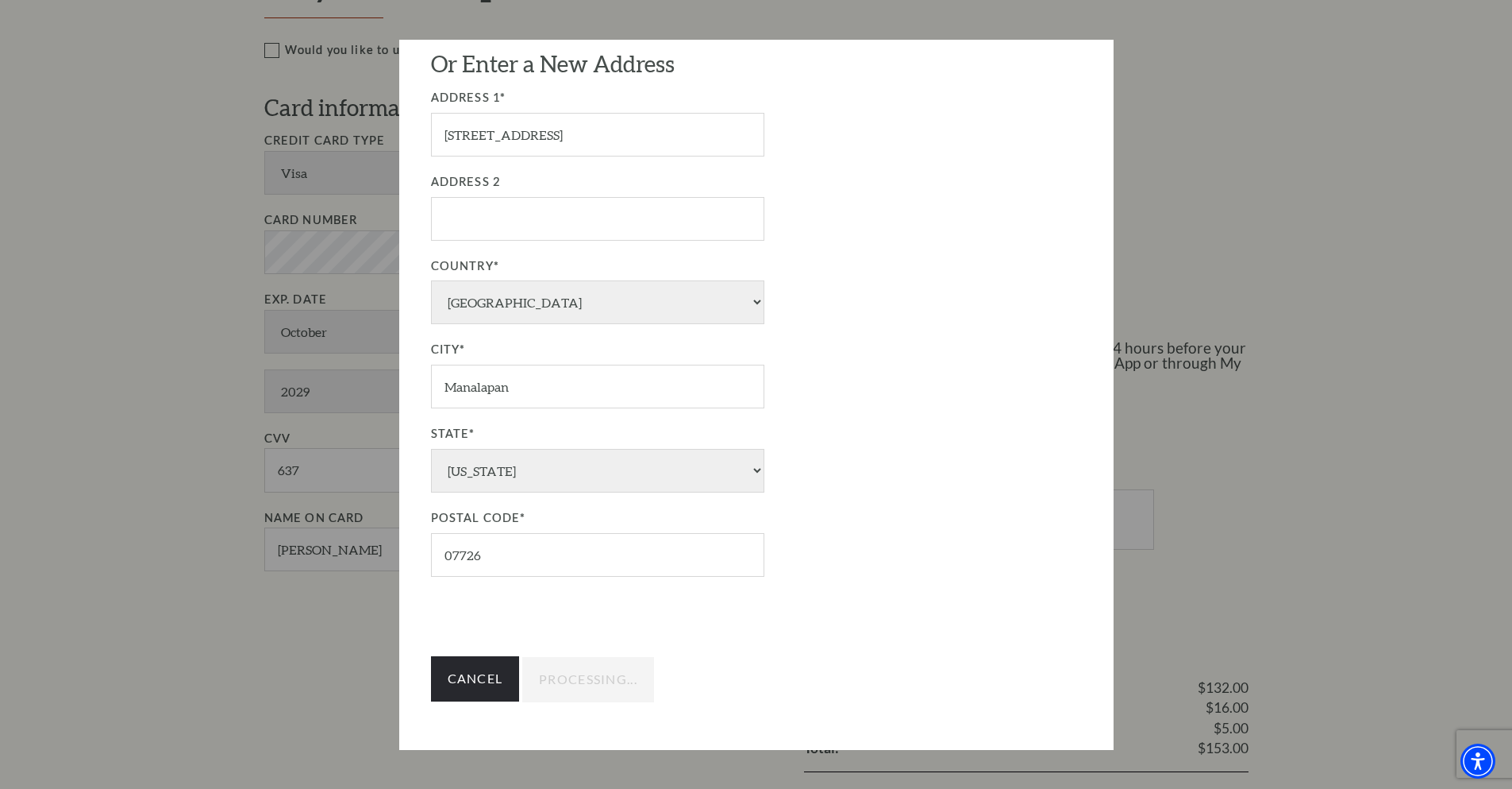
type input "Update Address"
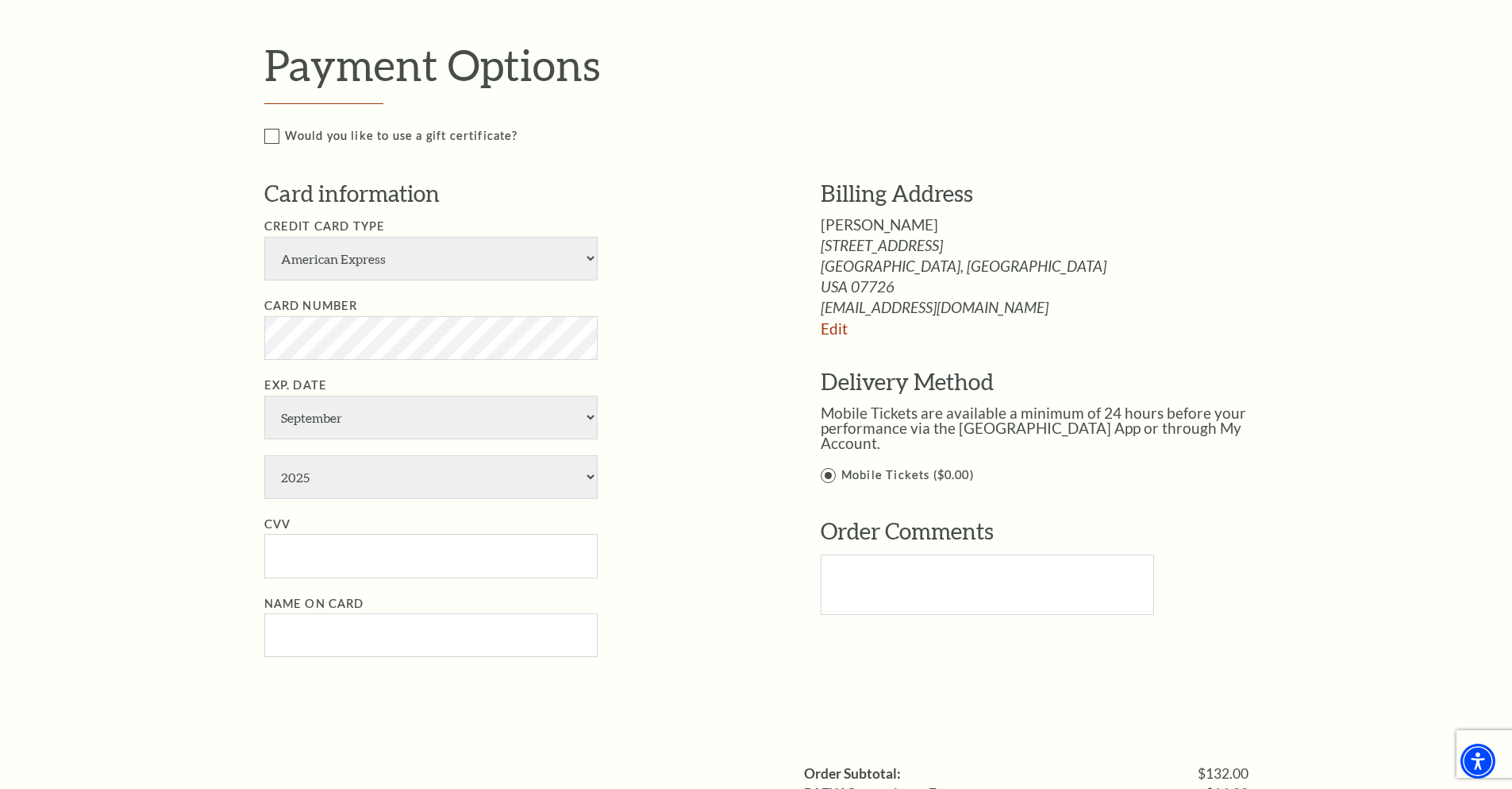
scroll to position [715, 0]
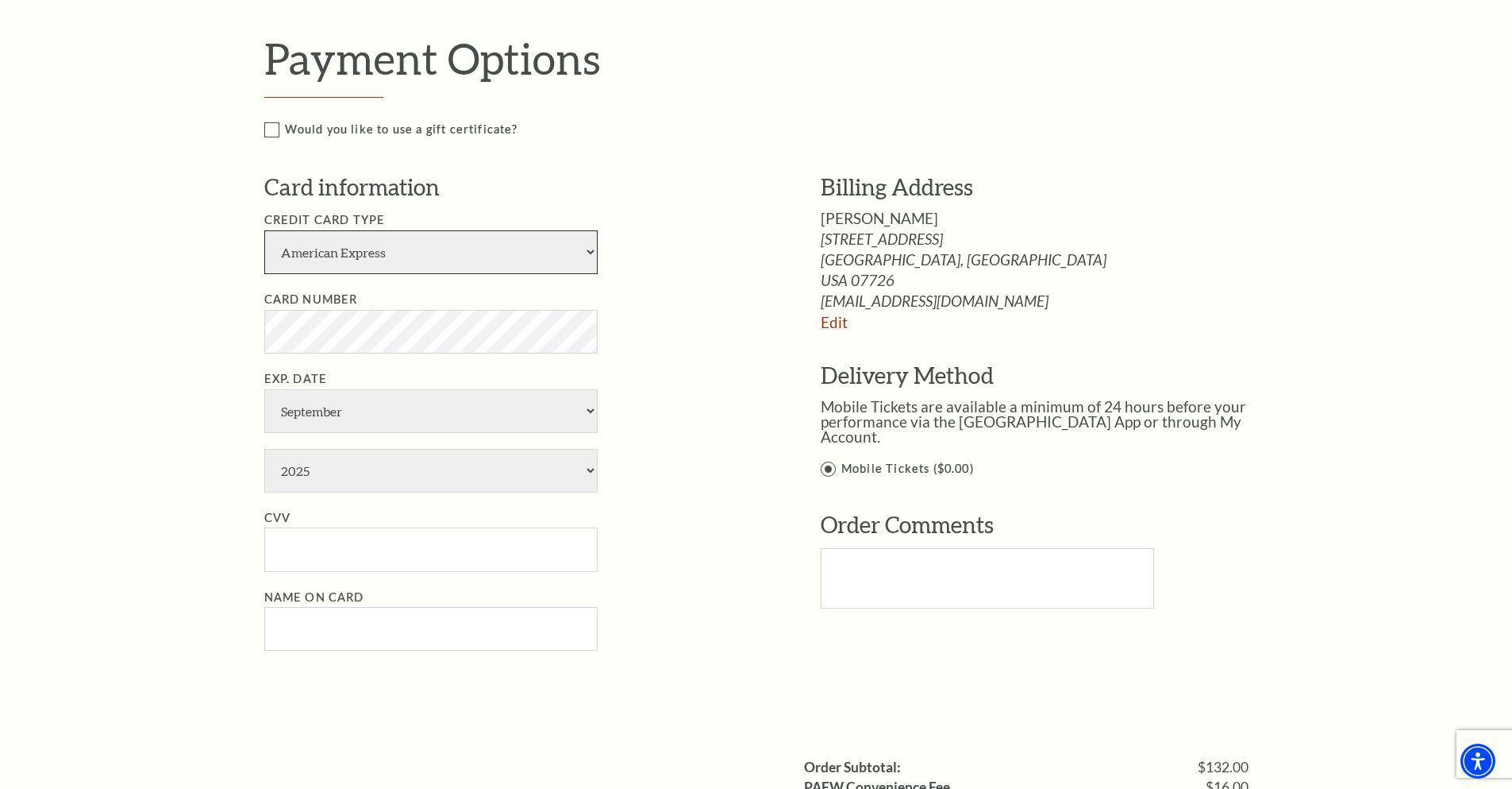
click at [351, 247] on select "American Express Visa Master Card Discover" at bounding box center [430, 252] width 333 height 44
select select "24"
click at [264, 231] on select "American Express Visa Master Card Discover" at bounding box center [430, 252] width 333 height 44
click at [360, 303] on li "Card Number" at bounding box center [519, 322] width 509 height 63
click at [378, 403] on select "January February March April May June July August September October November De…" at bounding box center [430, 411] width 333 height 44
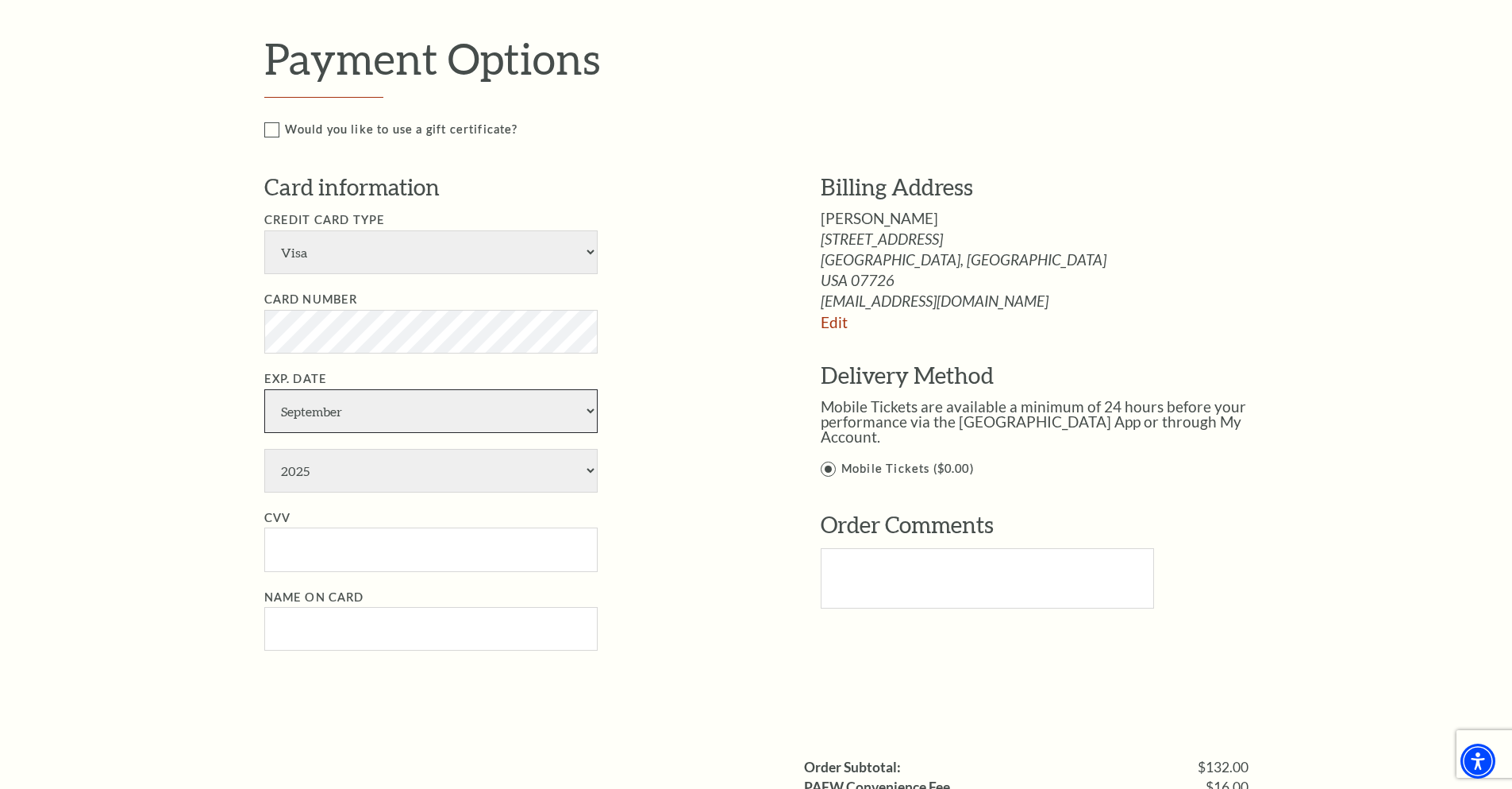
select select "10"
click at [264, 389] on select "January February March April May June July August September October November De…" at bounding box center [430, 411] width 333 height 44
click at [331, 481] on select "2025 2026 2027 2028 2029 2030 2031 2032 2033 2034" at bounding box center [430, 470] width 333 height 44
select select "2029"
click at [264, 448] on select "2025 2026 2027 2028 2029 2030 2031 2032 2033 2034" at bounding box center [430, 470] width 333 height 44
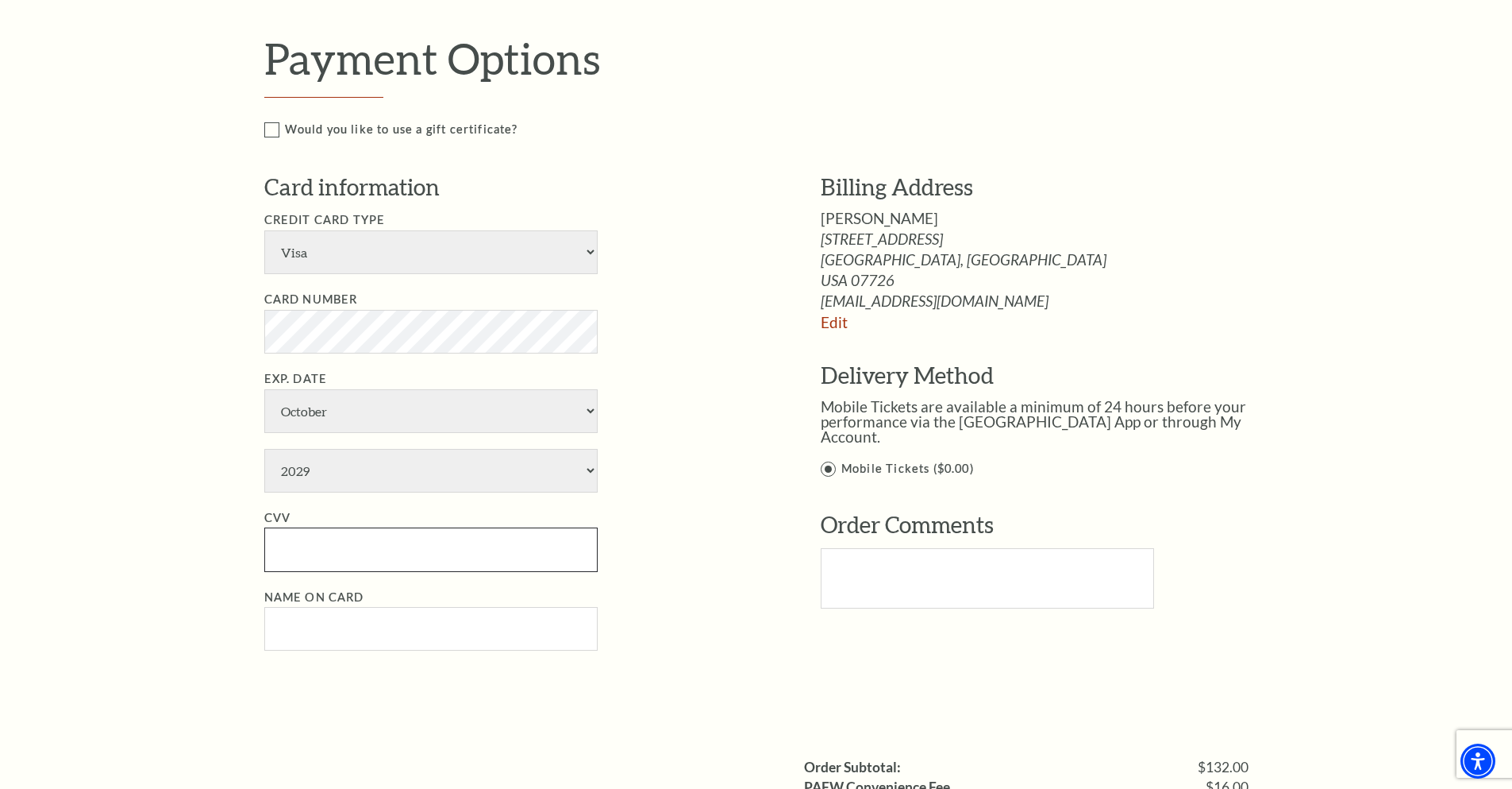
click at [327, 564] on input "CVV" at bounding box center [430, 549] width 333 height 44
type input "637"
click at [339, 629] on input "Name on Card" at bounding box center [430, 629] width 333 height 44
type input "Michael Karatay"
click at [703, 560] on li "CVV 637" at bounding box center [519, 540] width 509 height 63
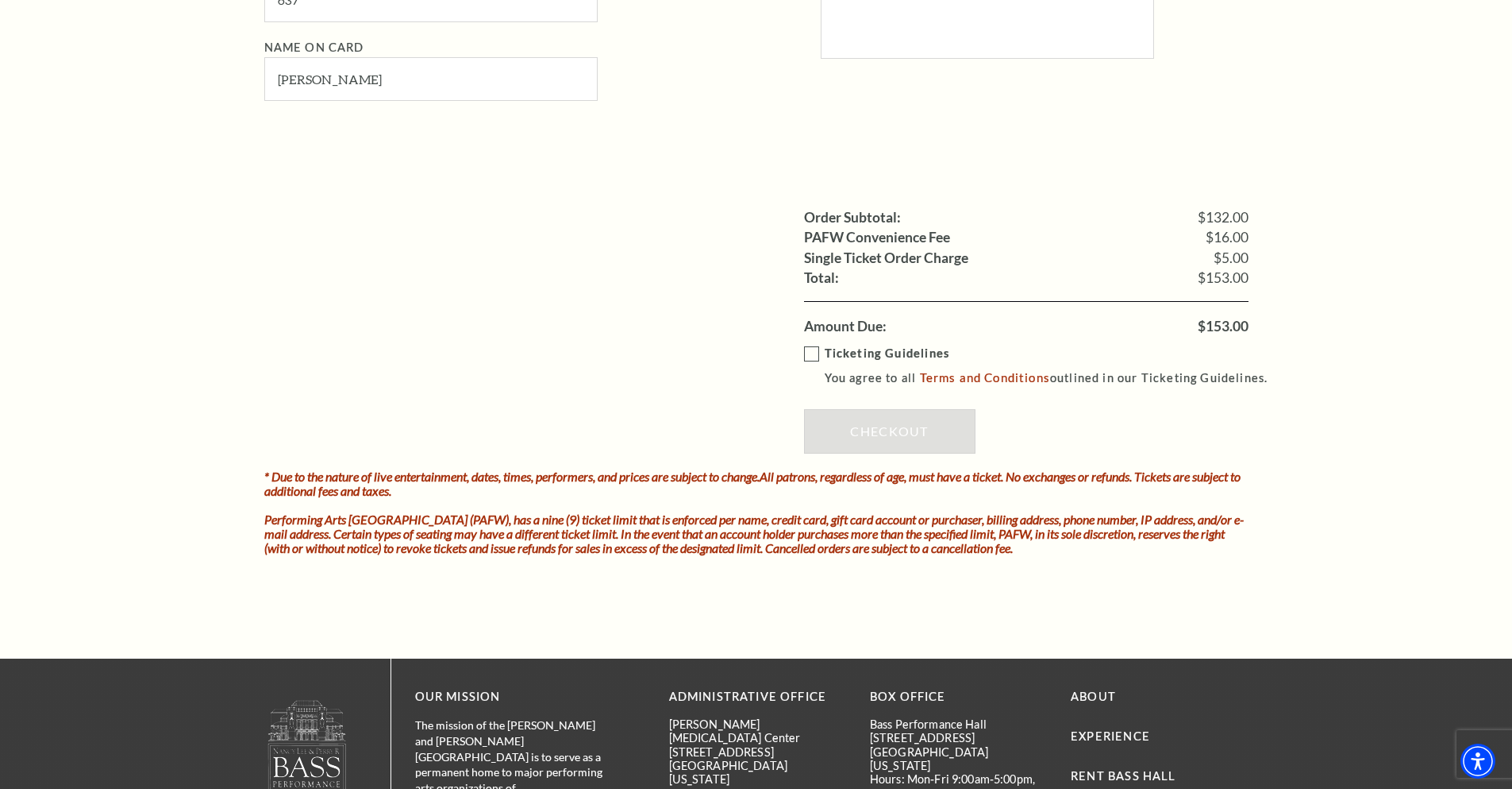
scroll to position [1270, 0]
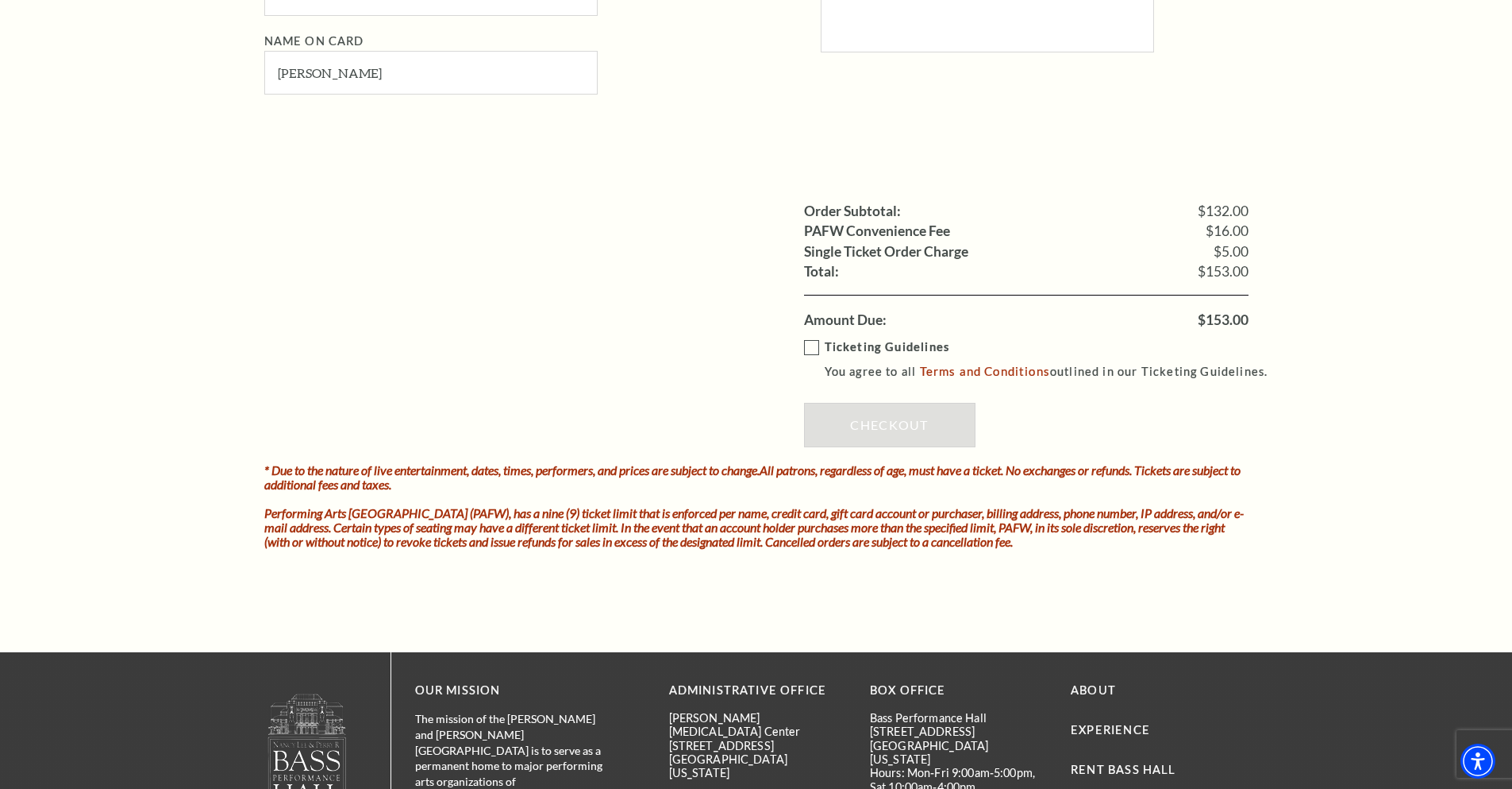
click at [814, 347] on label "Ticketing Guidelines You agree to all Terms and Conditions outlined in our Tick…" at bounding box center [1044, 359] width 479 height 44
click at [0, 0] on input "Ticketing Guidelines You agree to all Terms and Conditions outlined in our Tick…" at bounding box center [0, 0] width 0 height 0
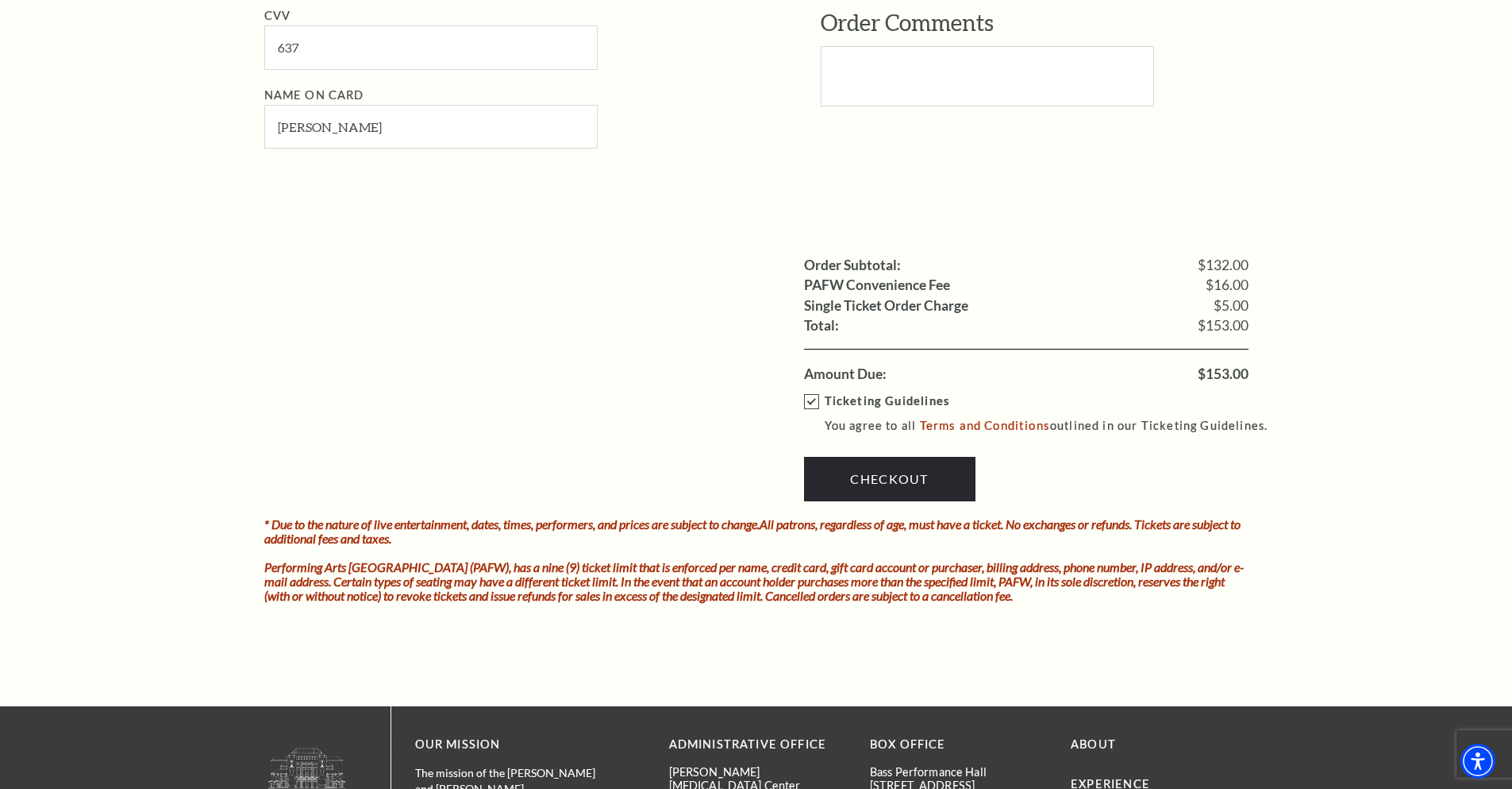
scroll to position [1215, 0]
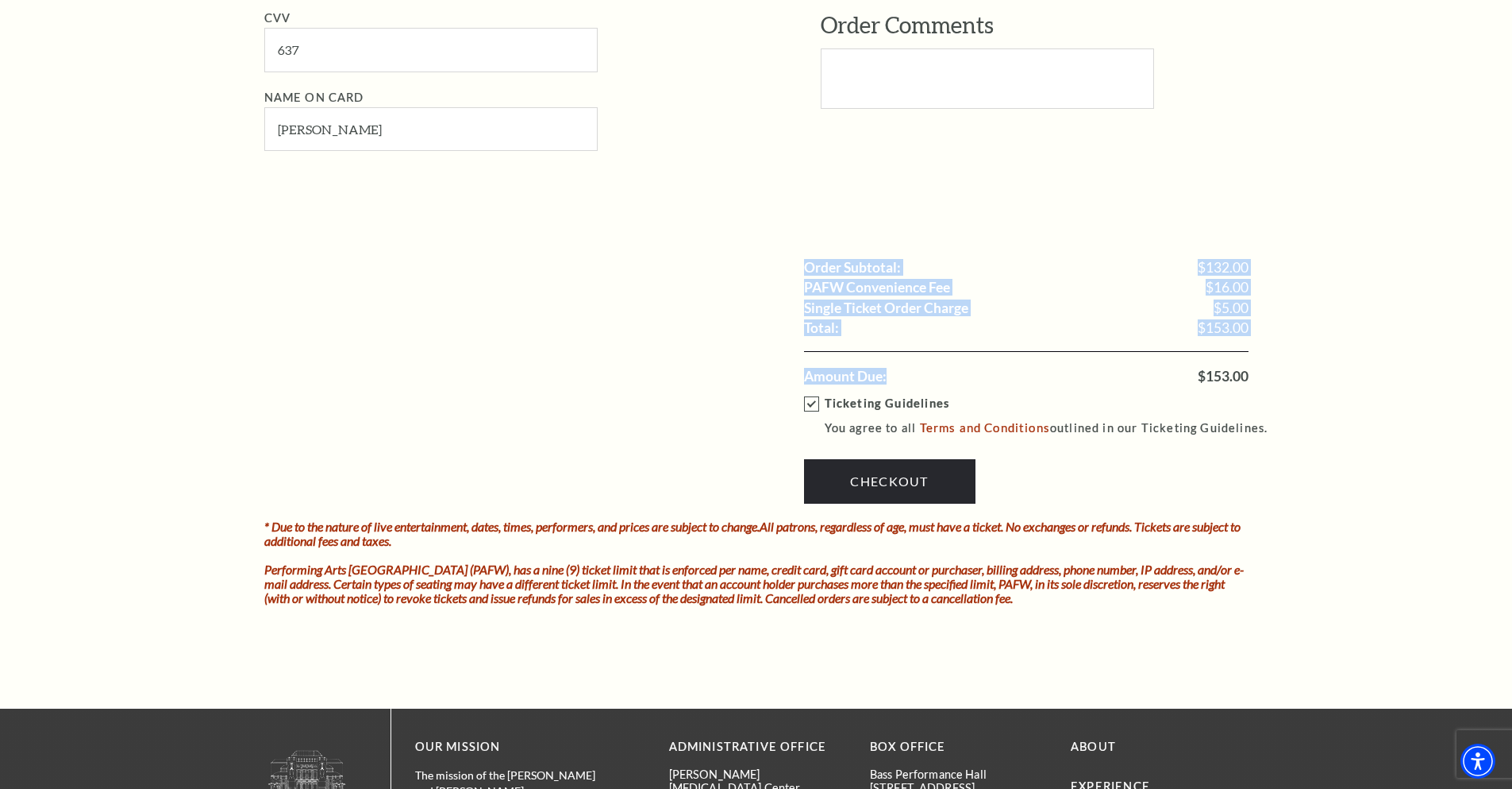
drag, startPoint x: 806, startPoint y: 265, endPoint x: 888, endPoint y: 340, distance: 111.1
click at [888, 340] on ul "Order Subtotal: $132.00 PAFW Convenience Fee $16.00 Single Ticket Order Charge …" at bounding box center [756, 322] width 985 height 129
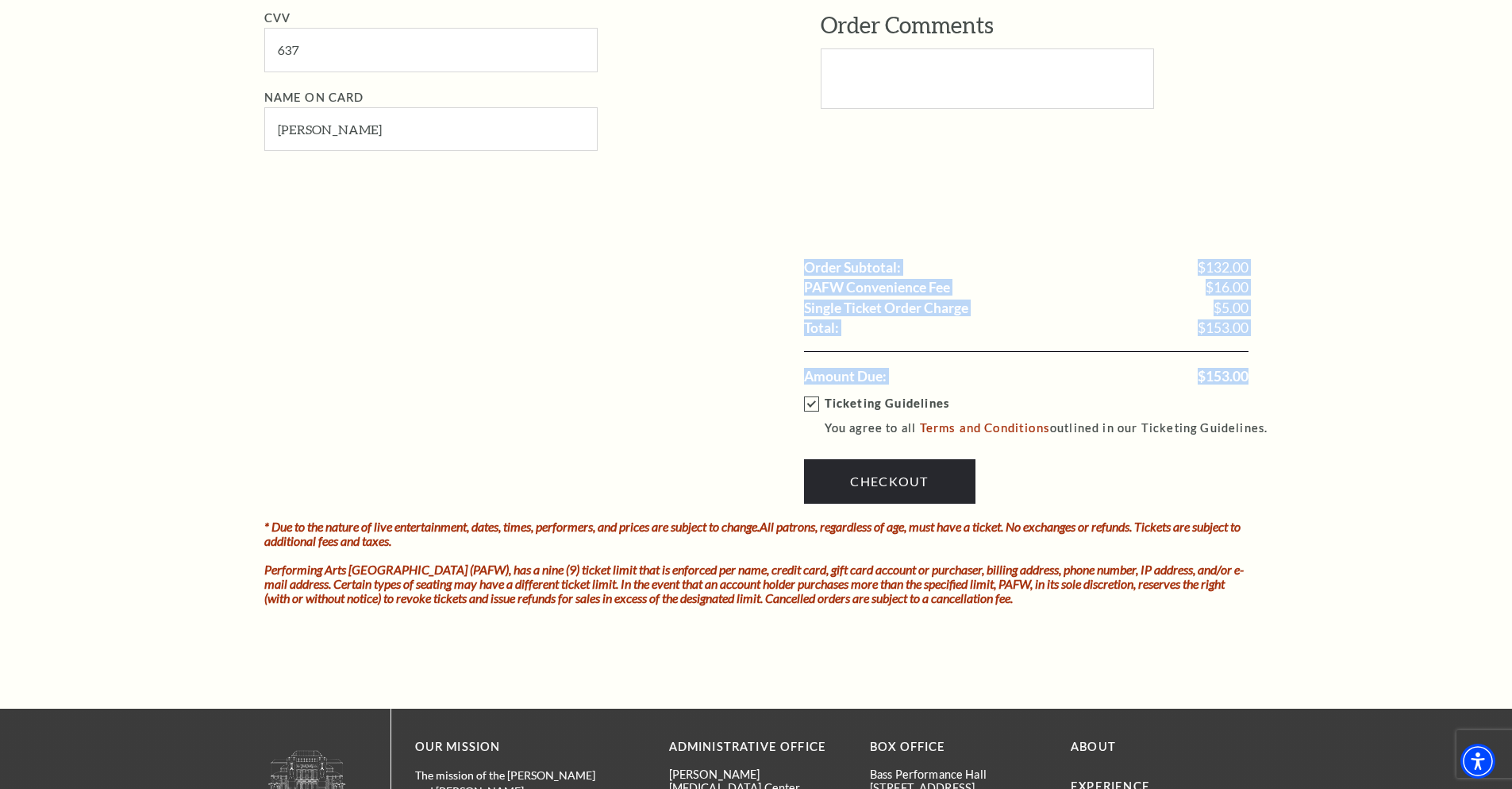
drag, startPoint x: 1274, startPoint y: 379, endPoint x: 800, endPoint y: 274, distance: 485.5
click at [804, 260] on label "Order Subtotal:" at bounding box center [853, 267] width 97 height 14
click at [801, 268] on ul "Order Subtotal: $132.00 PAFW Convenience Fee $16.00 Single Ticket Order Charge …" at bounding box center [756, 322] width 985 height 129
drag, startPoint x: 802, startPoint y: 265, endPoint x: 1271, endPoint y: 384, distance: 483.9
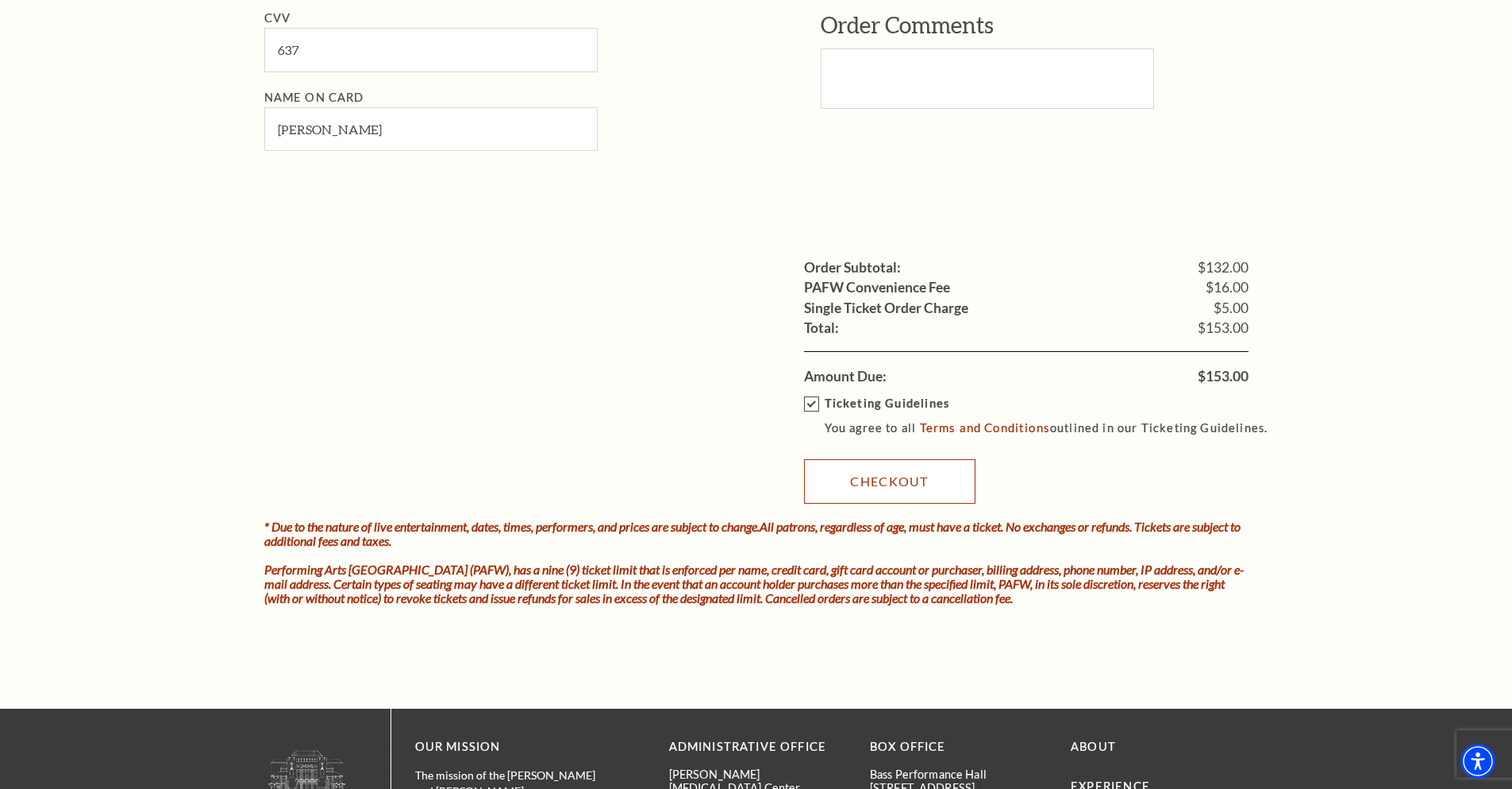
click at [890, 484] on link "Checkout" at bounding box center [890, 481] width 171 height 45
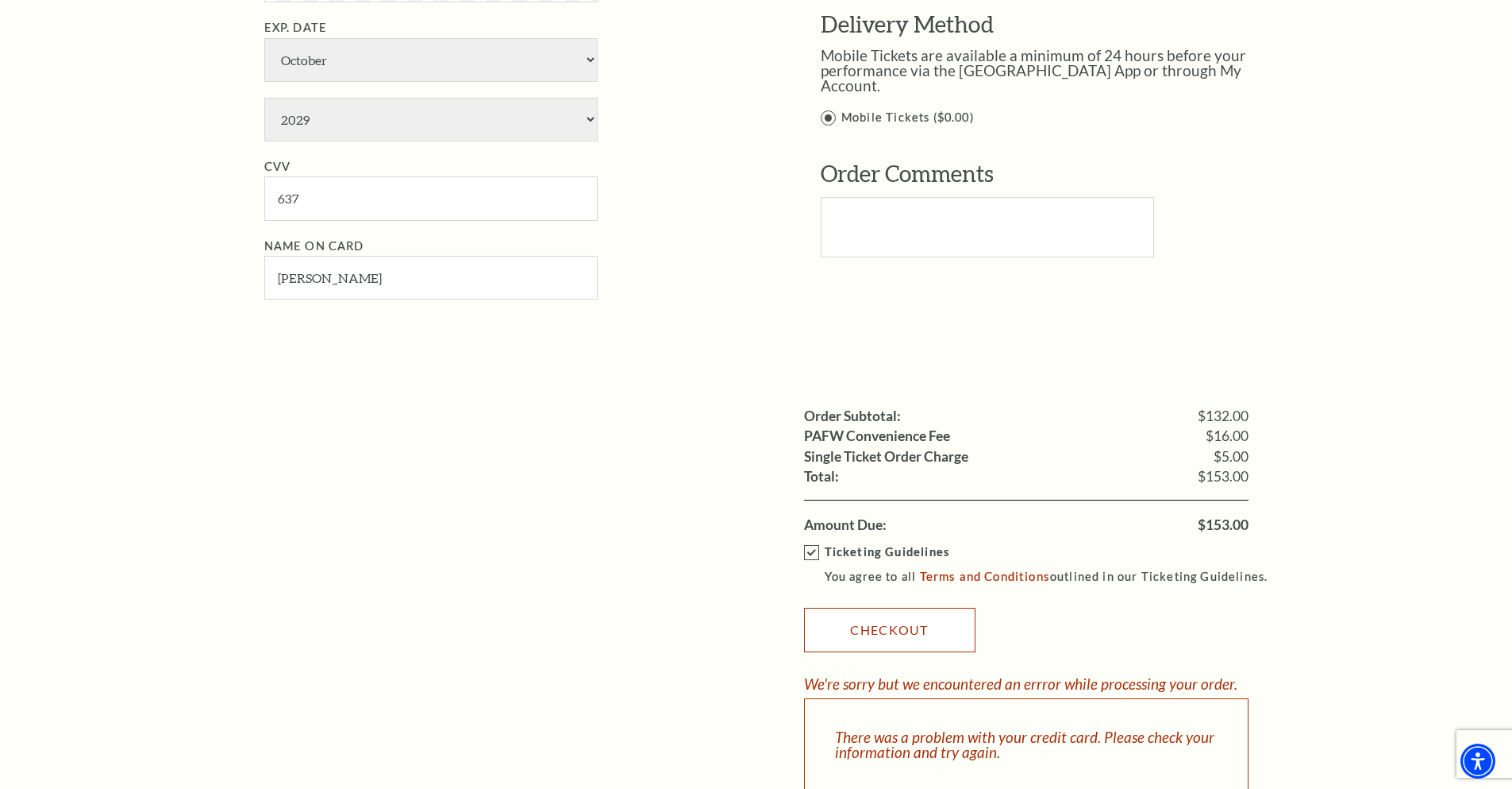
scroll to position [794, 0]
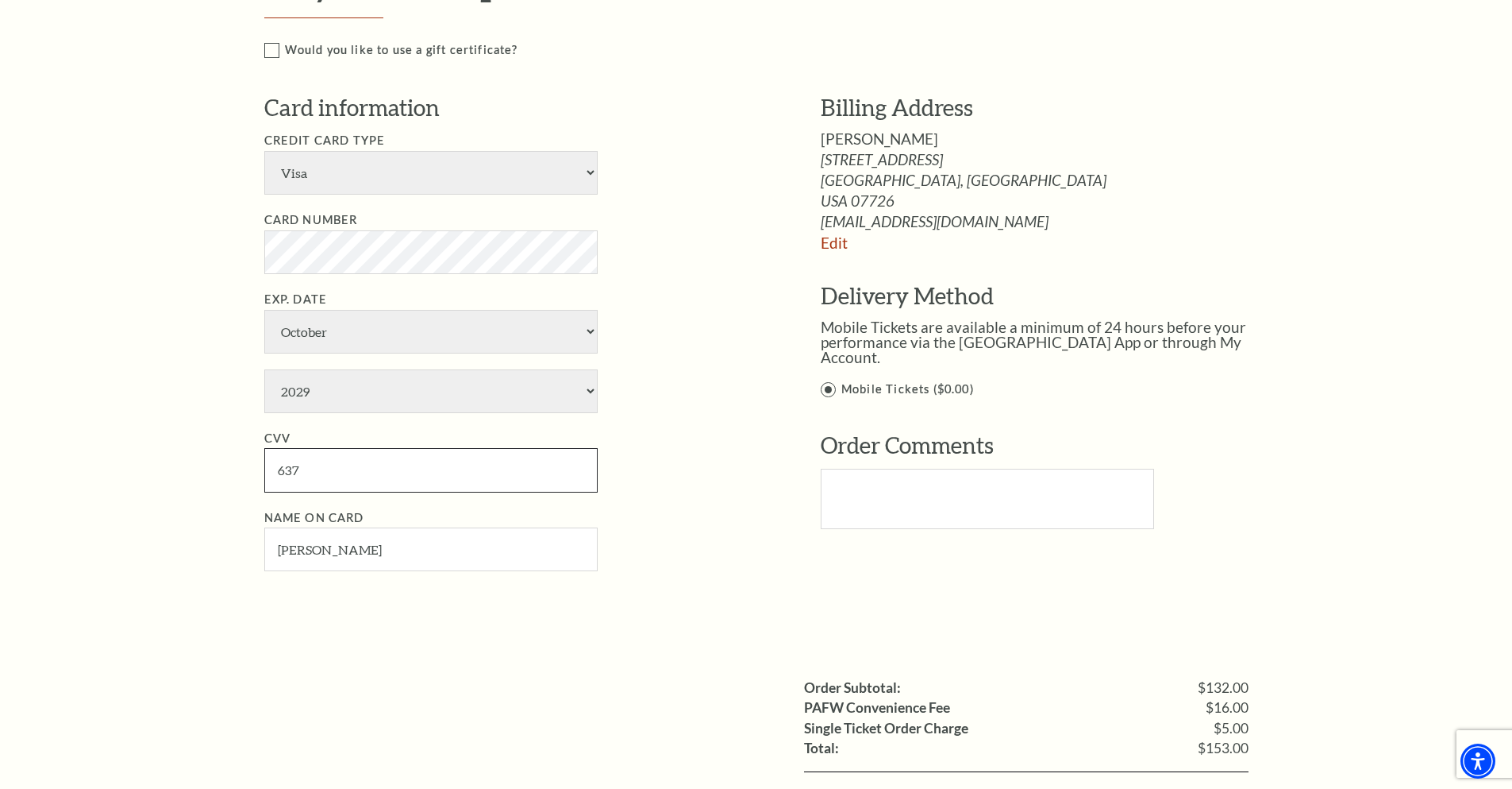
click at [355, 470] on input "637" at bounding box center [430, 469] width 333 height 44
type input "635"
click at [191, 508] on div "Notice × Tickets cannot be removed during a Ticket Exchange. Choose Start Over …" at bounding box center [756, 296] width 1512 height 1940
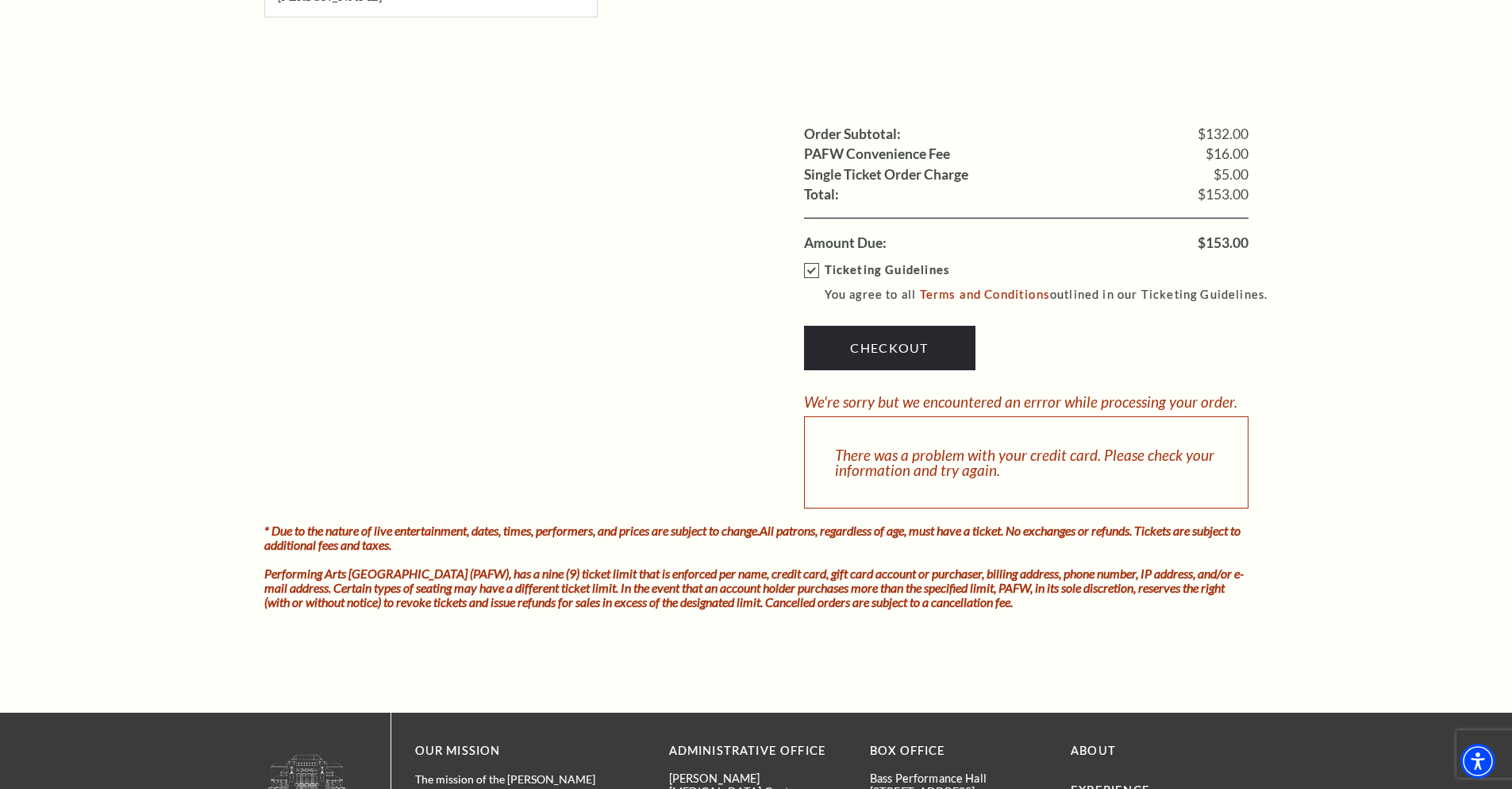
scroll to position [1430, 0]
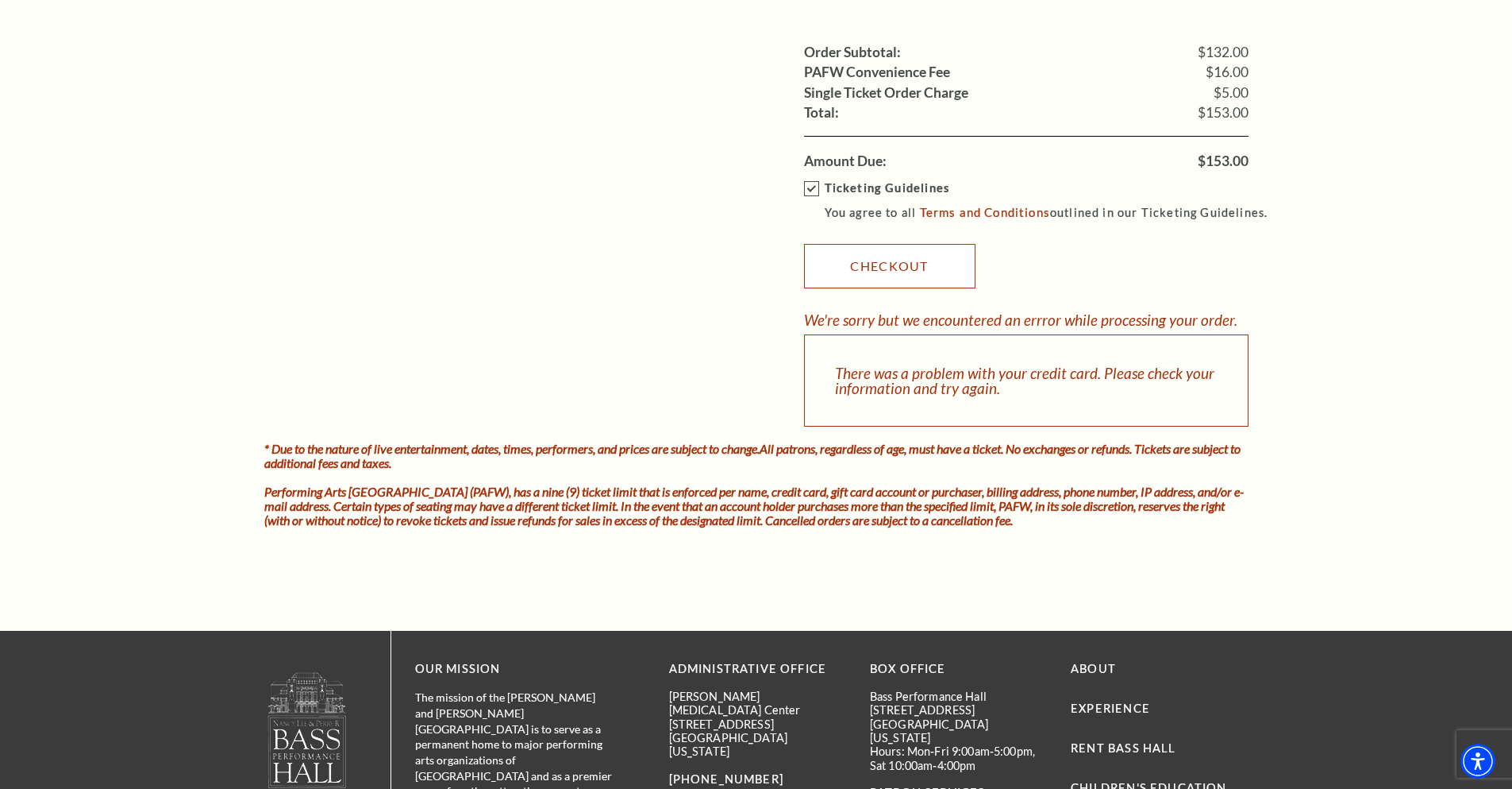
click at [922, 266] on link "Checkout" at bounding box center [890, 265] width 171 height 45
